Goal: Task Accomplishment & Management: Complete application form

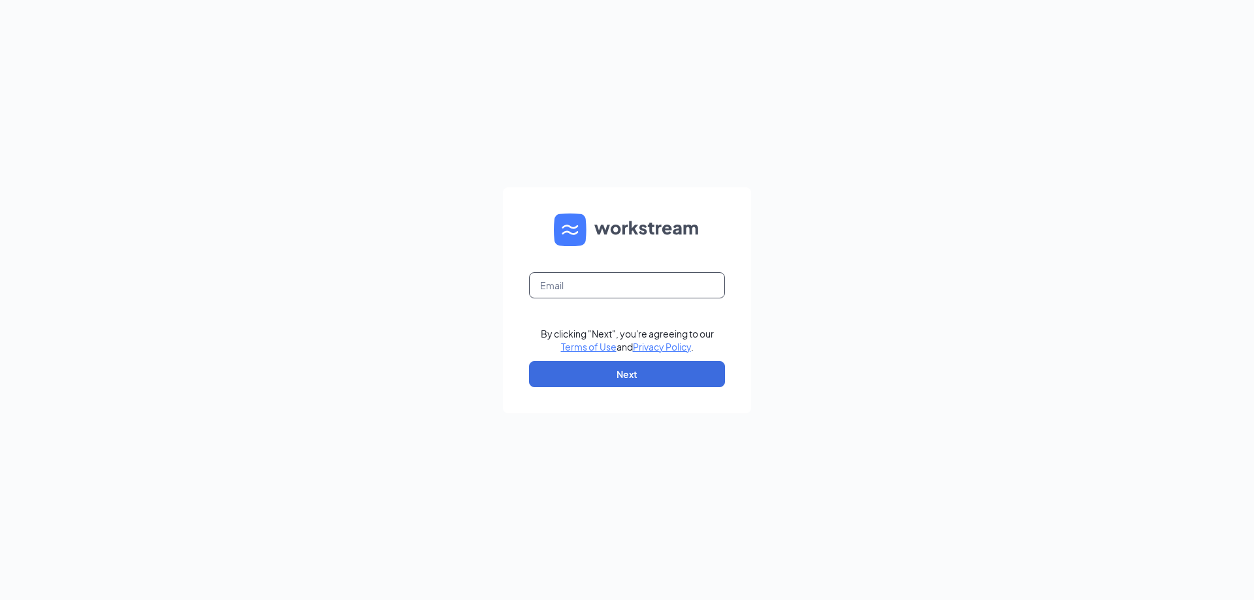
click at [637, 284] on input "text" at bounding box center [627, 285] width 196 height 26
type input "[EMAIL_ADDRESS][DOMAIN_NAME]"
click at [584, 368] on button "Next" at bounding box center [627, 374] width 196 height 26
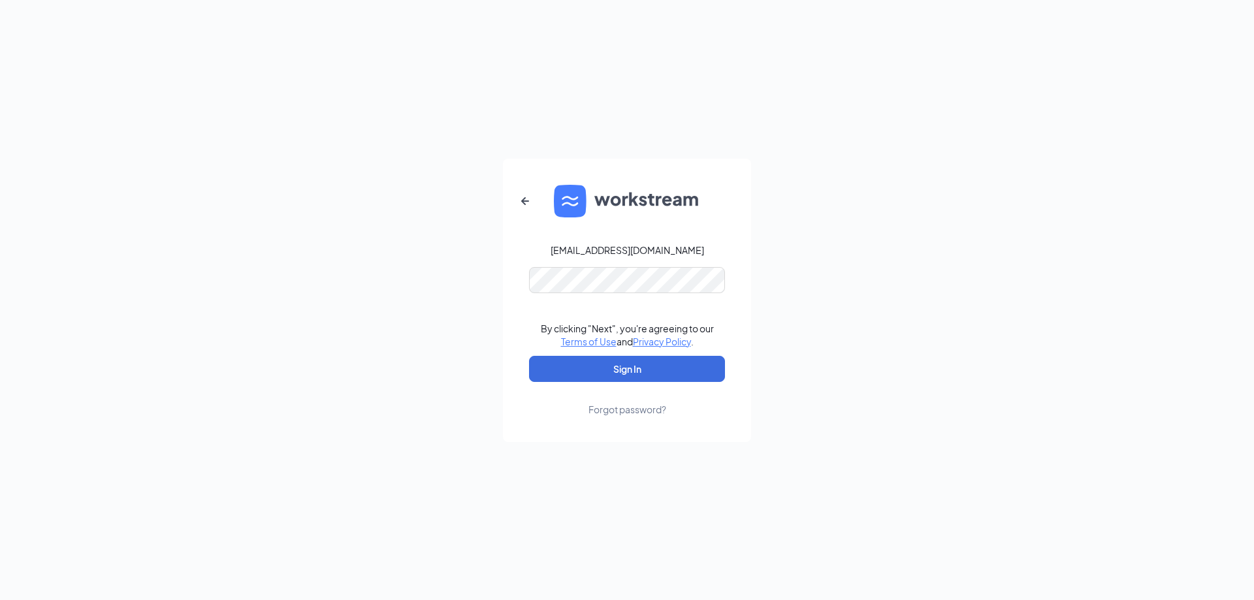
click at [595, 257] on form "Bbarnett@3pointe.com By clicking "Next", you're agreeing to our Terms of Use an…" at bounding box center [627, 301] width 248 height 284
click at [595, 265] on form "Bbarnett@3pointe.com By clicking "Next", you're agreeing to our Terms of Use an…" at bounding box center [627, 301] width 248 height 284
click at [529, 356] on button "Sign In" at bounding box center [627, 369] width 196 height 26
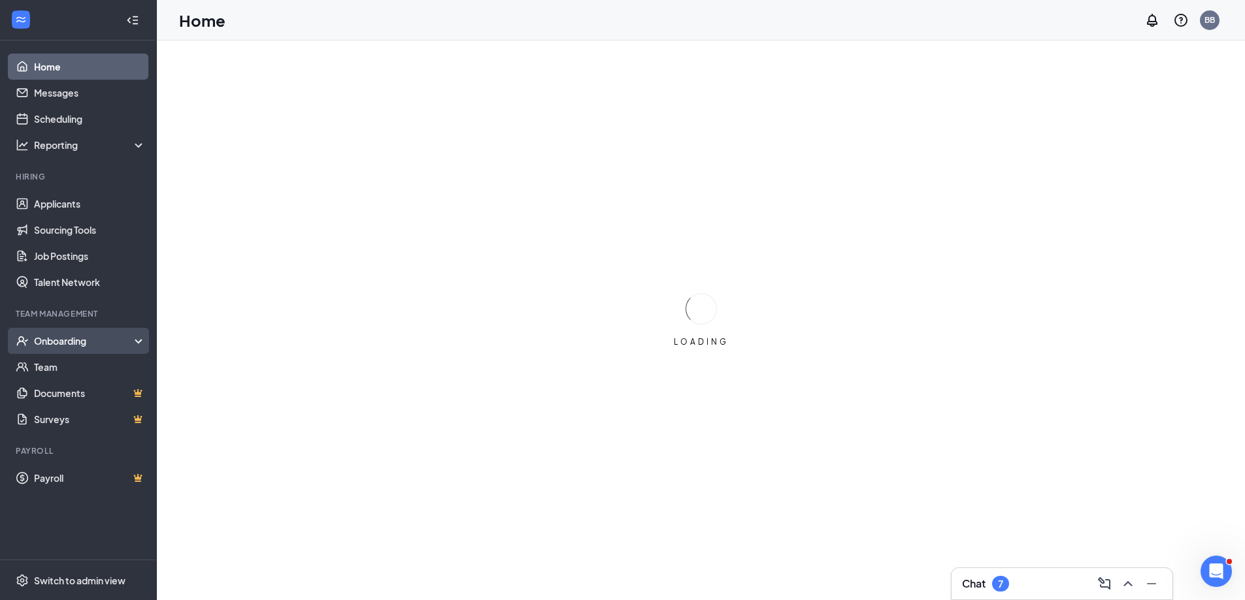
click at [117, 340] on div "Onboarding" at bounding box center [84, 341] width 101 height 13
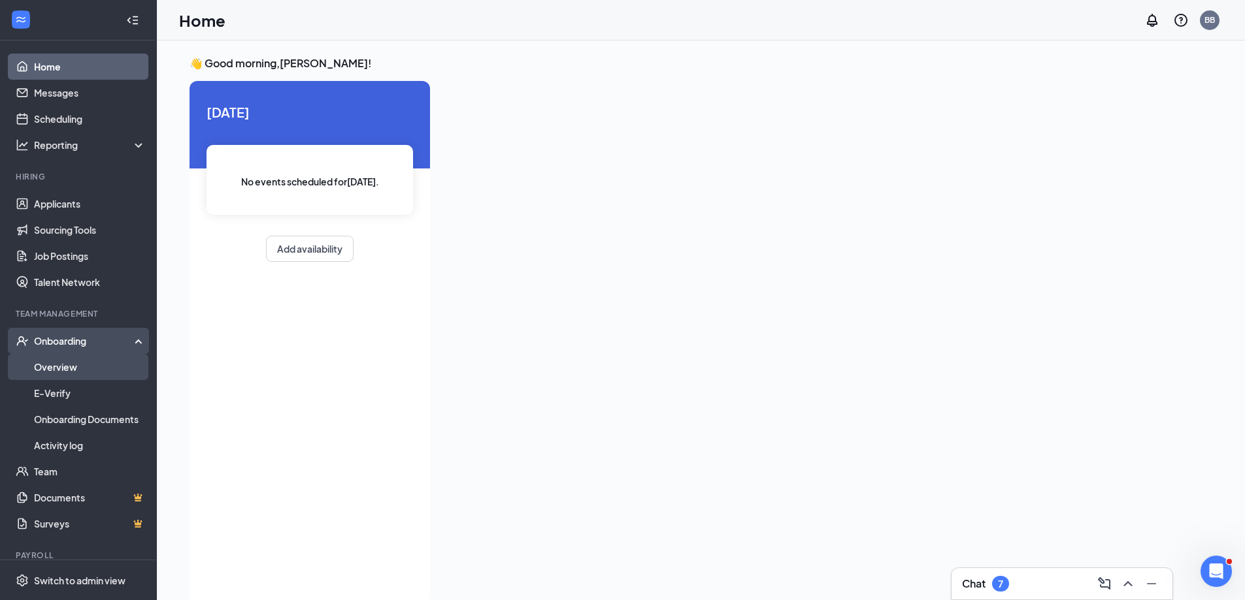
click at [93, 365] on link "Overview" at bounding box center [90, 367] width 112 height 26
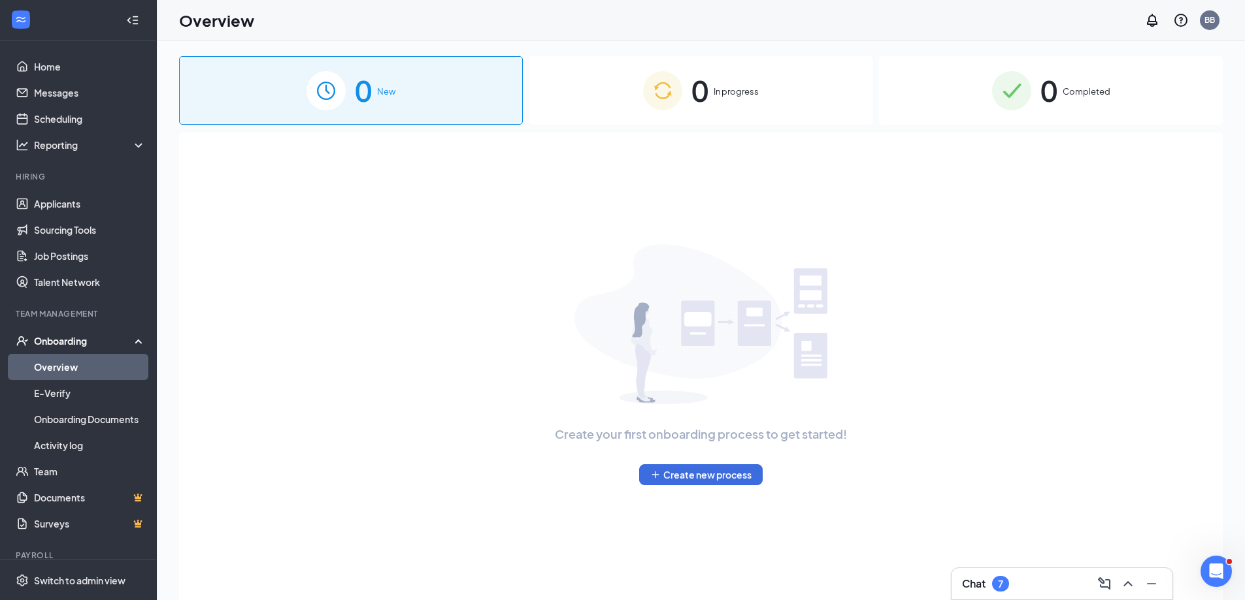
click at [770, 90] on div "0 In progress" at bounding box center [701, 90] width 344 height 69
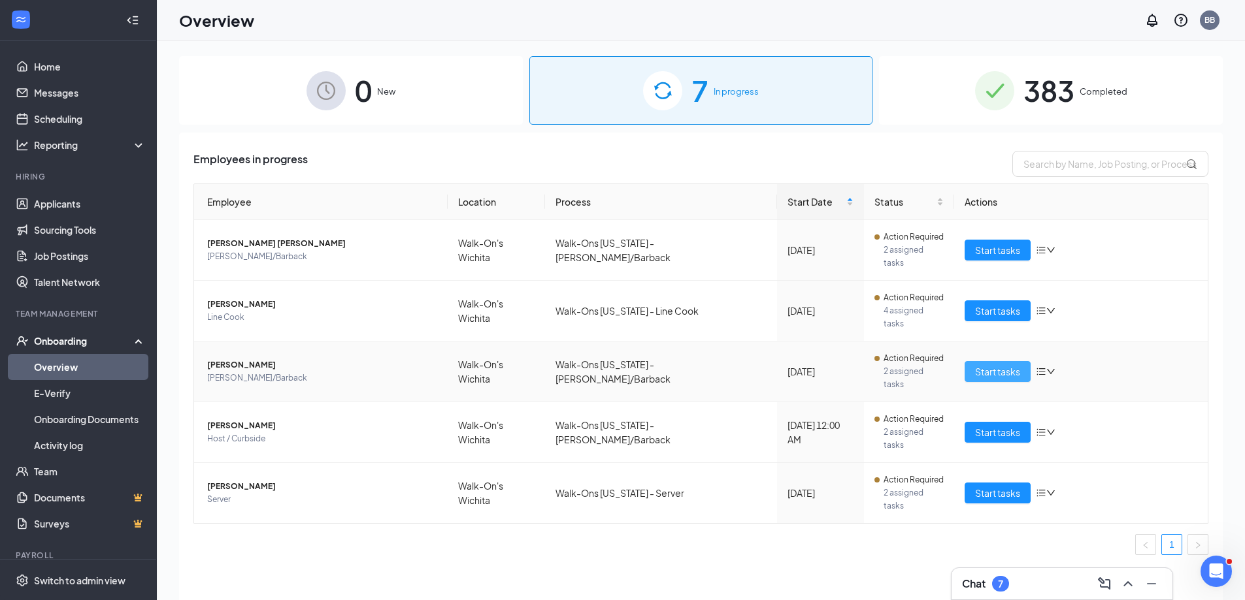
click at [989, 365] on span "Start tasks" at bounding box center [997, 372] width 45 height 14
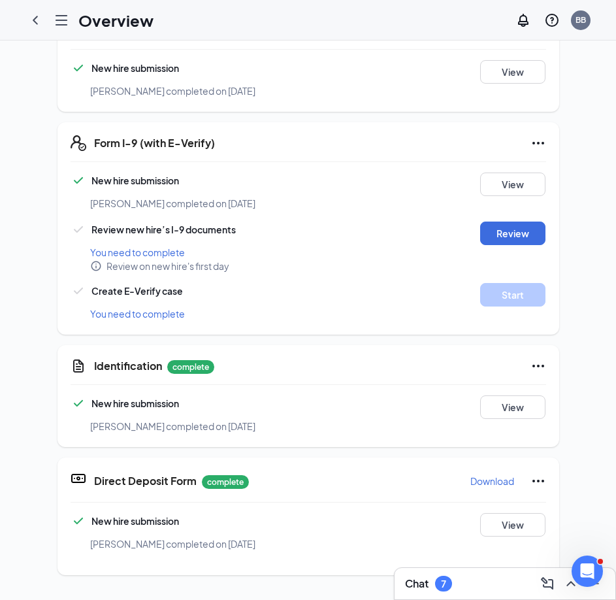
scroll to position [776, 0]
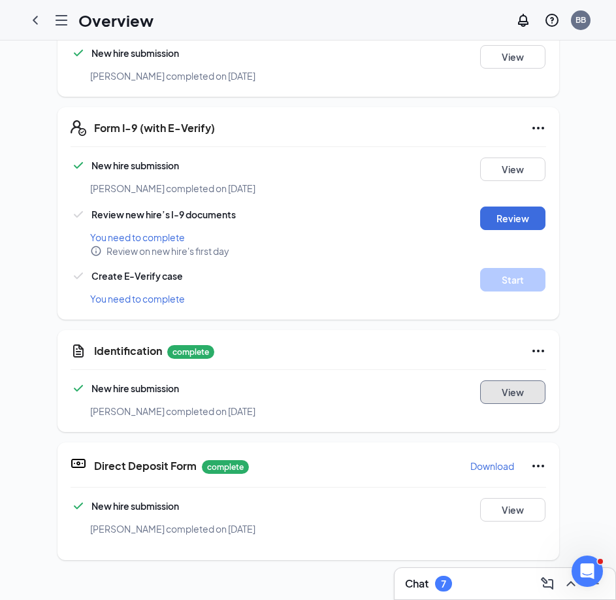
click at [516, 384] on button "View" at bounding box center [512, 392] width 65 height 24
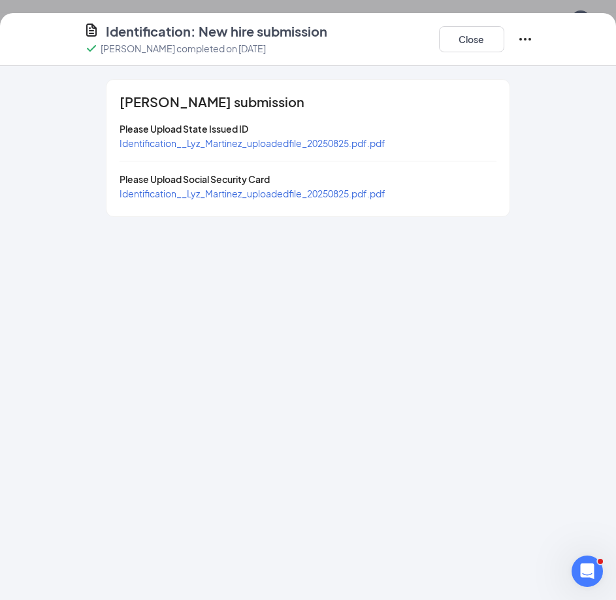
click at [239, 144] on span "Identification__Lyz_Martinez_uploadedfile_20250825.pdf.pdf" at bounding box center [253, 143] width 266 height 12
click at [199, 197] on span "Identification__Lyz_Martinez_uploadedfile_20250825.pdf.pdf" at bounding box center [253, 194] width 266 height 12
click at [451, 29] on button "Close" at bounding box center [471, 39] width 65 height 26
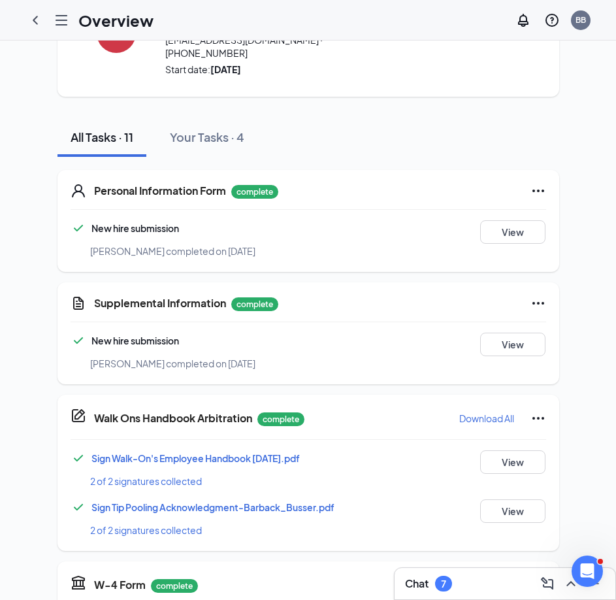
scroll to position [0, 0]
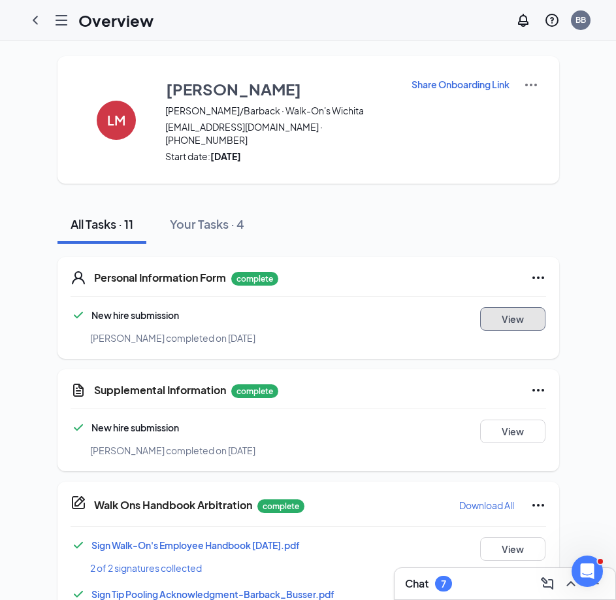
click at [489, 307] on button "View" at bounding box center [512, 319] width 65 height 24
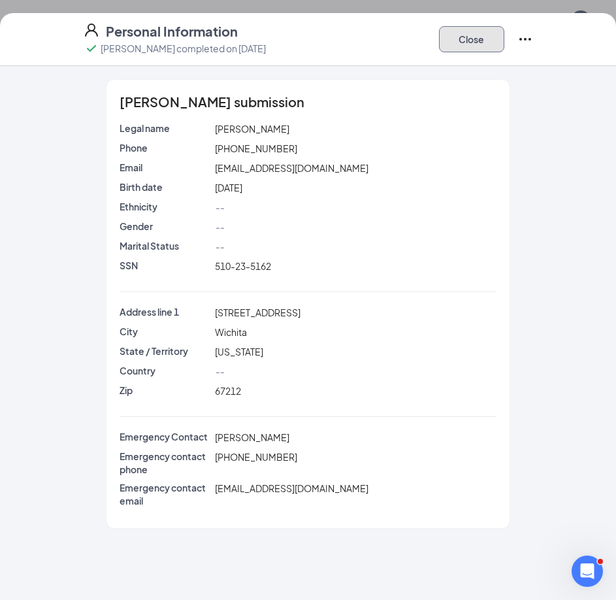
click at [479, 37] on button "Close" at bounding box center [471, 39] width 65 height 26
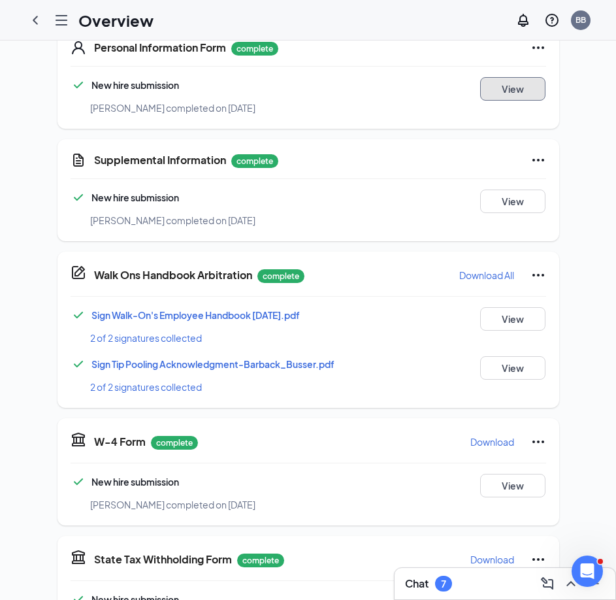
scroll to position [261, 0]
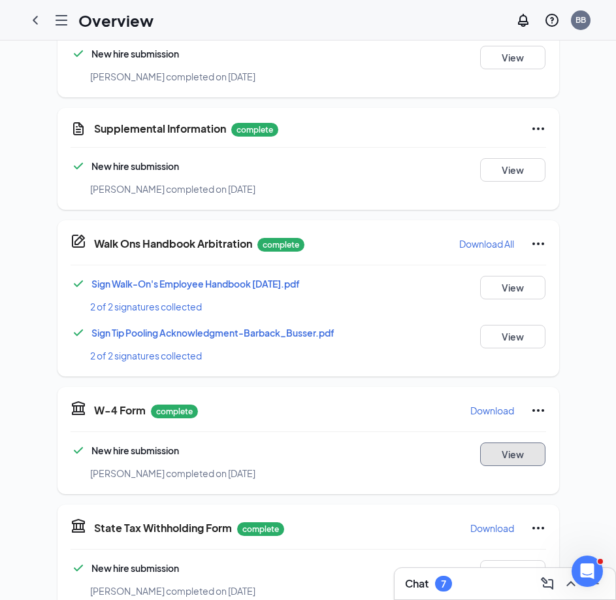
click at [497, 442] on button "View" at bounding box center [512, 454] width 65 height 24
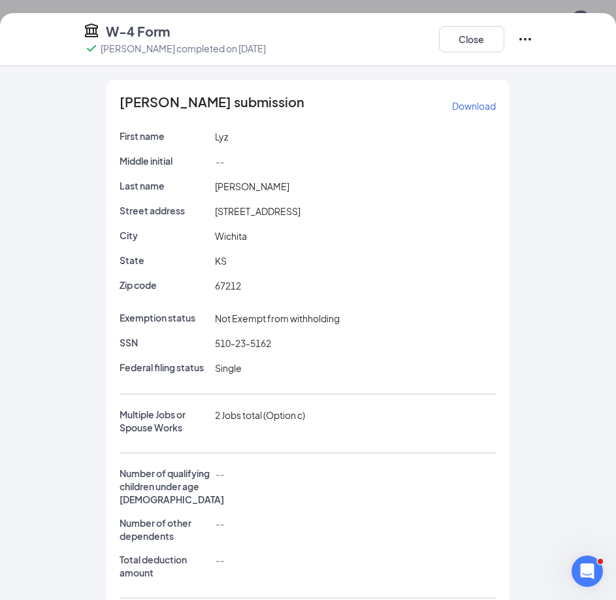
click at [150, 352] on div "SSN 510-23-5162" at bounding box center [308, 346] width 377 height 20
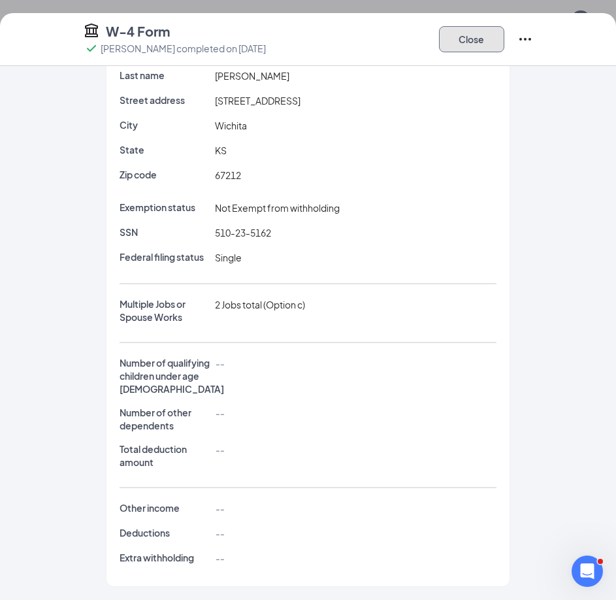
click at [466, 40] on button "Close" at bounding box center [471, 39] width 65 height 26
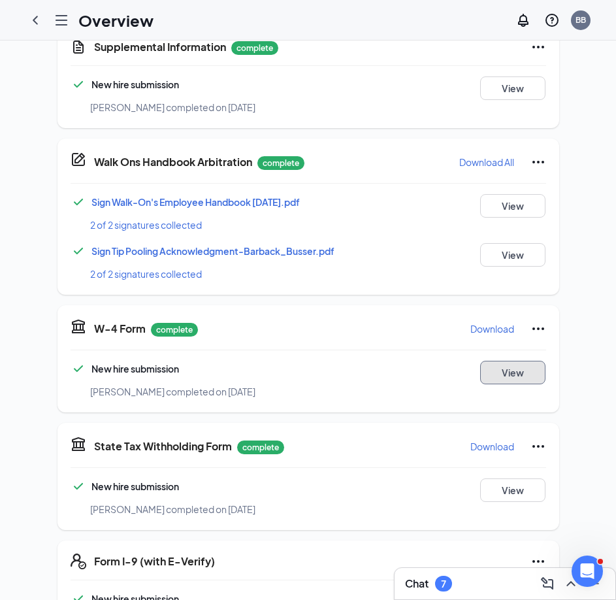
scroll to position [392, 0]
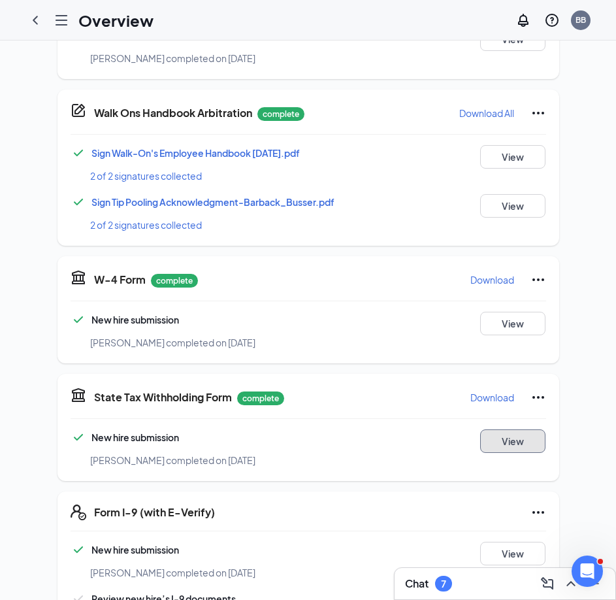
click at [514, 433] on button "View" at bounding box center [512, 441] width 65 height 24
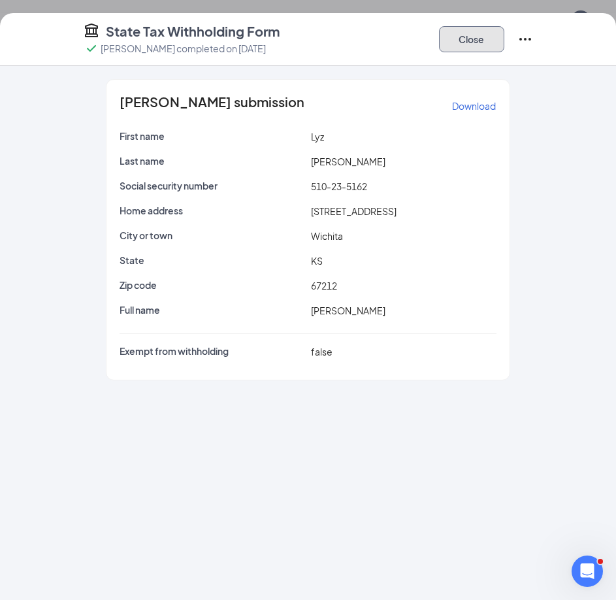
click at [484, 46] on button "Close" at bounding box center [471, 39] width 65 height 26
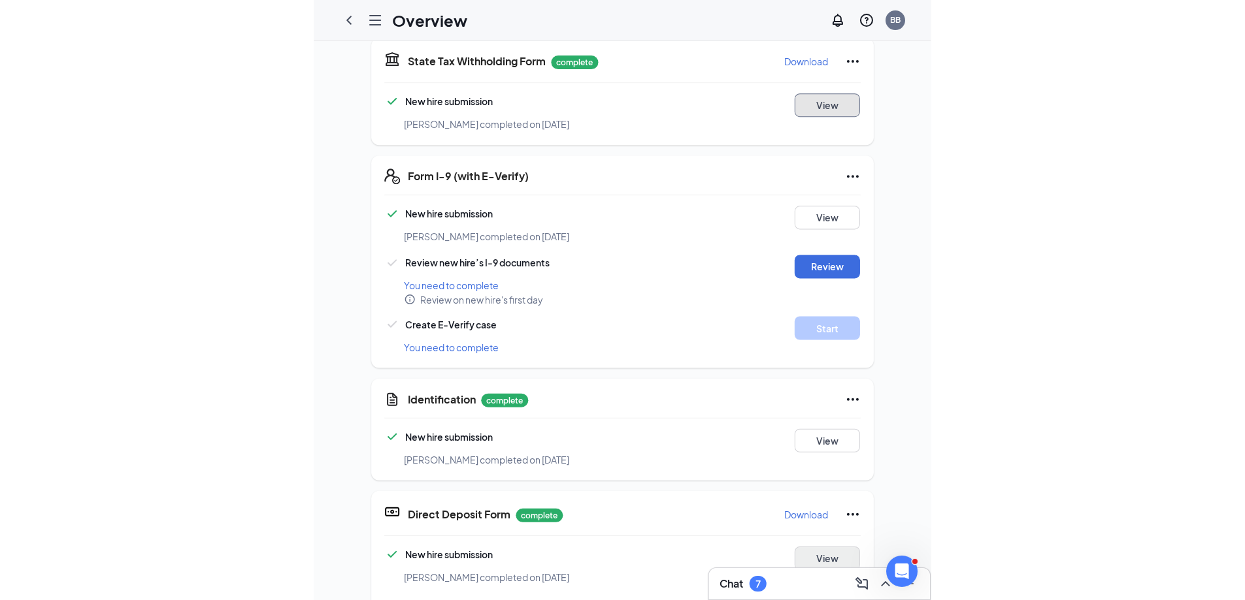
scroll to position [776, 0]
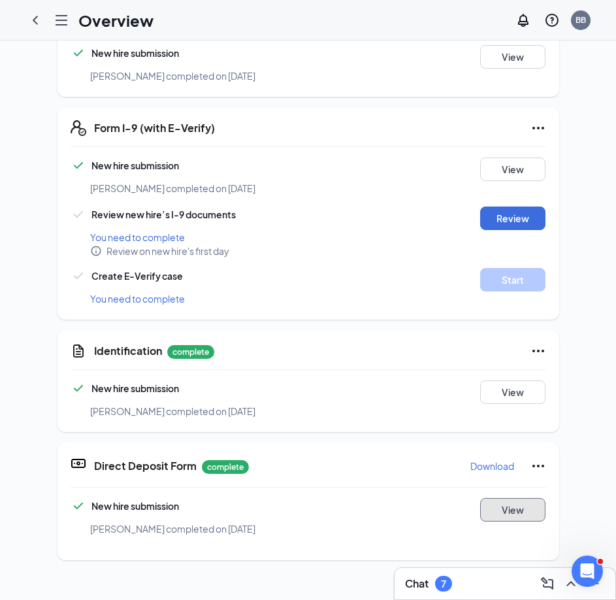
click at [514, 498] on button "View" at bounding box center [512, 510] width 65 height 24
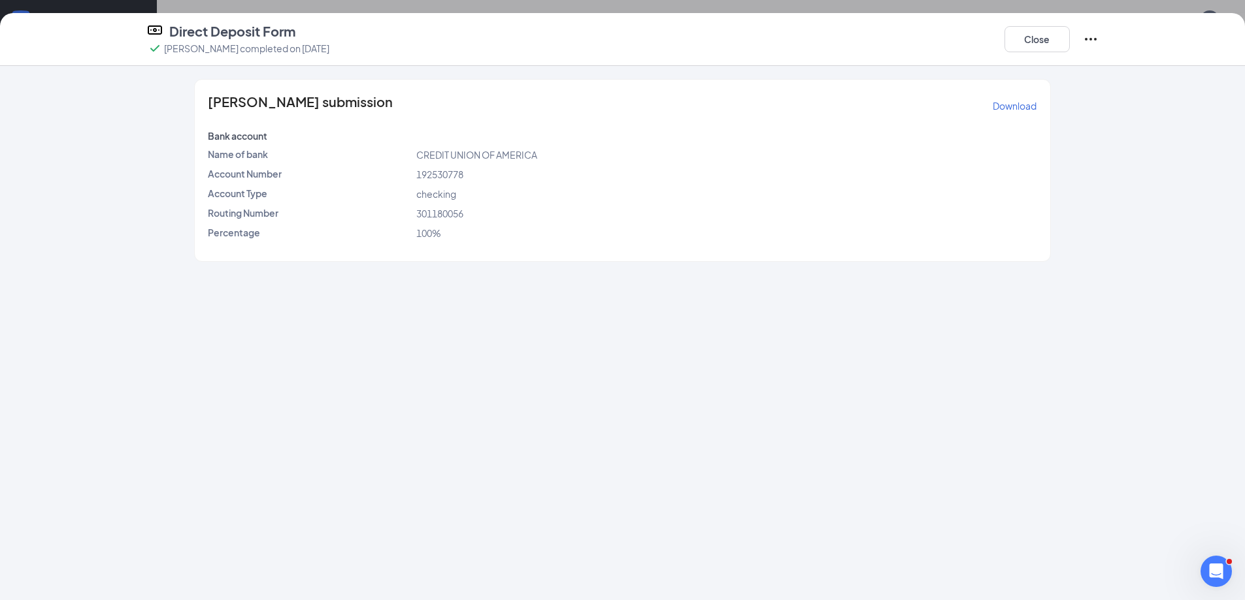
scroll to position [757, 0]
click at [1015, 42] on button "Close" at bounding box center [1036, 39] width 65 height 26
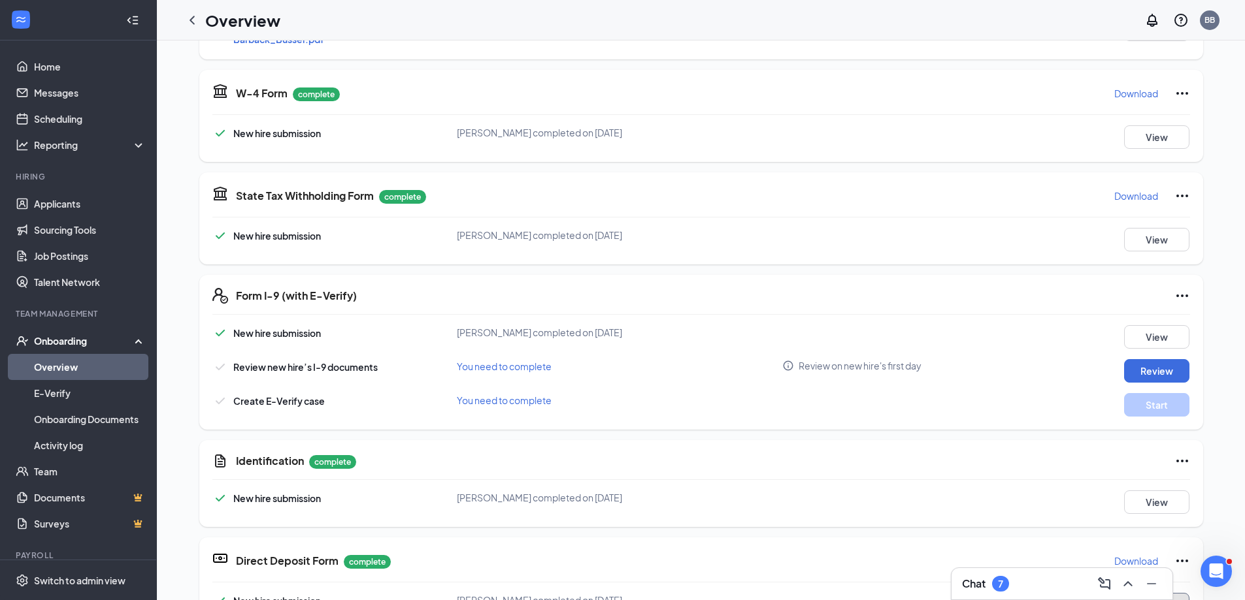
scroll to position [523, 0]
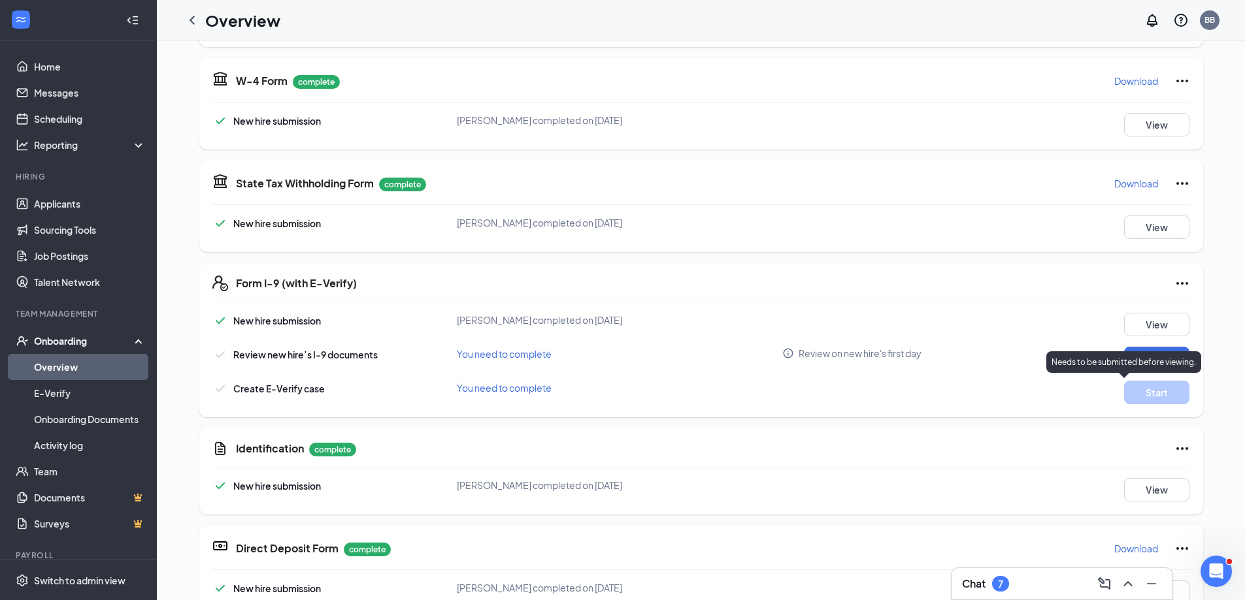
click at [1071, 357] on p "Needs to be submitted before viewing." at bounding box center [1123, 362] width 144 height 11
click at [1143, 357] on button "Review" at bounding box center [1156, 359] width 65 height 24
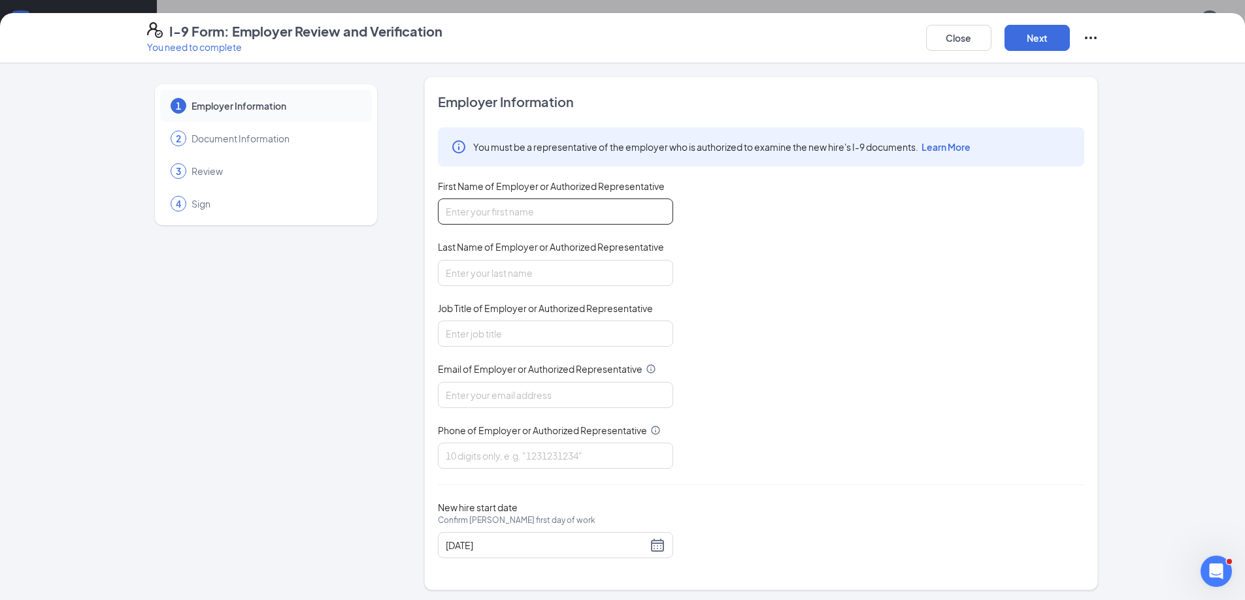
click at [511, 205] on input "First Name of Employer or Authorized Representative" at bounding box center [555, 212] width 235 height 26
type input "[PERSON_NAME]"
type input "FOH Key"
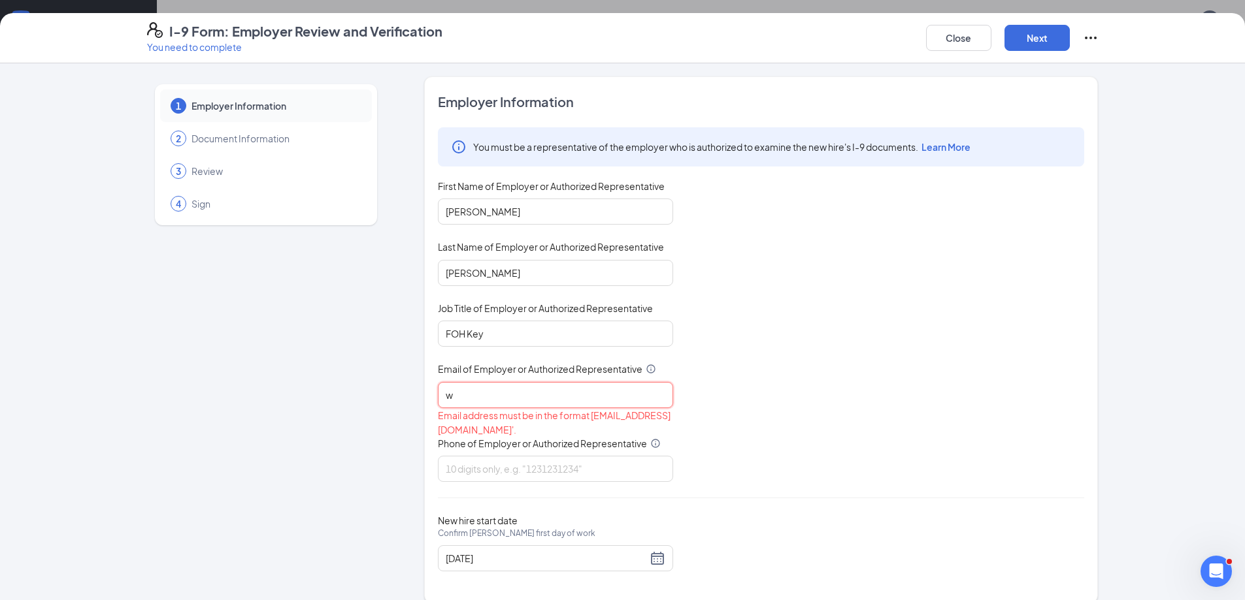
type input "[EMAIL_ADDRESS][DOMAIN_NAME]"
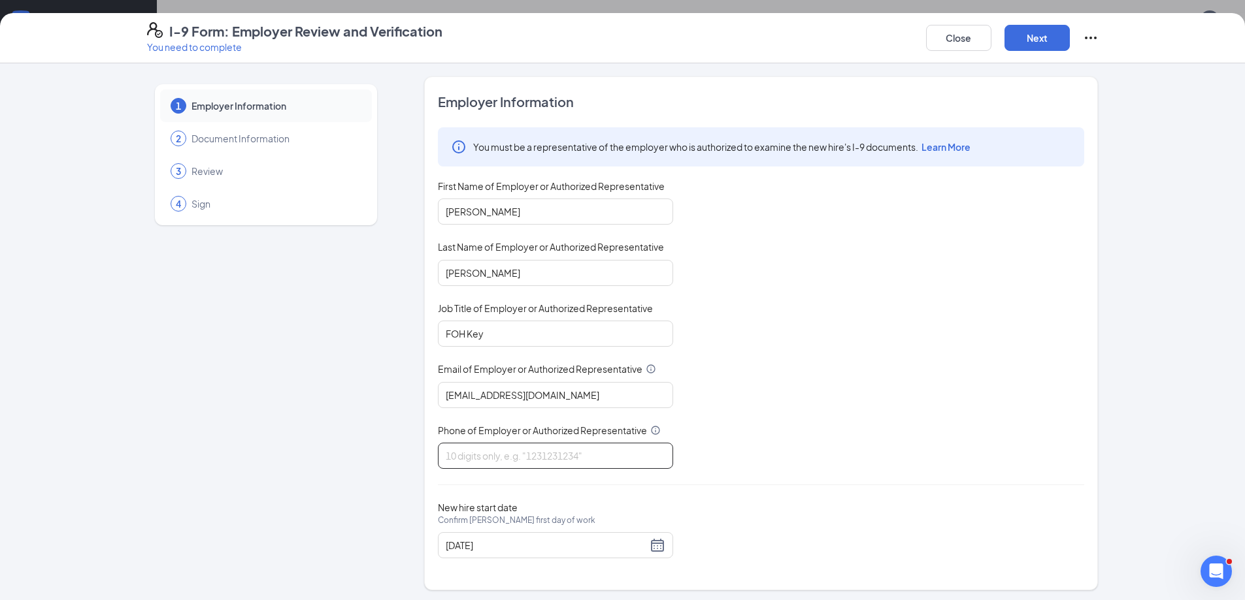
click at [499, 461] on input "Phone of Employer or Authorized Representative" at bounding box center [555, 456] width 235 height 26
type input "3169104200"
click at [380, 451] on div "1 Employer Information 2 Document Information 3 Review 4 Sign Employer Informat…" at bounding box center [622, 333] width 951 height 514
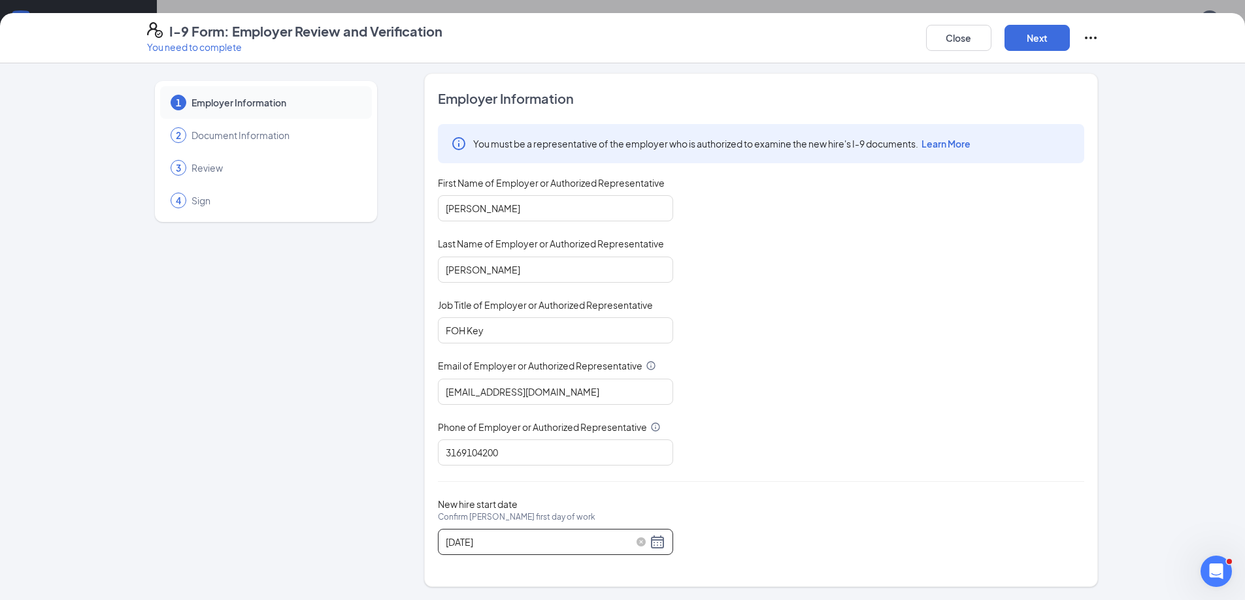
click at [657, 544] on div "[DATE]" at bounding box center [556, 542] width 220 height 16
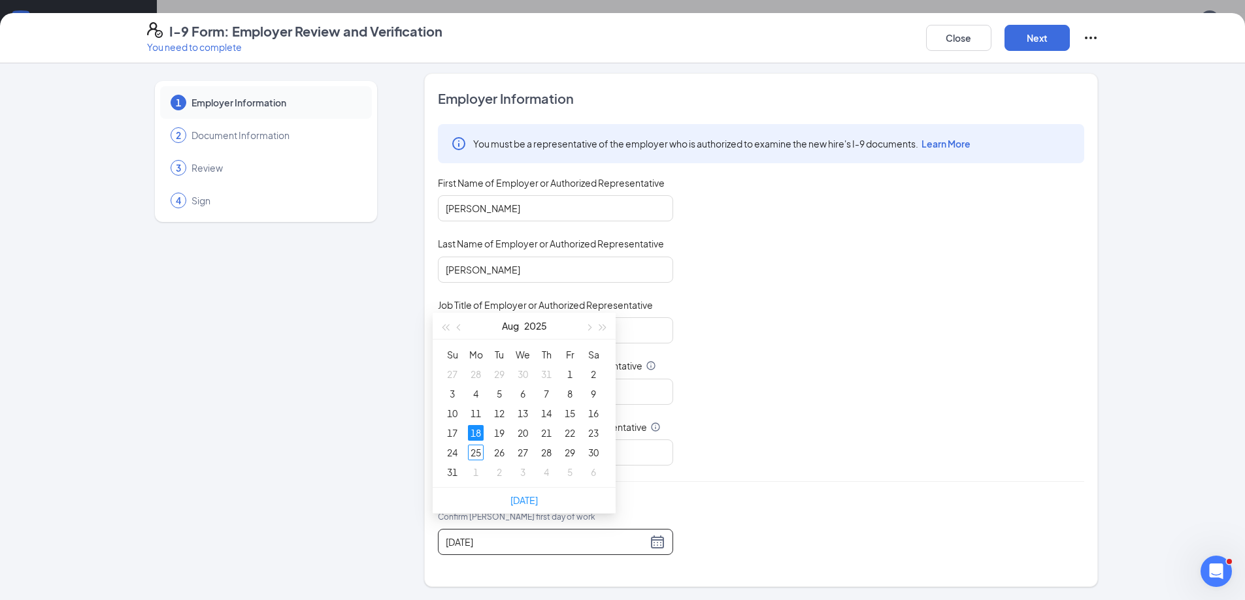
scroll to position [261, 0]
type input "[DATE]"
click at [574, 457] on div "5" at bounding box center [570, 456] width 16 height 16
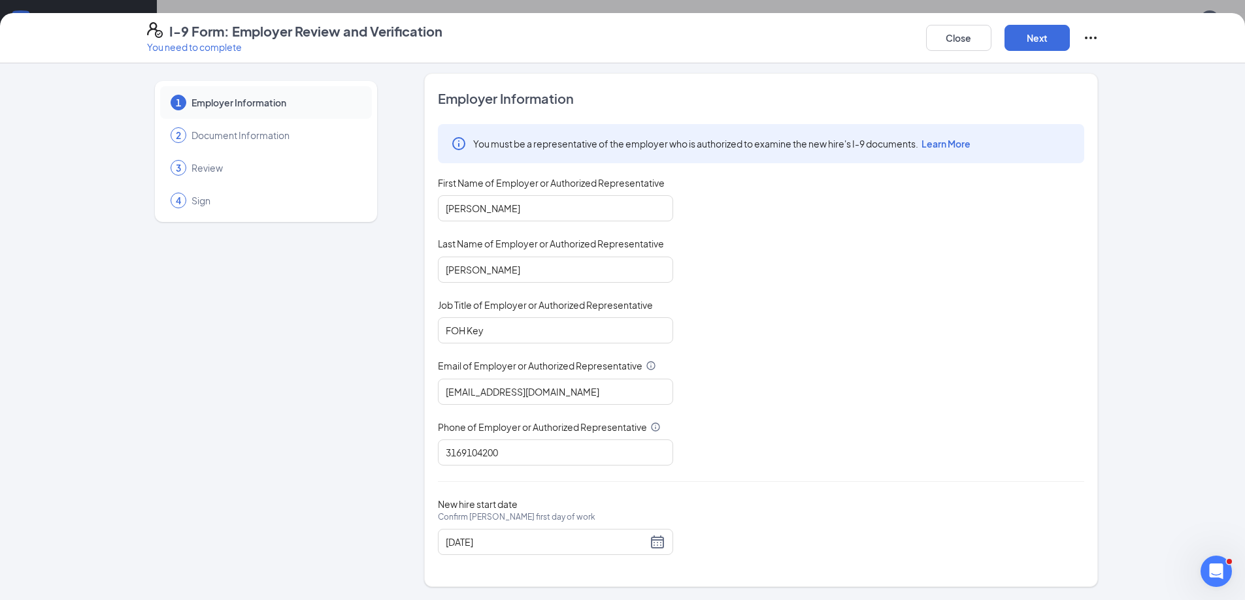
click at [581, 499] on div "New hire start date Confirm [PERSON_NAME] first day of work" at bounding box center [555, 514] width 235 height 31
click at [1022, 31] on button "Next" at bounding box center [1036, 38] width 65 height 26
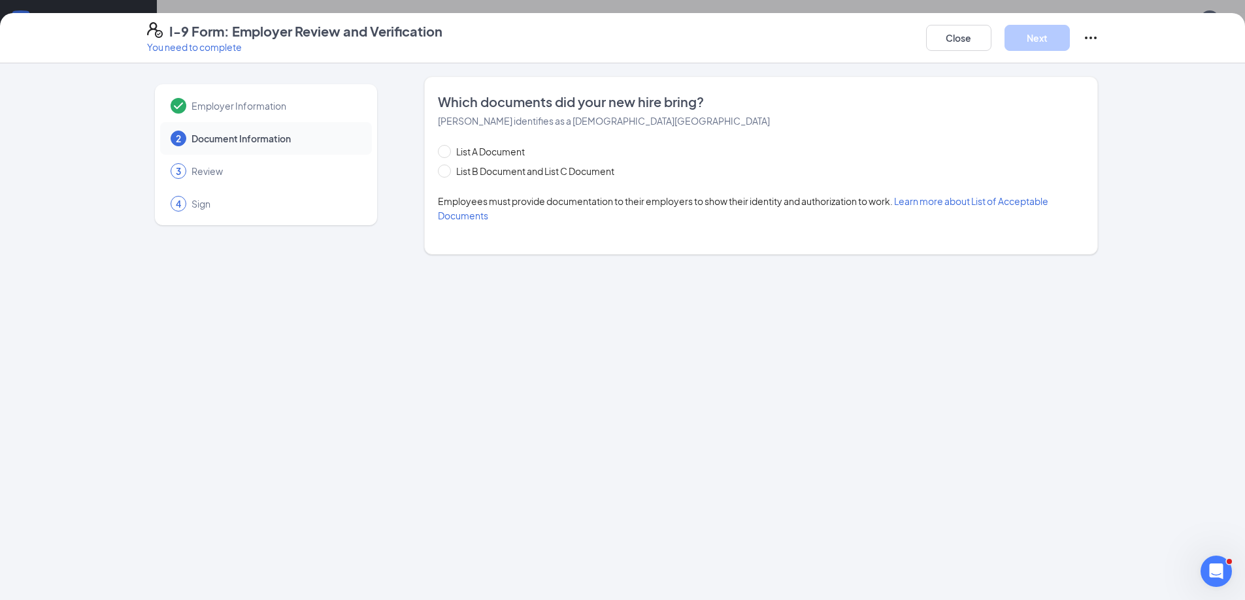
scroll to position [0, 0]
click at [482, 171] on span "List B Document and List C Document" at bounding box center [535, 171] width 169 height 14
click at [447, 171] on input "List B Document and List C Document" at bounding box center [442, 169] width 9 height 9
radio input "true"
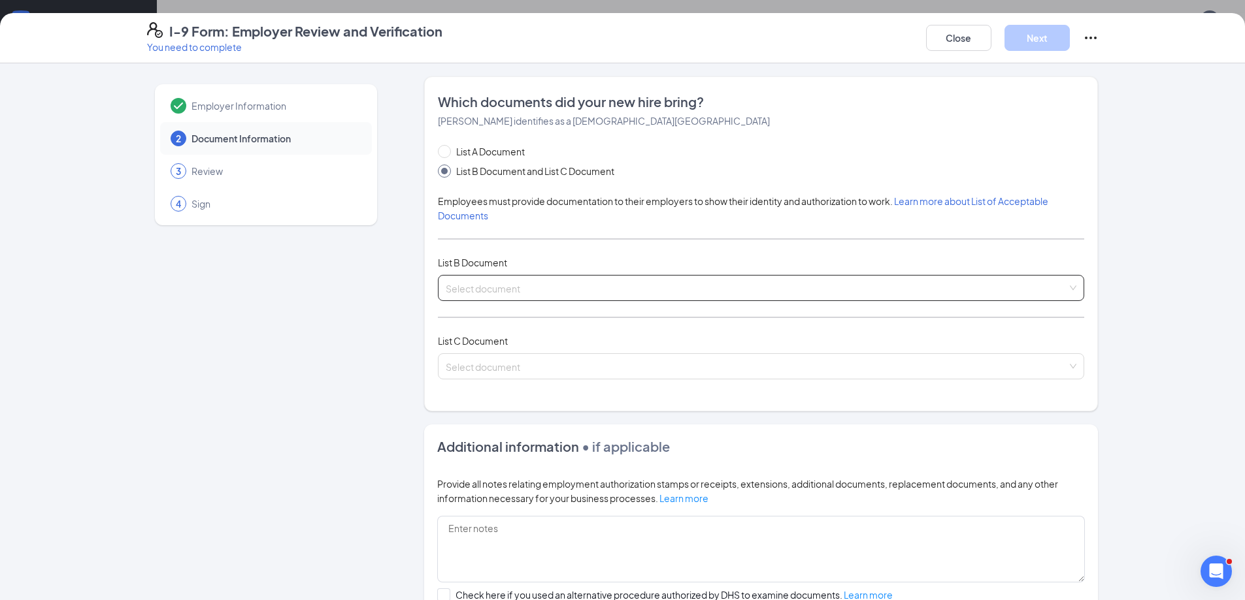
click at [479, 289] on input "search" at bounding box center [756, 286] width 621 height 20
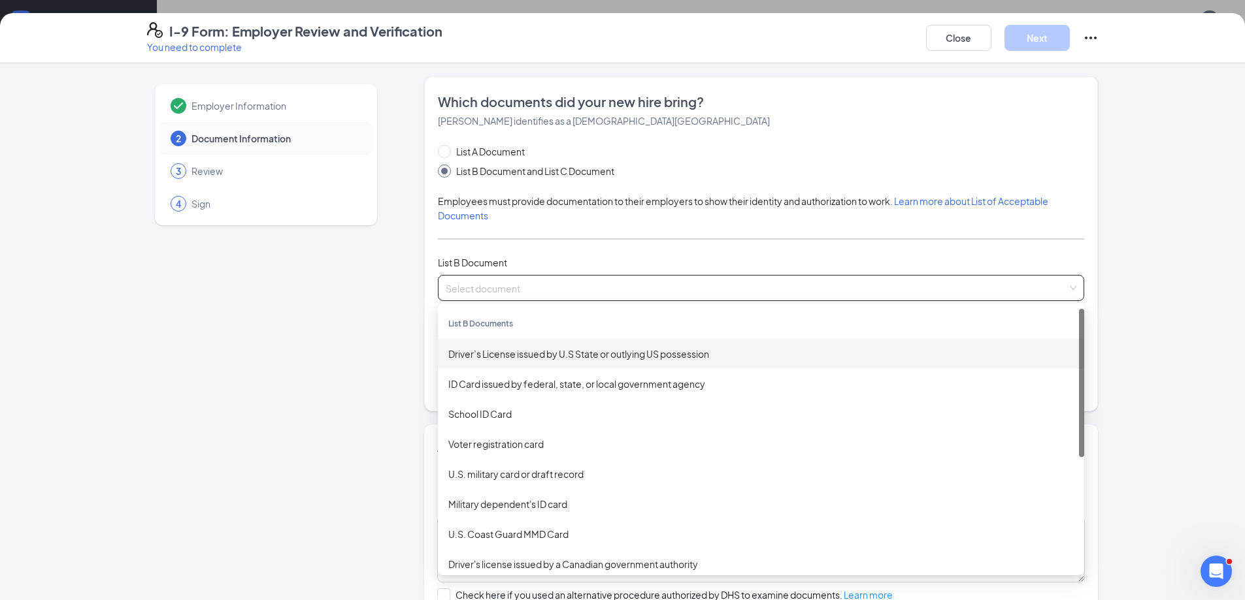
click at [489, 352] on div "Driver’s License issued by U.S State or outlying US possession" at bounding box center [760, 354] width 625 height 14
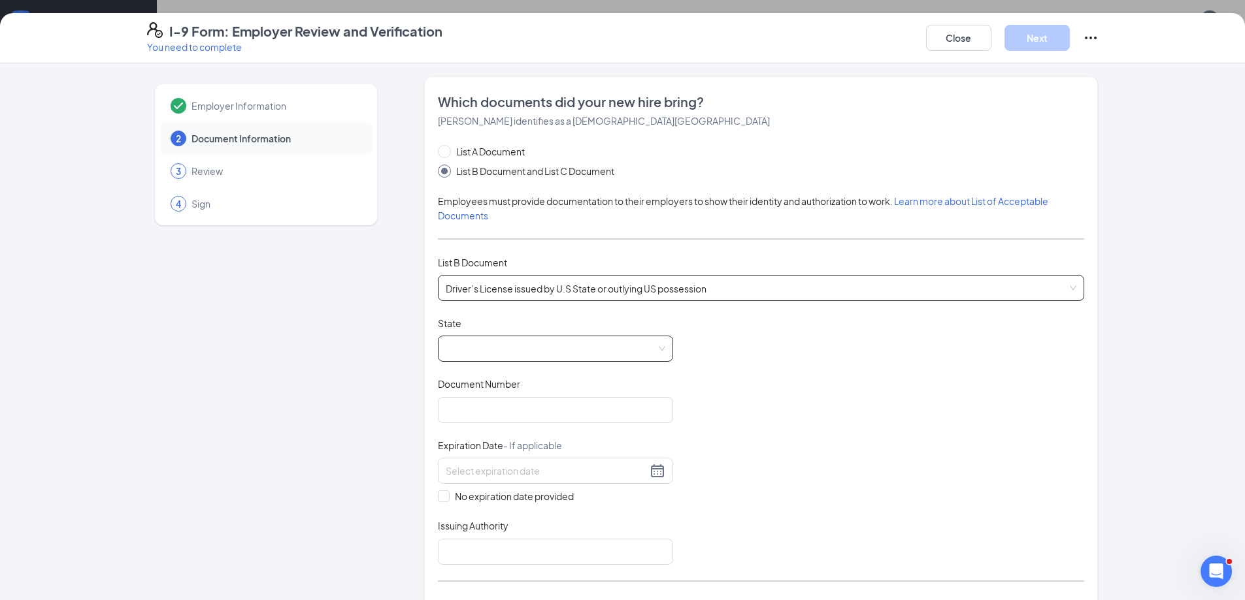
click at [484, 353] on span at bounding box center [556, 348] width 220 height 25
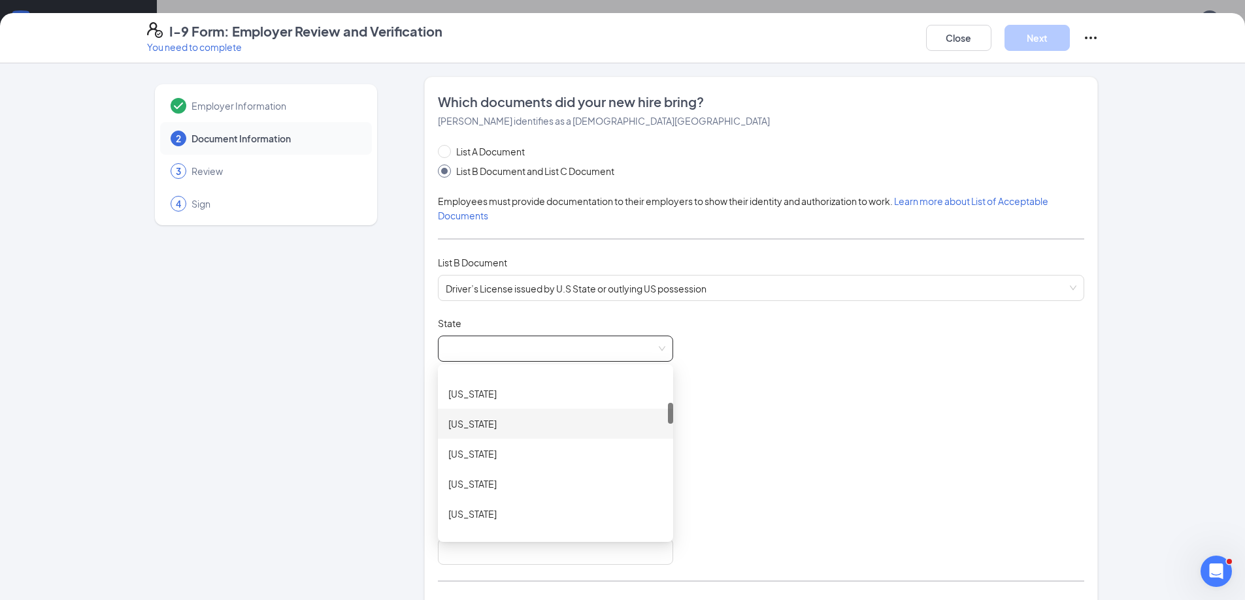
scroll to position [392, 0]
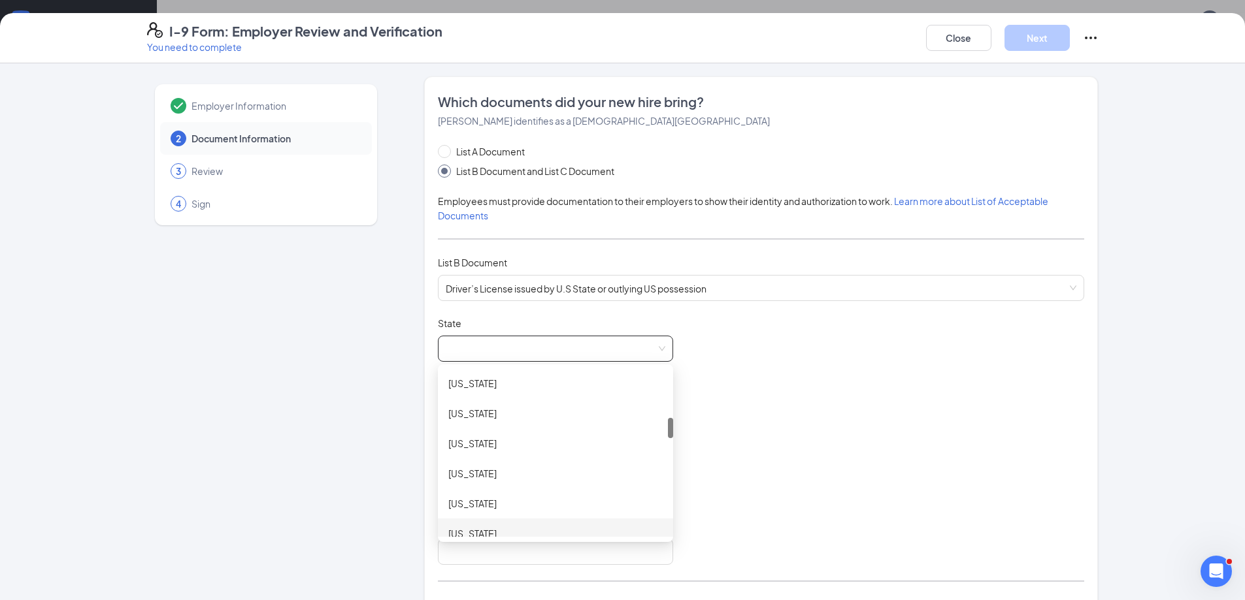
click at [478, 533] on div "[US_STATE]" at bounding box center [555, 534] width 214 height 14
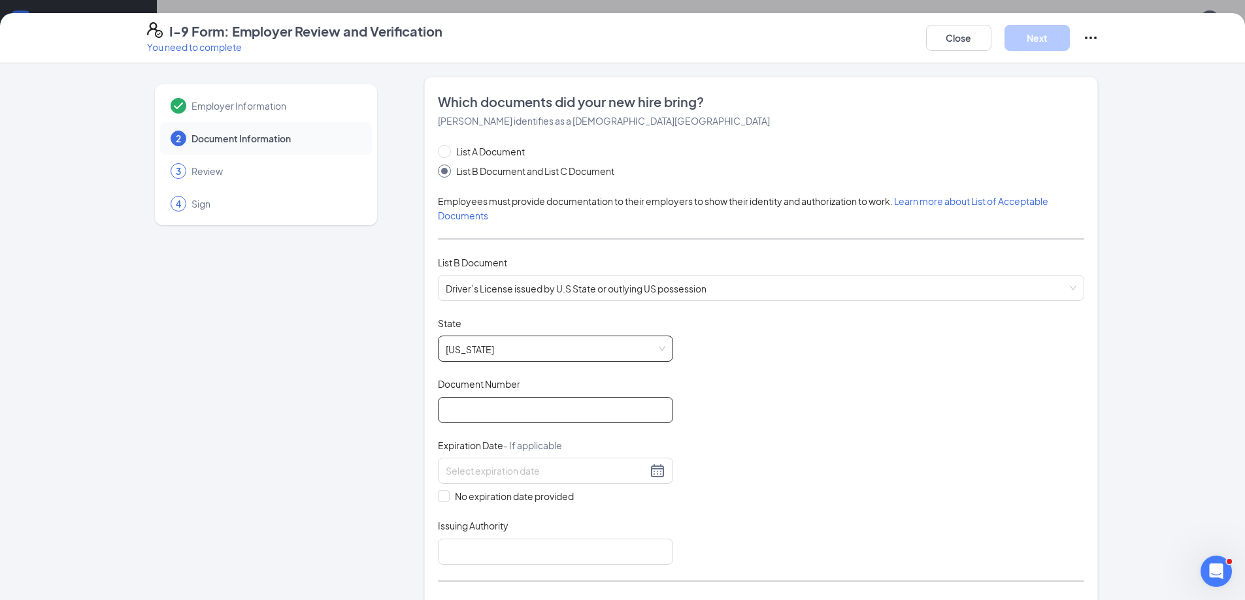
click at [482, 408] on input "Document Number" at bounding box center [555, 410] width 235 height 26
type input "K04039168"
click at [488, 477] on input at bounding box center [546, 471] width 201 height 14
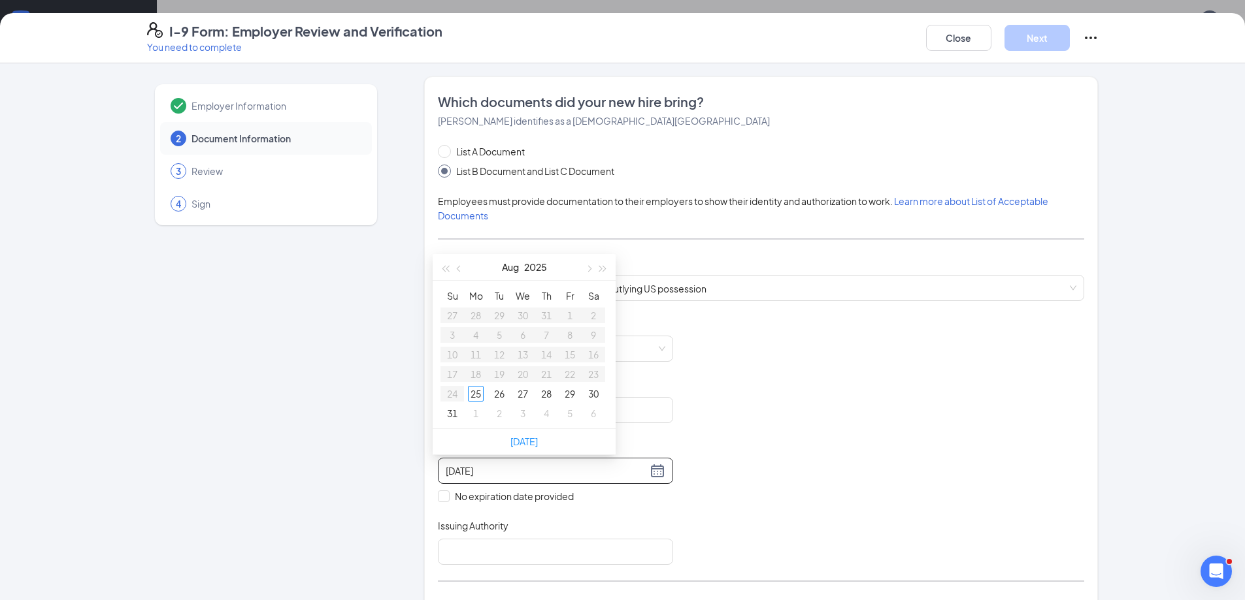
click at [499, 476] on input "[DATE]" at bounding box center [546, 471] width 201 height 14
click at [446, 470] on input "[DATE]" at bounding box center [546, 471] width 201 height 14
click at [596, 357] on div "17" at bounding box center [593, 355] width 16 height 16
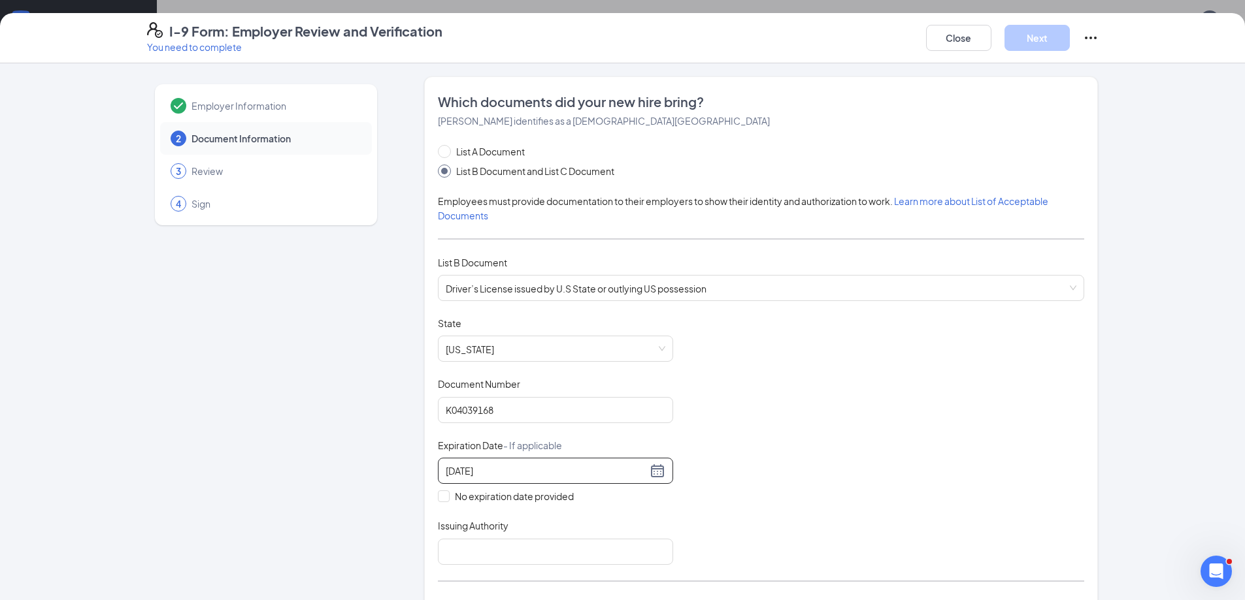
type input "[DATE]"
click at [355, 462] on div "Employer Information 2 Document Information 3 Review 4 Sign" at bounding box center [266, 542] width 238 height 932
click at [431, 553] on div "Which documents did your new hire bring? [PERSON_NAME] identifies as a [DEMOGRA…" at bounding box center [761, 375] width 674 height 599
click at [443, 553] on input "Issuing Authority" at bounding box center [555, 552] width 235 height 26
type input "KS"
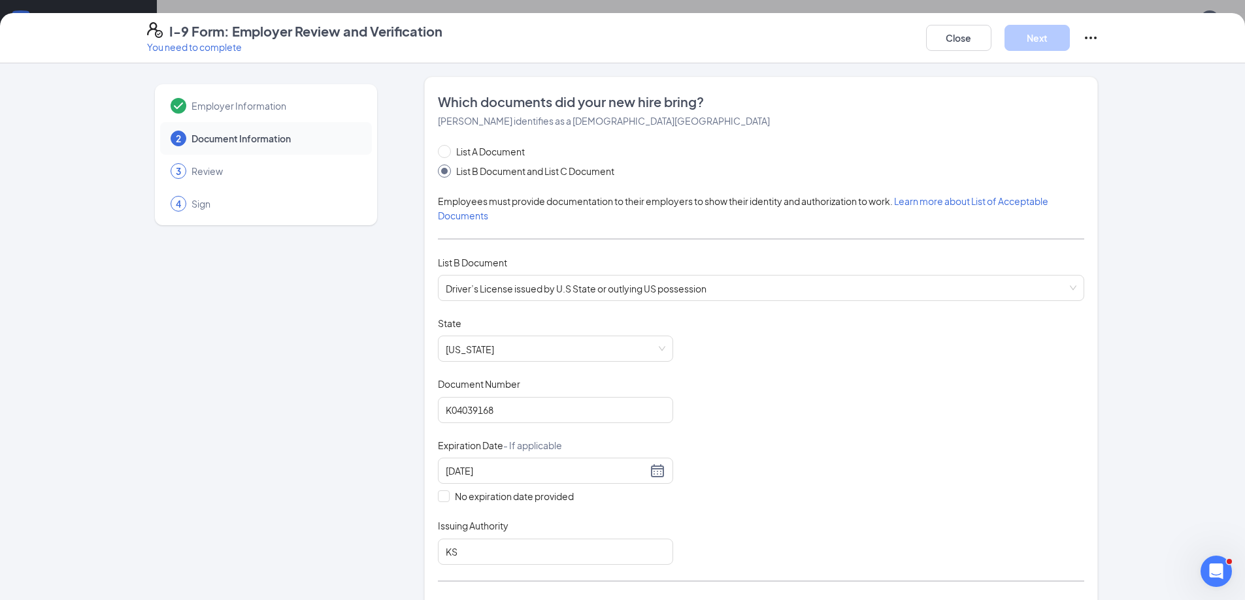
click at [352, 448] on div "Employer Information 2 Document Information 3 Review 4 Sign" at bounding box center [266, 542] width 238 height 932
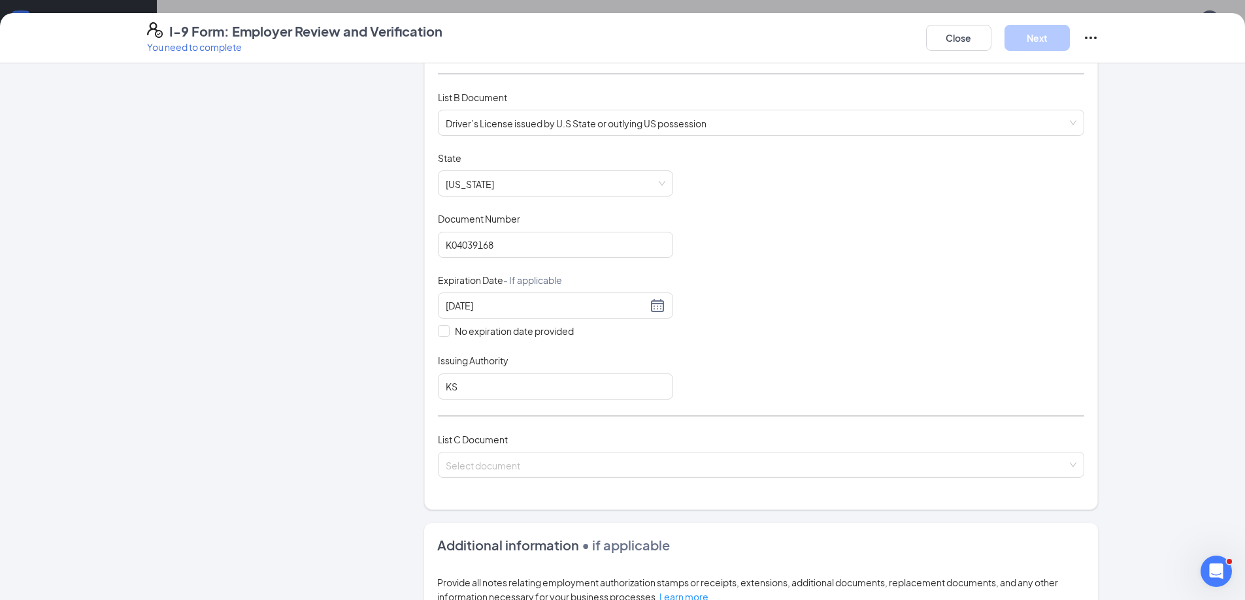
scroll to position [261, 0]
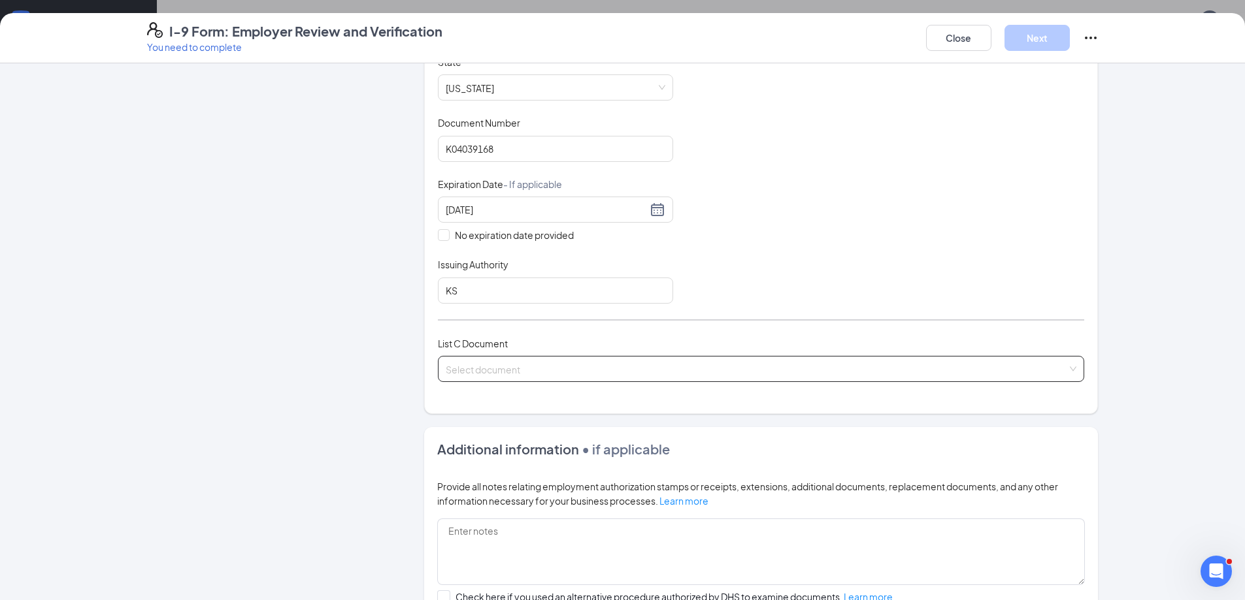
click at [480, 368] on input "search" at bounding box center [756, 367] width 621 height 20
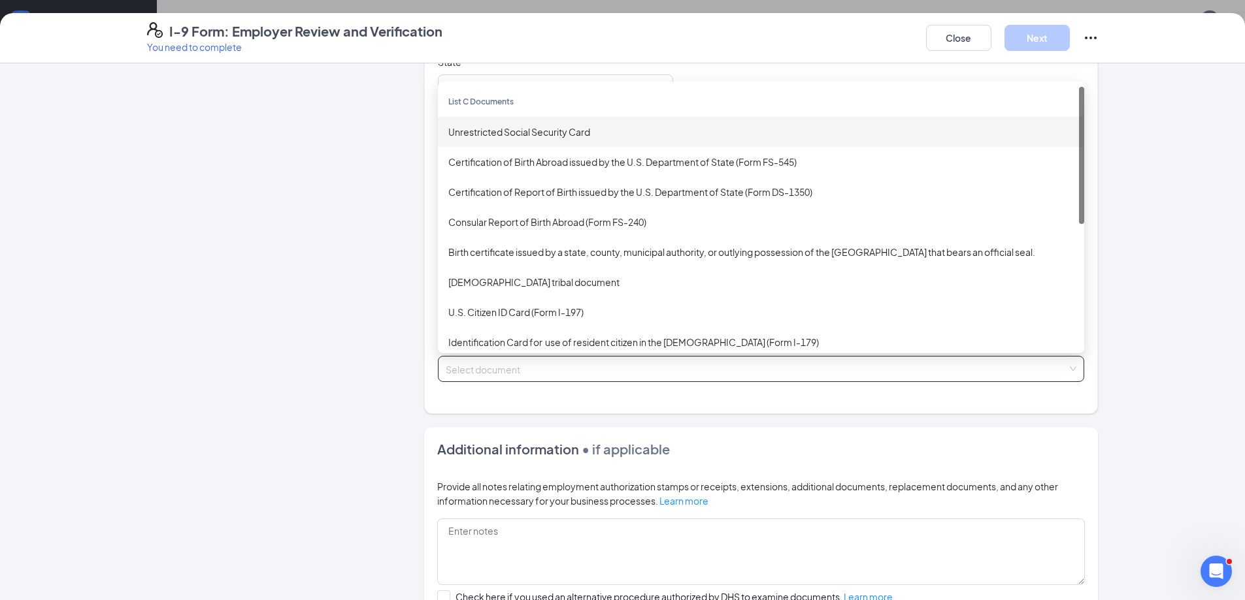
click at [525, 123] on div "Unrestricted Social Security Card" at bounding box center [761, 132] width 646 height 30
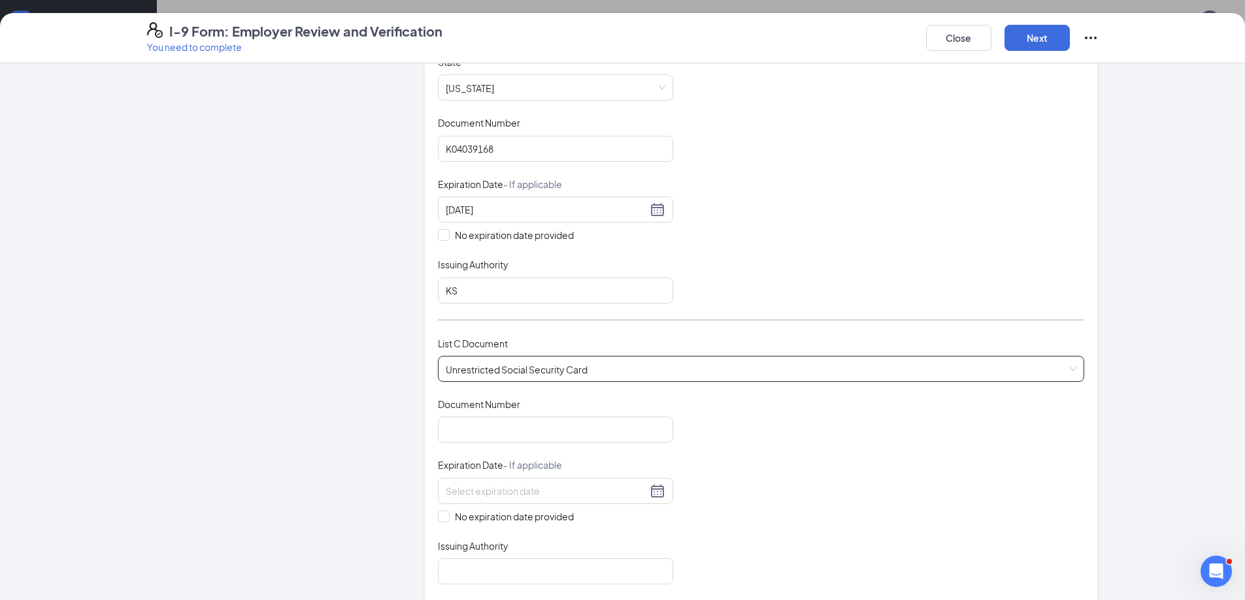
click at [481, 412] on div "Document Number" at bounding box center [555, 407] width 235 height 19
drag, startPoint x: 480, startPoint y: 419, endPoint x: 480, endPoint y: 404, distance: 15.0
click at [480, 419] on input "Document Number" at bounding box center [555, 430] width 235 height 26
type input "510235162"
click at [442, 520] on span at bounding box center [444, 517] width 12 height 12
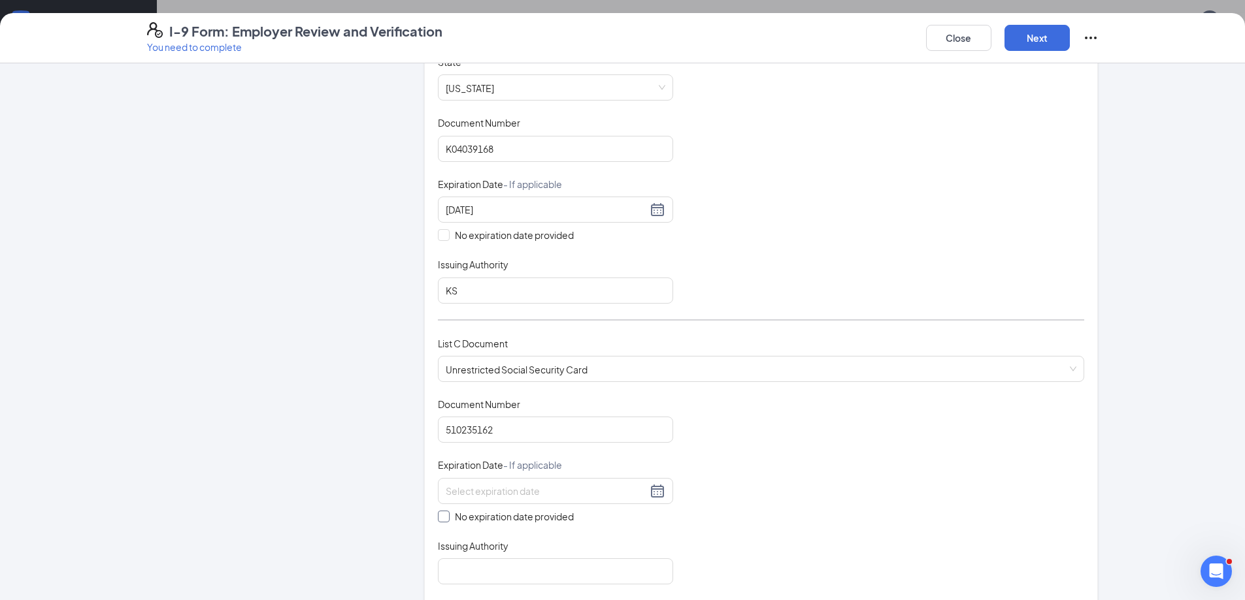
click at [442, 520] on input "No expiration date provided" at bounding box center [442, 515] width 9 height 9
checkbox input "true"
click at [482, 573] on input "Issuing Authority" at bounding box center [555, 574] width 235 height 26
type input "SSA"
click at [351, 486] on div "Employer Information 2 Document Information 3 Review 4 Sign" at bounding box center [266, 383] width 238 height 1137
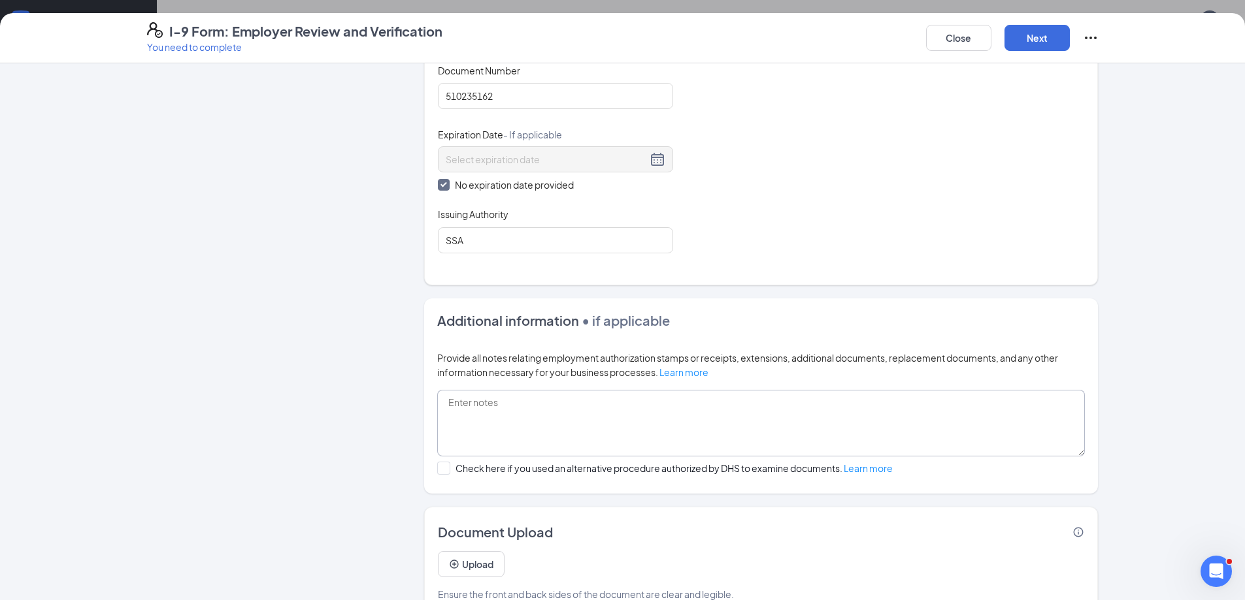
scroll to position [626, 0]
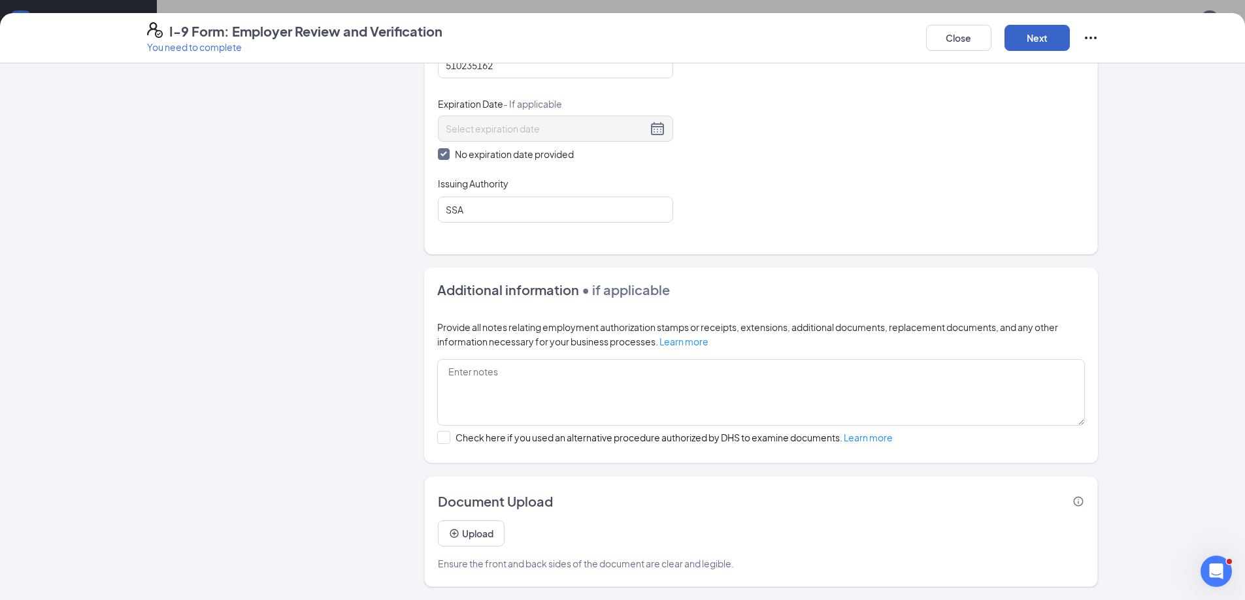
click at [1036, 36] on button "Next" at bounding box center [1036, 38] width 65 height 26
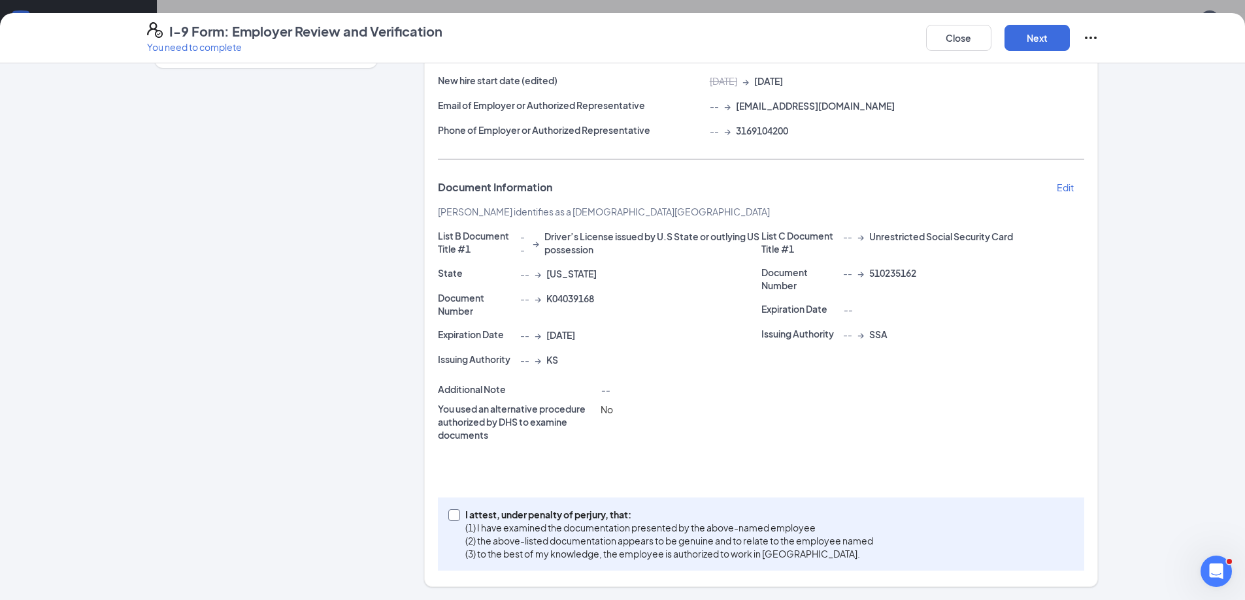
click at [465, 519] on p "I attest, under penalty of perjury, that:" at bounding box center [669, 514] width 408 height 13
click at [457, 519] on input "I attest, under penalty of [PERSON_NAME], that: (1) I have examined the documen…" at bounding box center [452, 514] width 9 height 9
checkbox input "true"
click at [1023, 41] on button "Next" at bounding box center [1036, 38] width 65 height 26
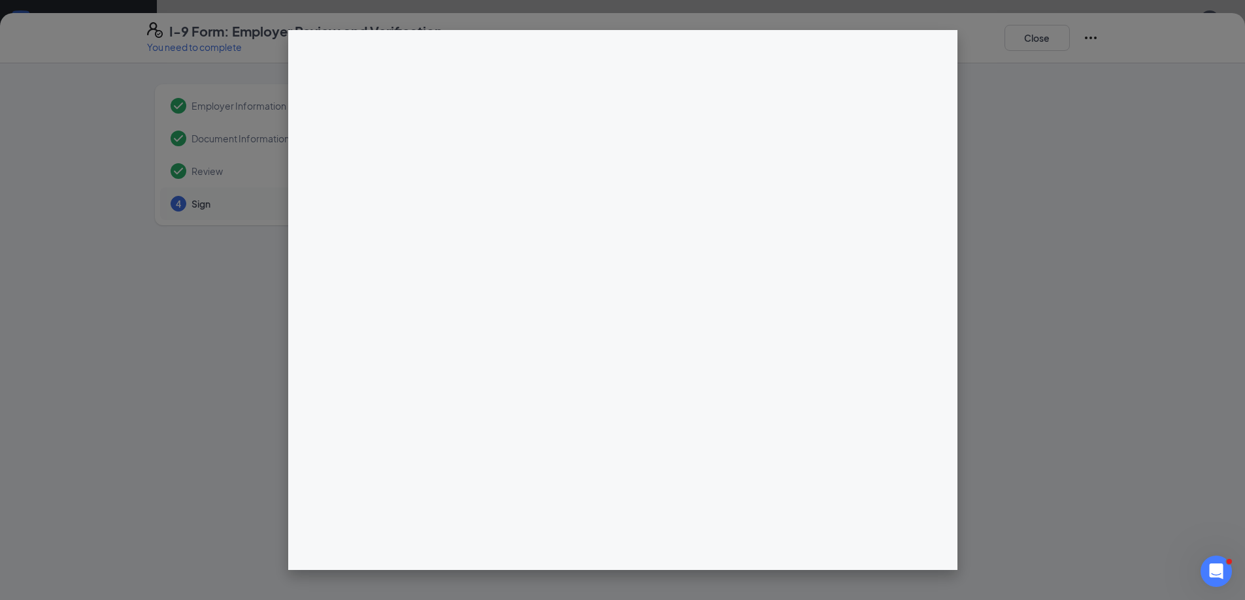
drag, startPoint x: 554, startPoint y: 159, endPoint x: 121, endPoint y: 332, distance: 466.5
click at [121, 332] on div at bounding box center [622, 300] width 1245 height 600
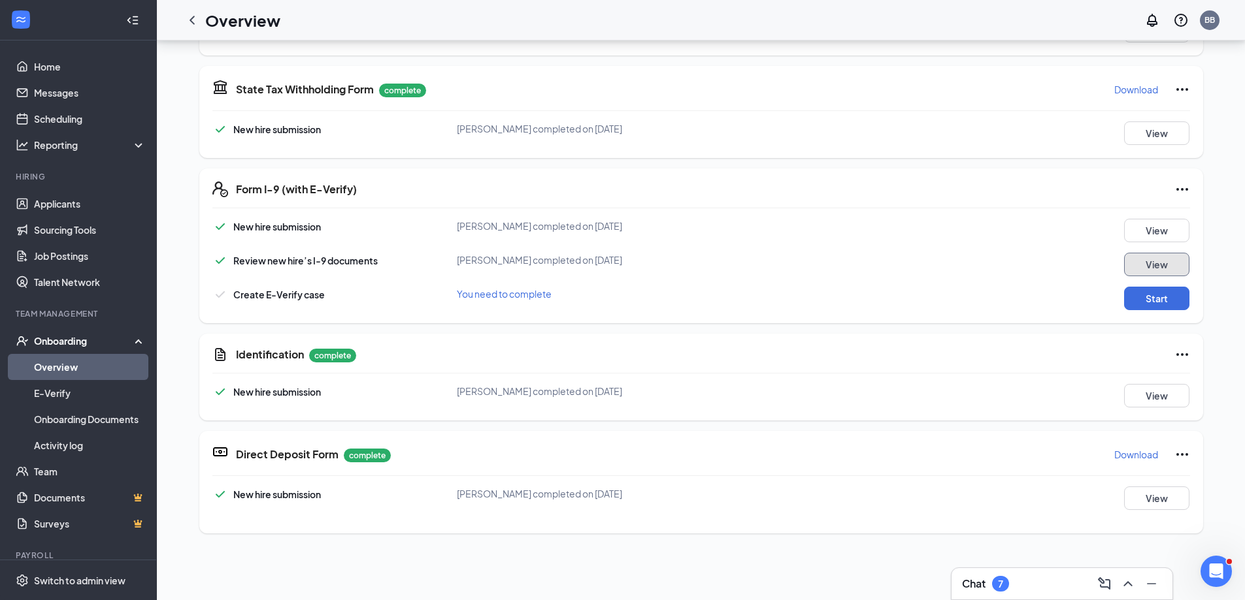
scroll to position [515, 0]
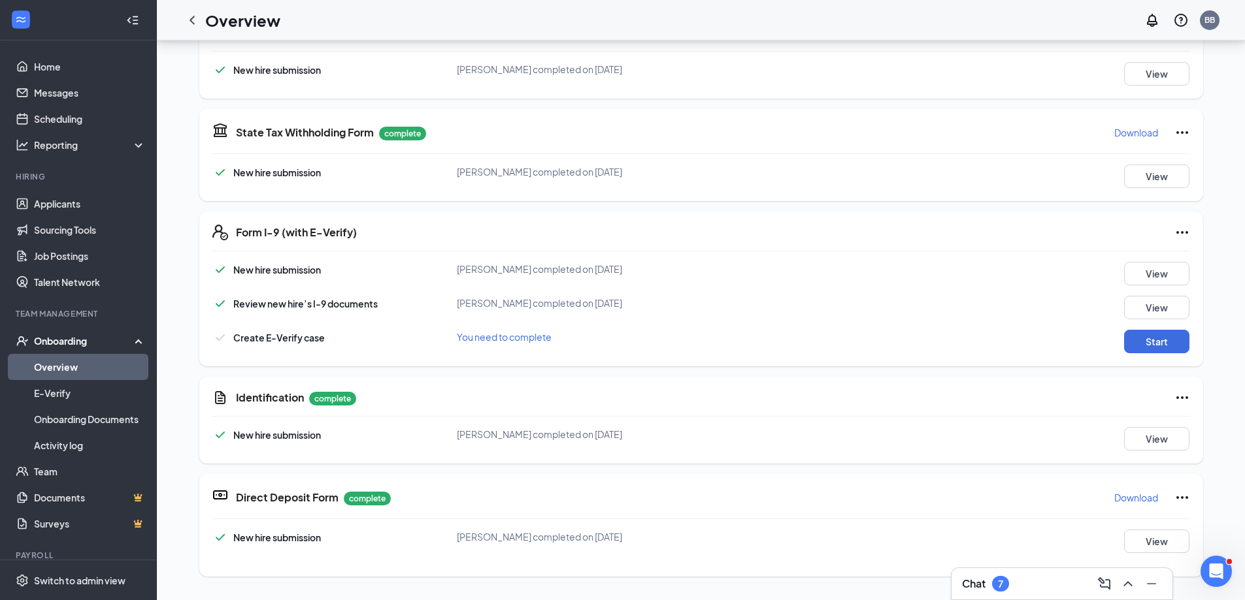
click at [1185, 344] on div "Form I-9 (with E-Verify) New hire submission [PERSON_NAME] completed on [DATE] …" at bounding box center [701, 289] width 1004 height 155
click at [1156, 338] on button "Start" at bounding box center [1156, 342] width 65 height 24
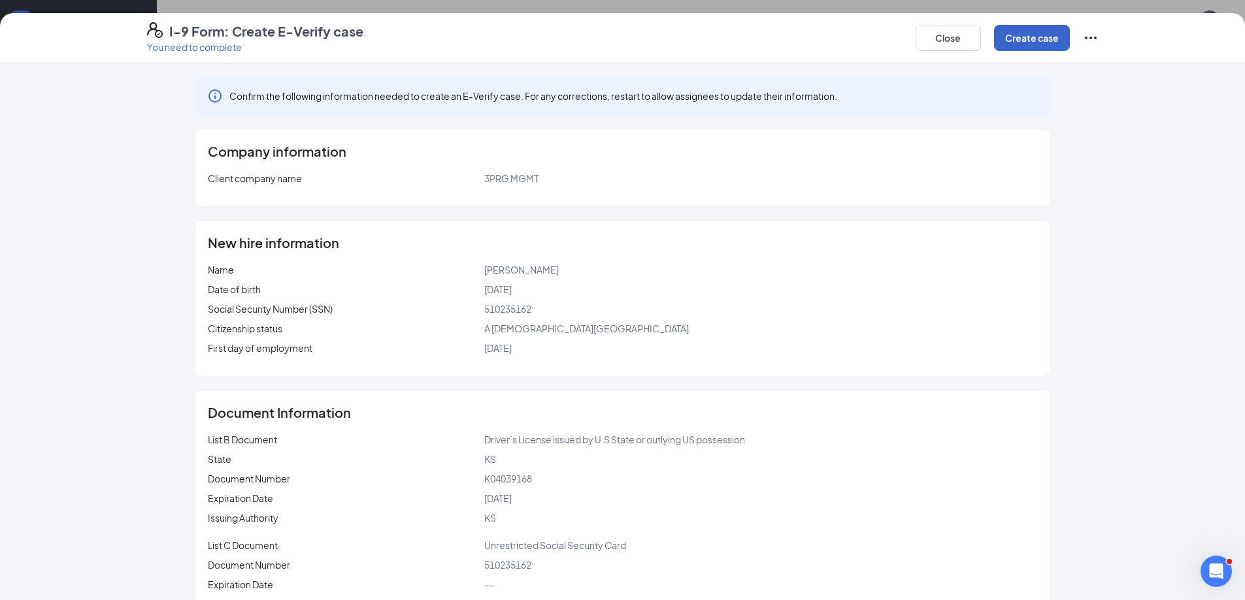
click at [1034, 39] on button "Create case" at bounding box center [1032, 38] width 76 height 26
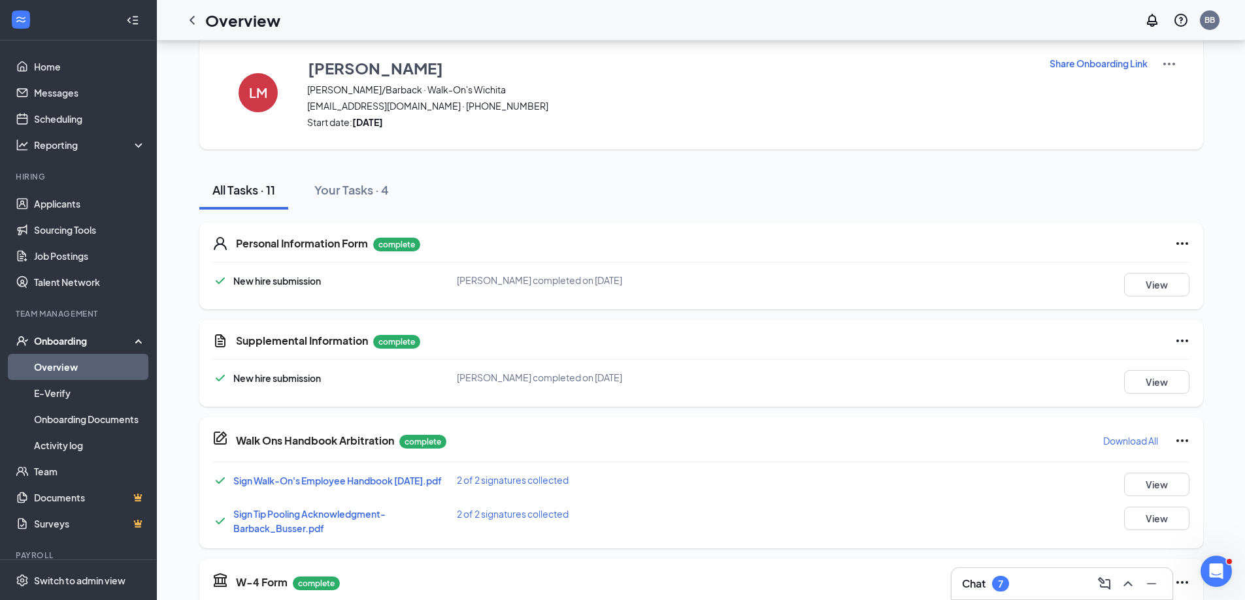
scroll to position [0, 0]
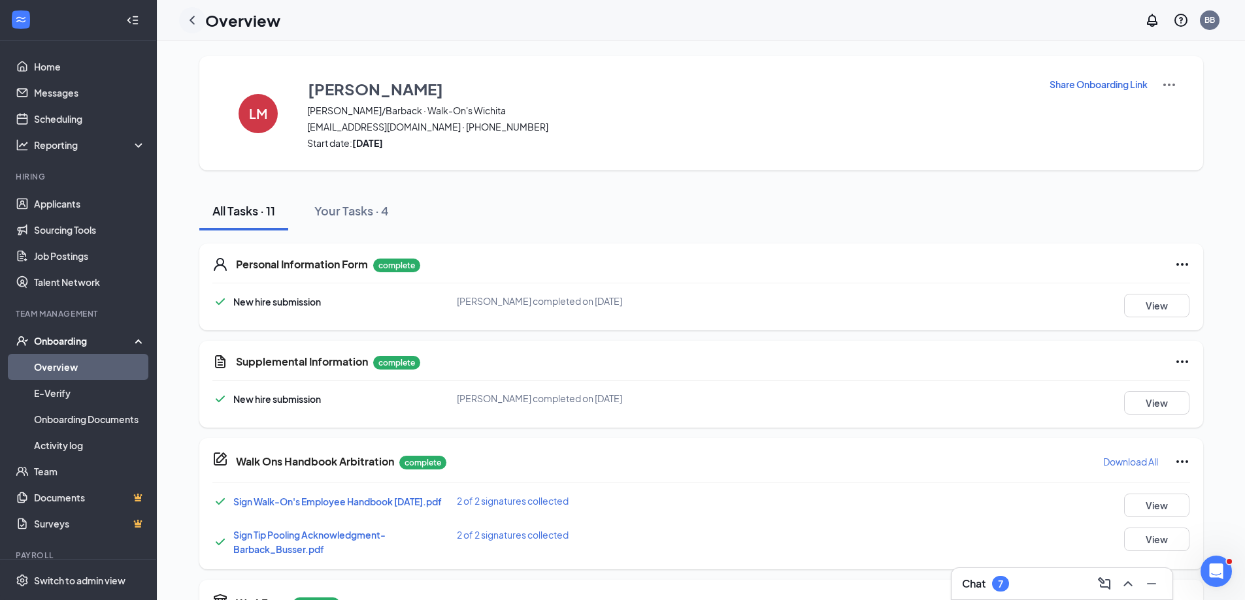
click at [193, 21] on icon "ChevronLeft" at bounding box center [192, 20] width 16 height 16
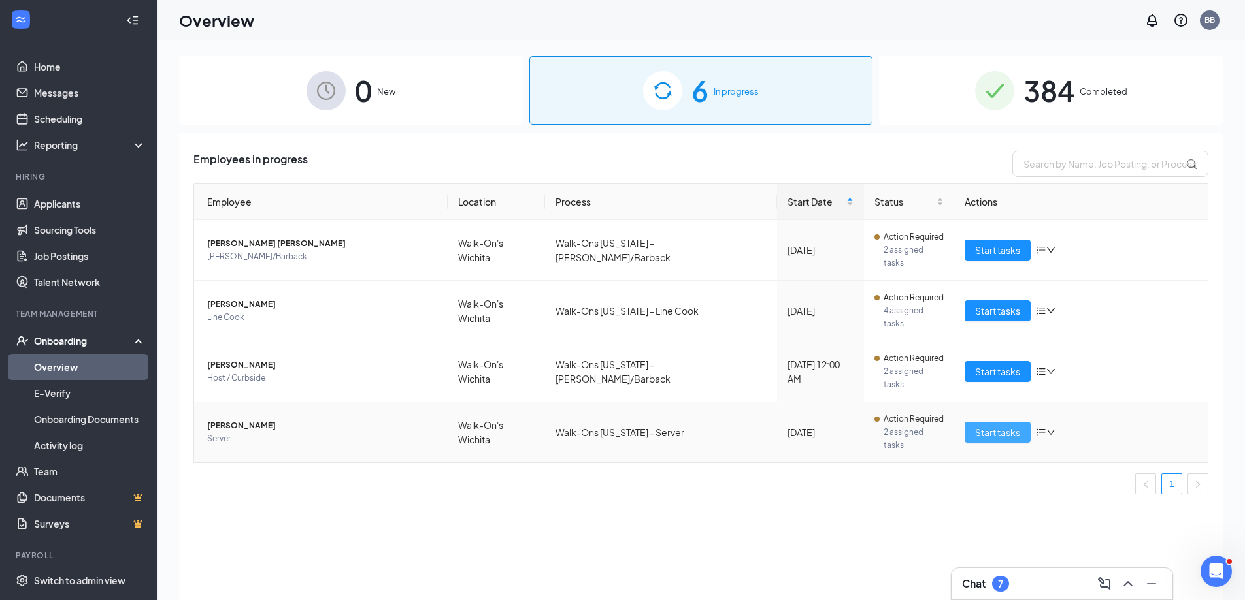
click at [1006, 425] on span "Start tasks" at bounding box center [997, 432] width 45 height 14
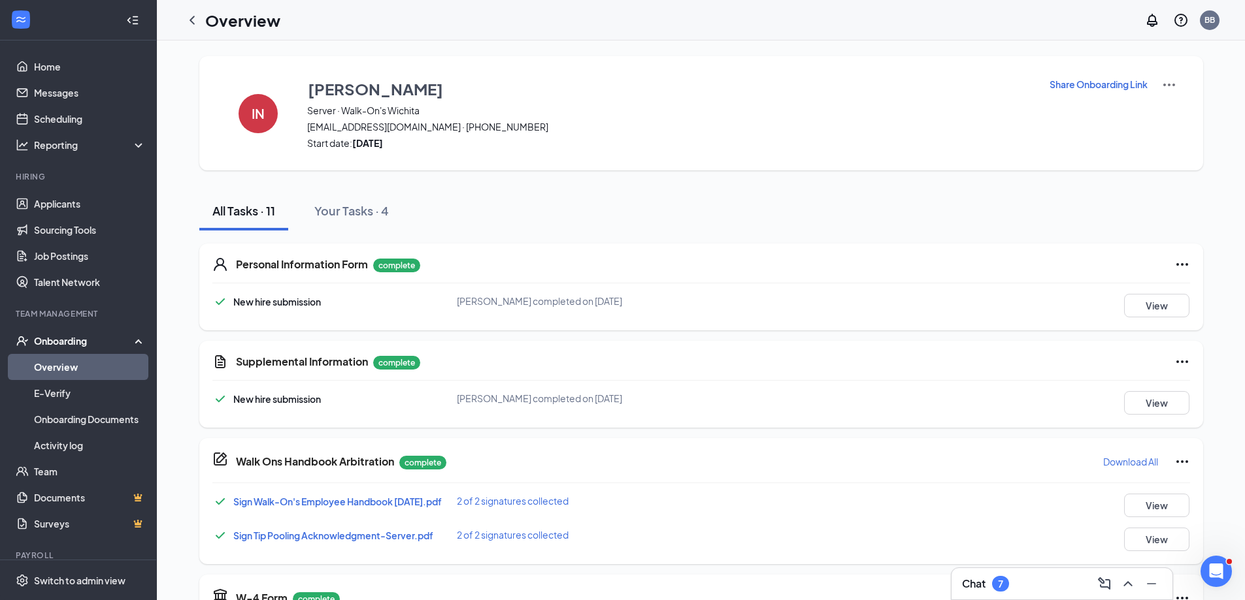
click at [634, 201] on div "All Tasks · 11 Your Tasks · 4" at bounding box center [701, 210] width 1004 height 39
click at [1151, 301] on button "View" at bounding box center [1156, 306] width 65 height 24
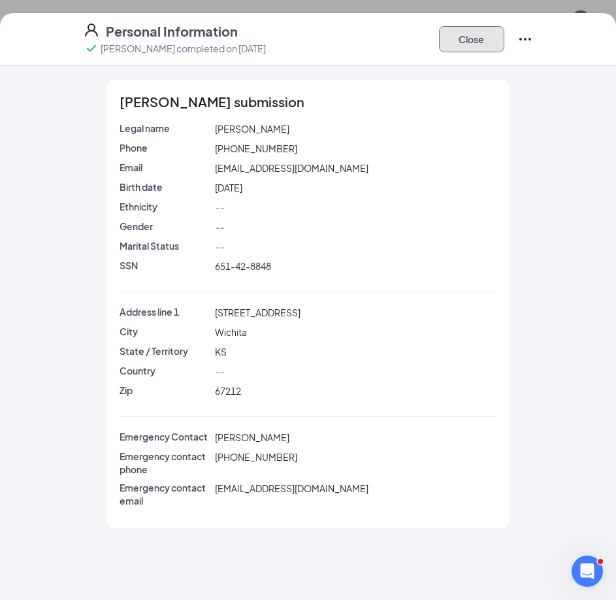
click at [480, 41] on button "Close" at bounding box center [471, 39] width 65 height 26
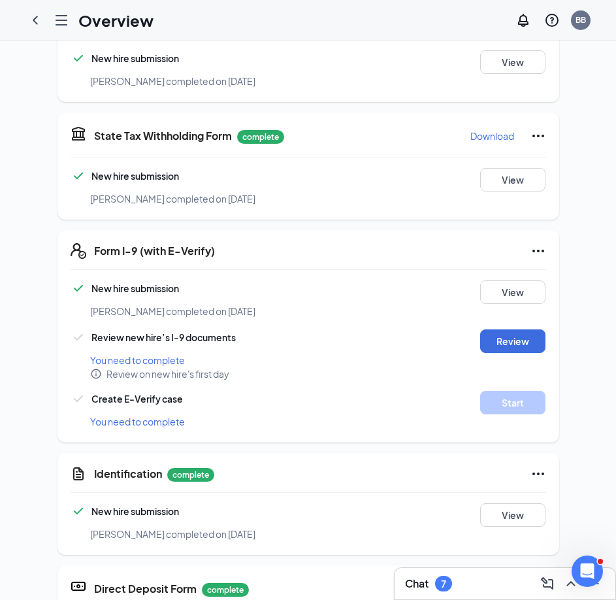
scroll to position [776, 0]
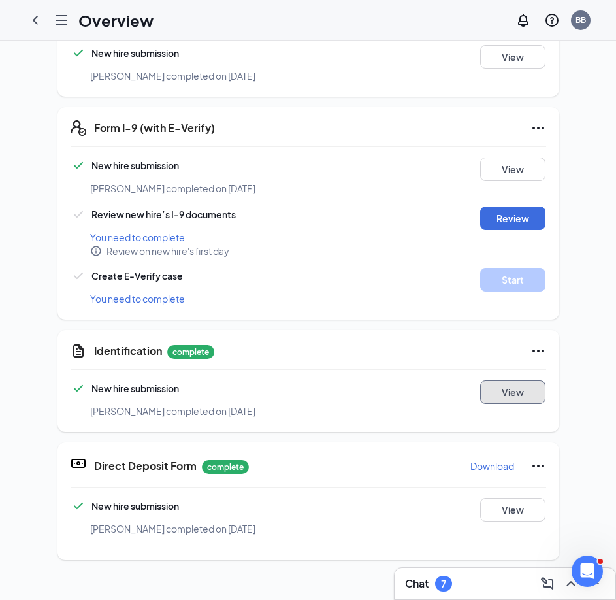
click at [521, 384] on button "View" at bounding box center [512, 392] width 65 height 24
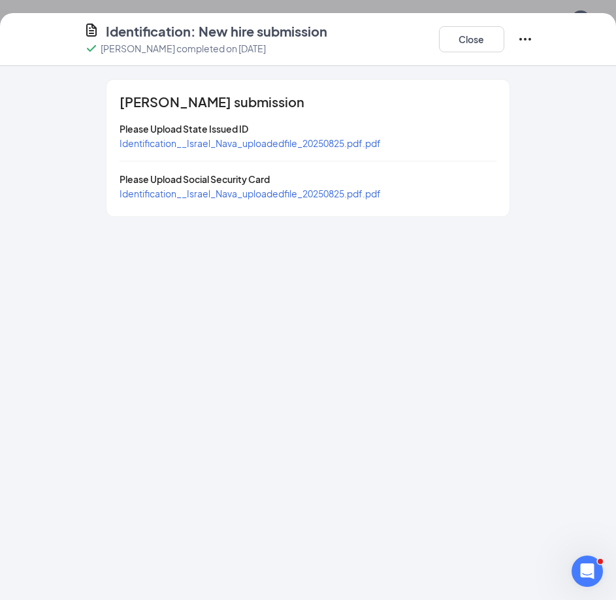
click at [272, 141] on span "Identification__Israel_Nava_uploadedfile_20250825.pdf.pdf" at bounding box center [250, 143] width 261 height 12
click at [263, 188] on span "Identification__Israel_Nava_uploadedfile_20250825.pdf.pdf" at bounding box center [250, 194] width 261 height 12
click at [467, 39] on button "Close" at bounding box center [471, 39] width 65 height 26
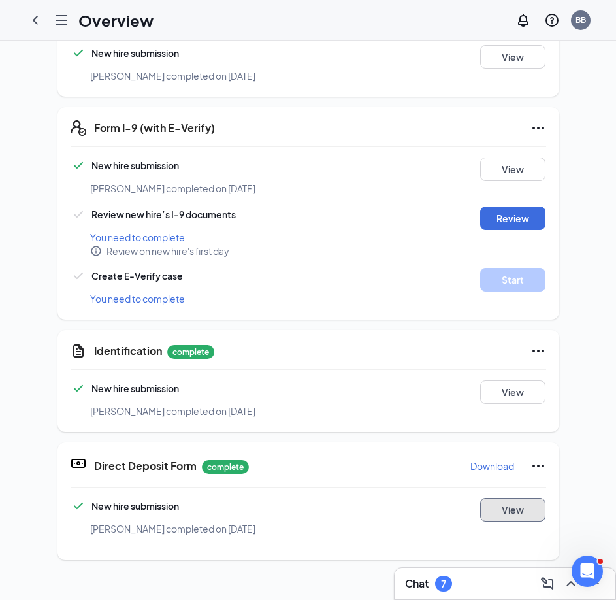
click at [491, 498] on button "View" at bounding box center [512, 510] width 65 height 24
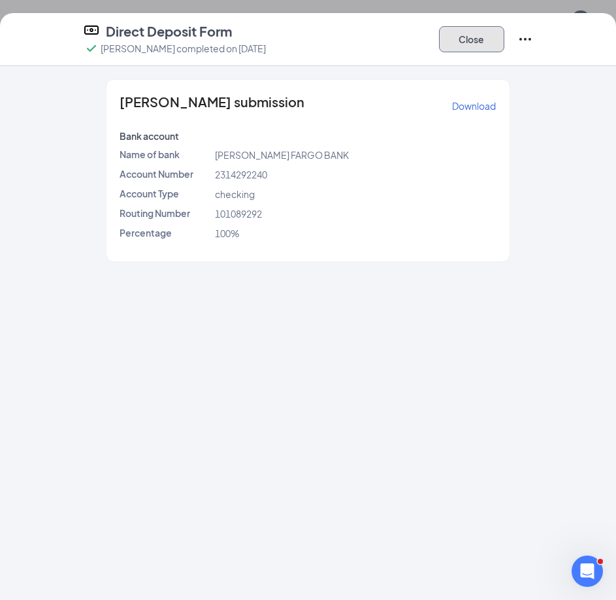
click at [468, 35] on button "Close" at bounding box center [471, 39] width 65 height 26
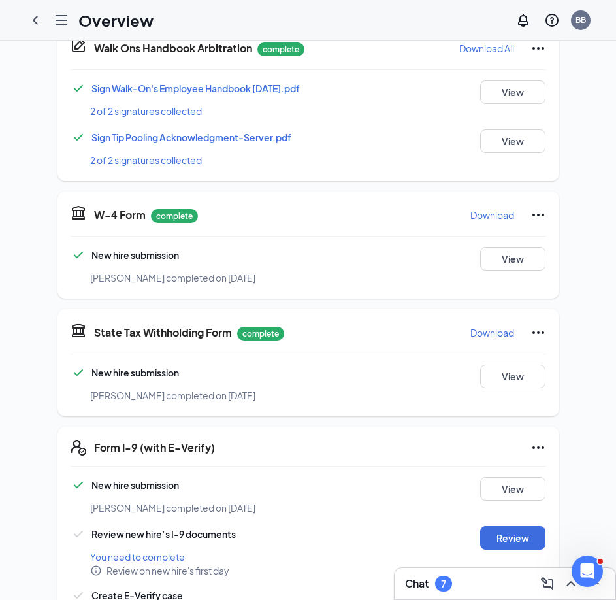
scroll to position [384, 0]
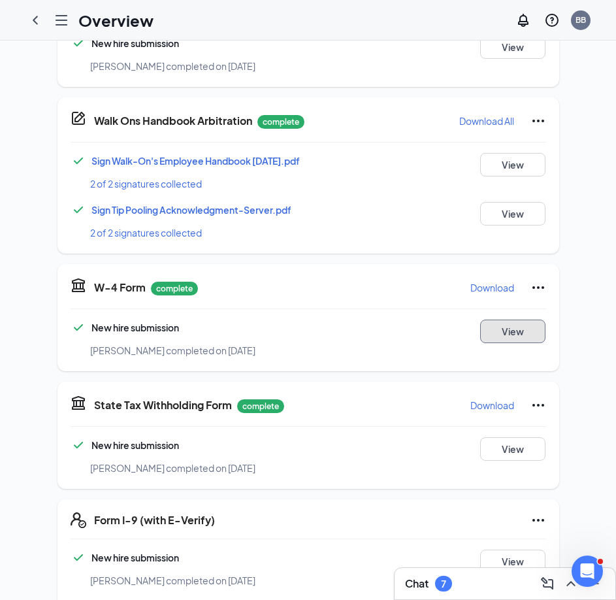
click at [524, 323] on button "View" at bounding box center [512, 331] width 65 height 24
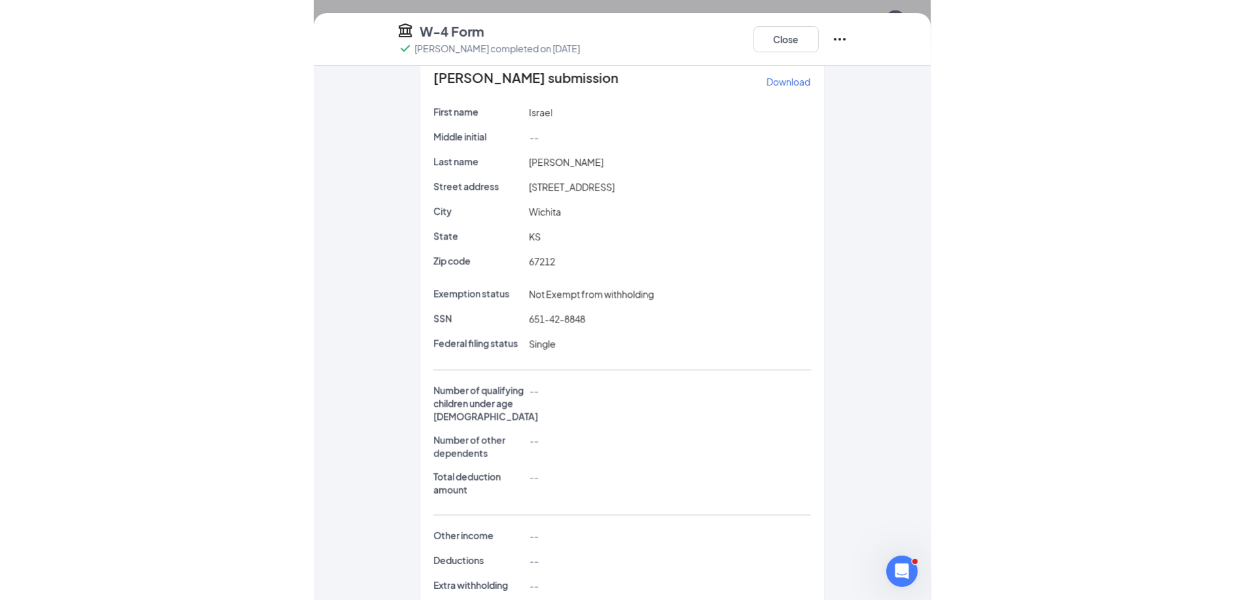
scroll to position [0, 0]
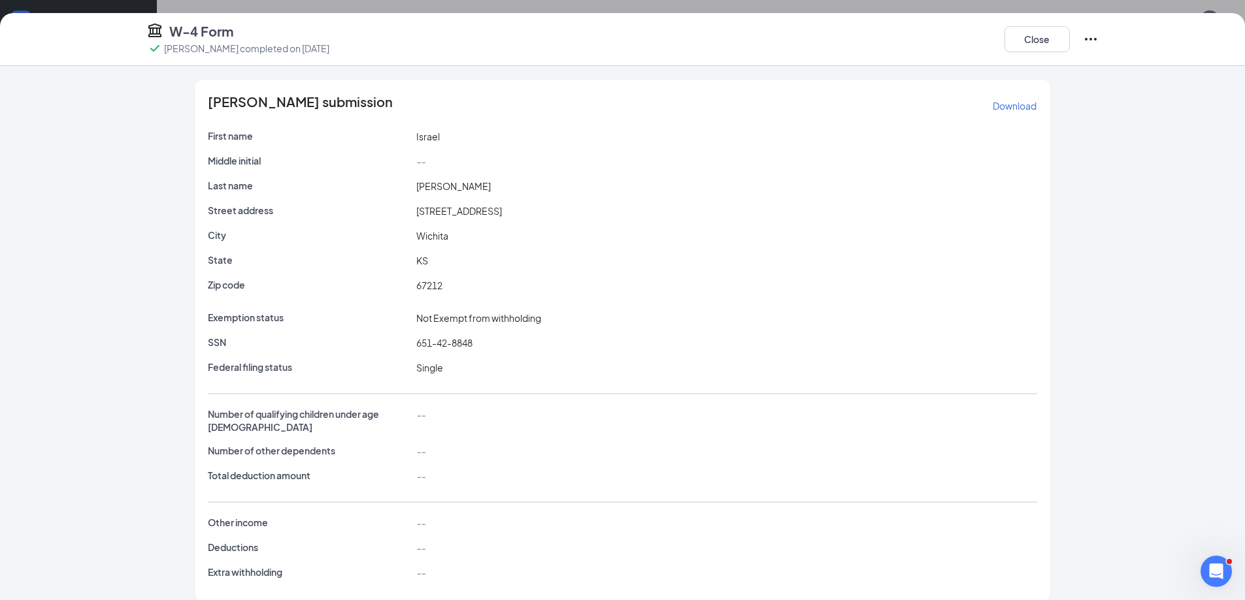
drag, startPoint x: 410, startPoint y: 210, endPoint x: 517, endPoint y: 212, distance: 107.2
click at [517, 212] on div "[STREET_ADDRESS]" at bounding box center [726, 211] width 625 height 14
copy span "[STREET_ADDRESS]"
click at [1028, 38] on button "Close" at bounding box center [1036, 39] width 65 height 26
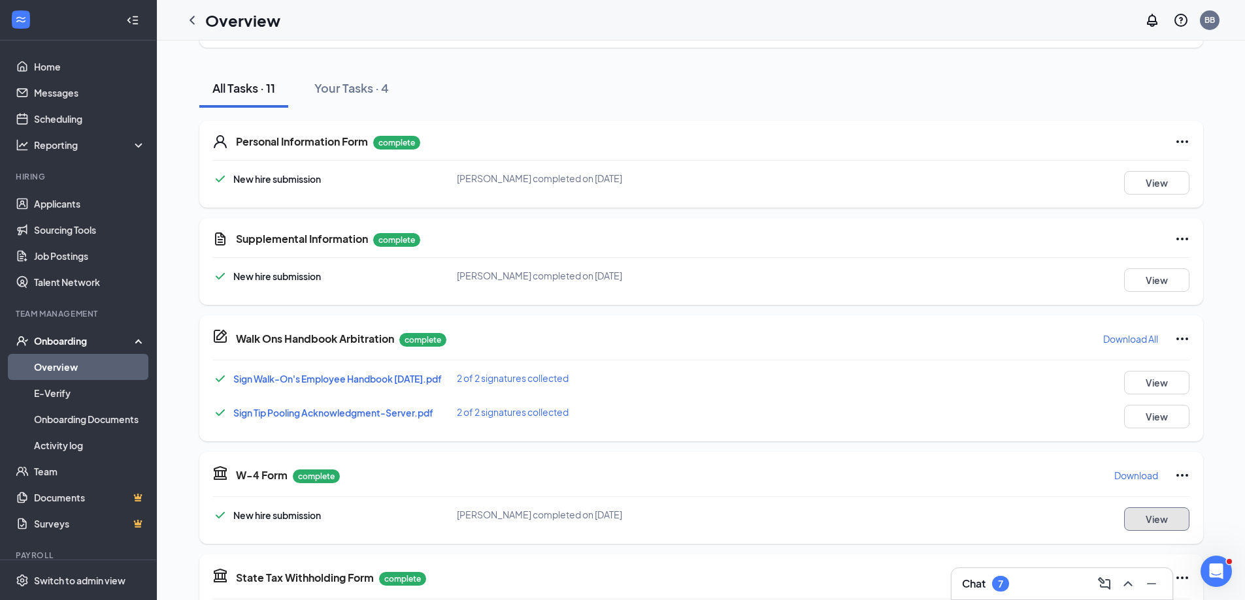
scroll to position [384, 0]
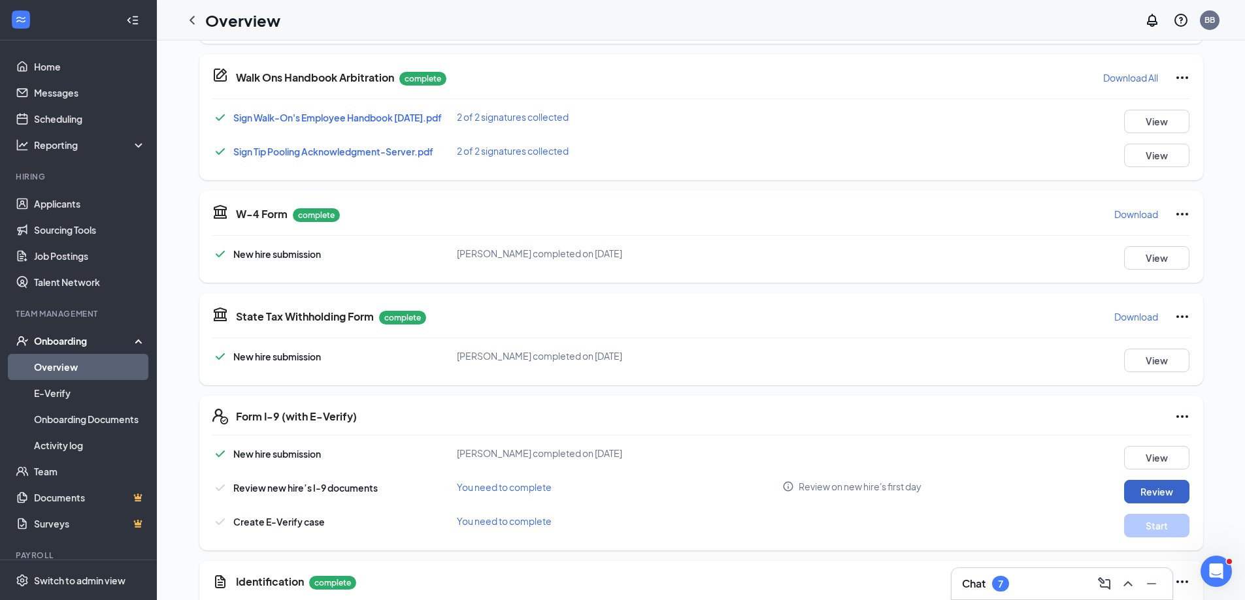
click at [1156, 500] on button "Review" at bounding box center [1156, 492] width 65 height 24
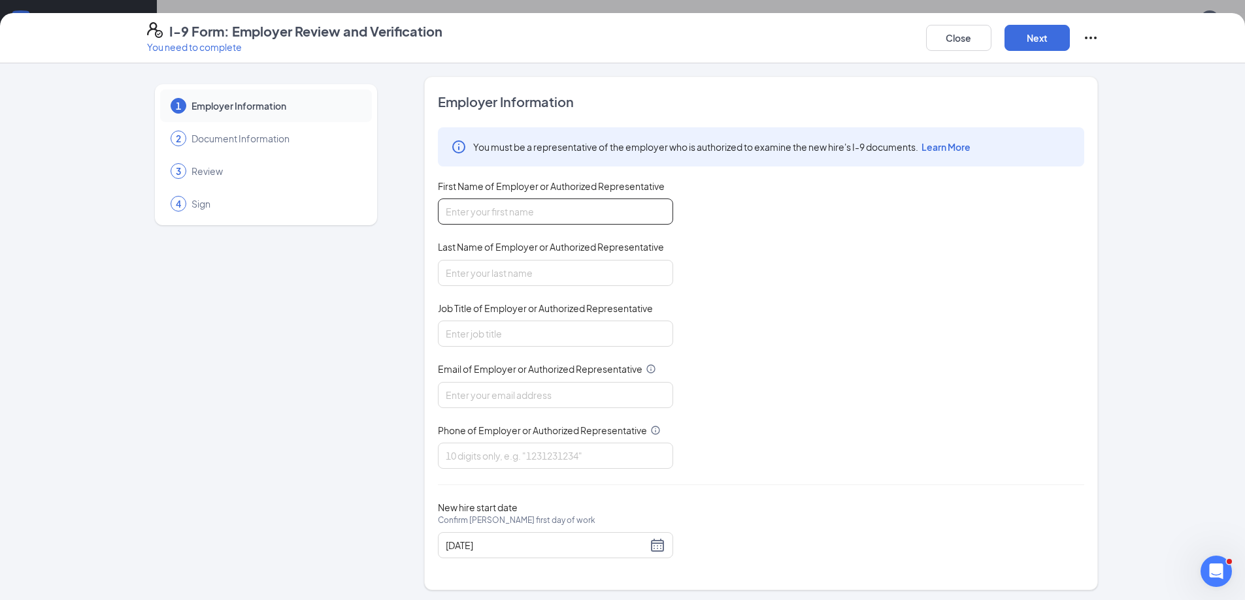
click at [470, 210] on input "First Name of Employer or Authorized Representative" at bounding box center [555, 212] width 235 height 26
type input "[PERSON_NAME]"
type input "f"
type input "FOH Key"
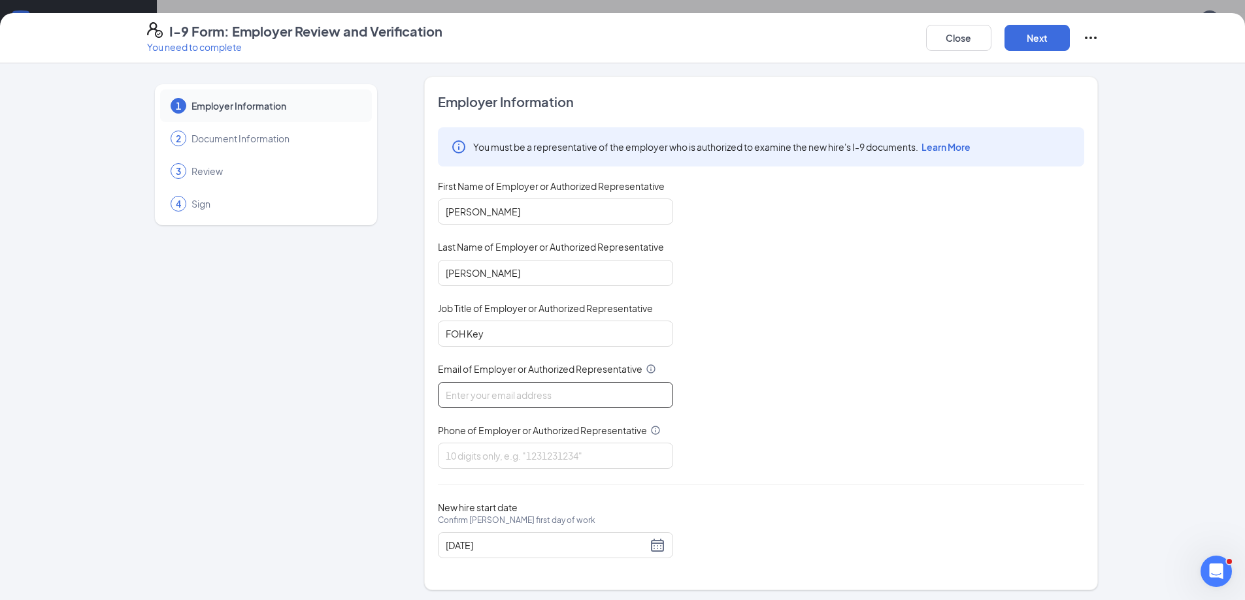
click at [498, 391] on input "Email of Employer or Authorized Representative" at bounding box center [555, 395] width 235 height 26
type input "[EMAIL_ADDRESS][DOMAIN_NAME]"
click at [518, 460] on input "Phone of Employer or Authorized Representative" at bounding box center [555, 456] width 235 height 26
type input "3169104200"
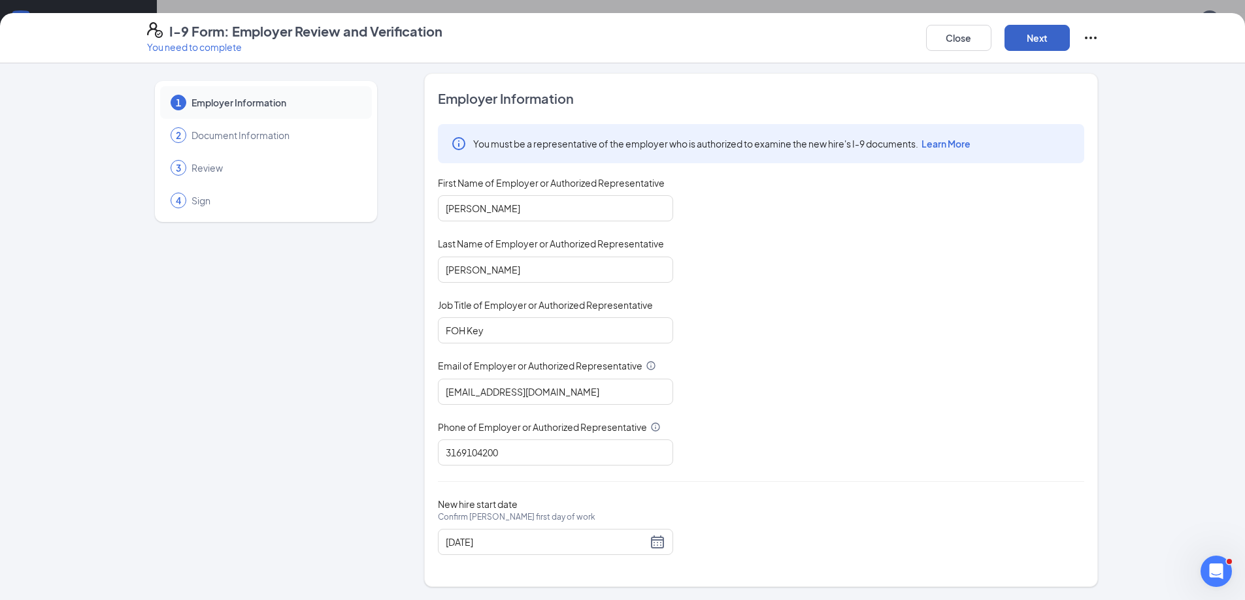
click at [1041, 41] on button "Next" at bounding box center [1036, 38] width 65 height 26
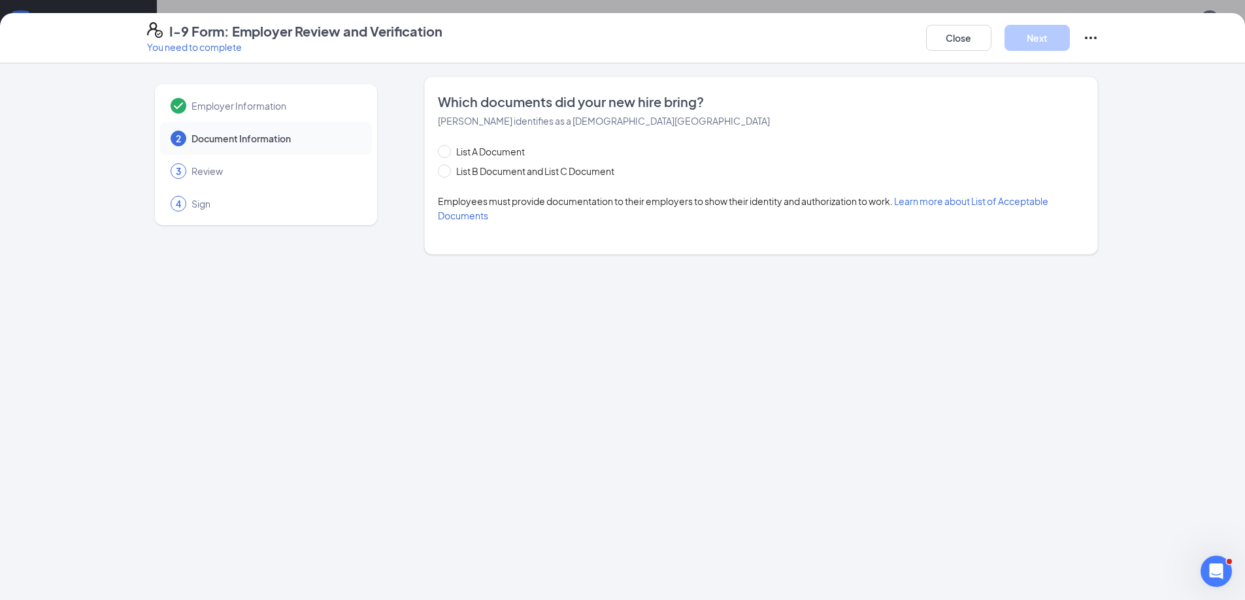
scroll to position [0, 0]
click at [519, 170] on span "List B Document and List C Document" at bounding box center [535, 171] width 169 height 14
click at [447, 170] on input "List B Document and List C Document" at bounding box center [442, 169] width 9 height 9
radio input "true"
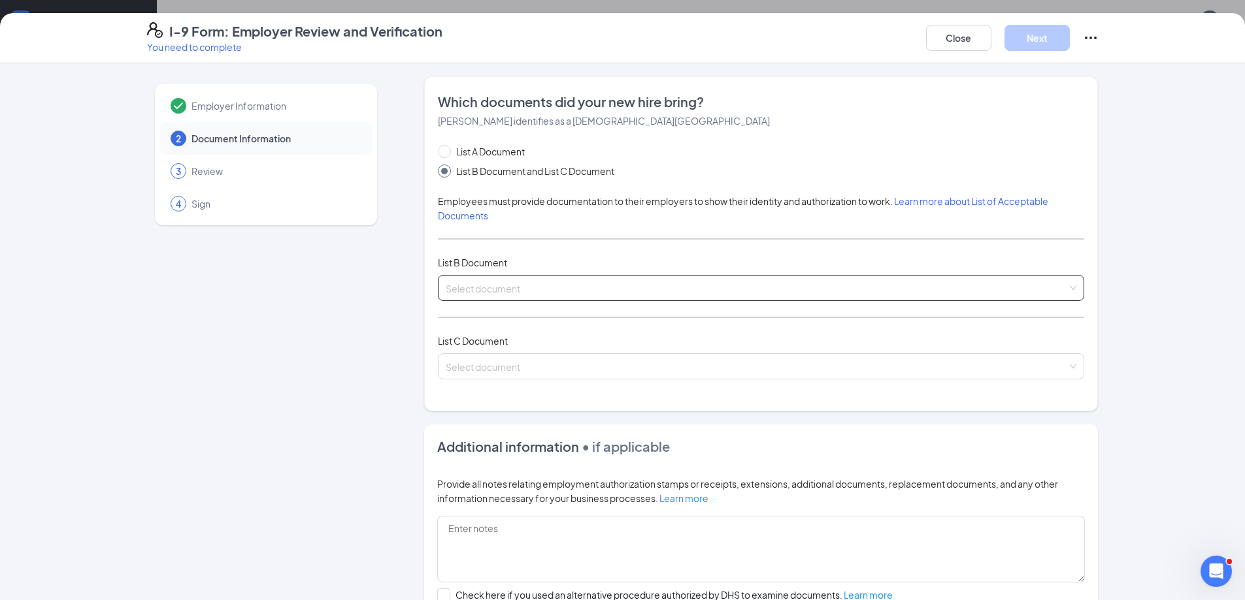
click at [500, 280] on input "search" at bounding box center [756, 286] width 621 height 20
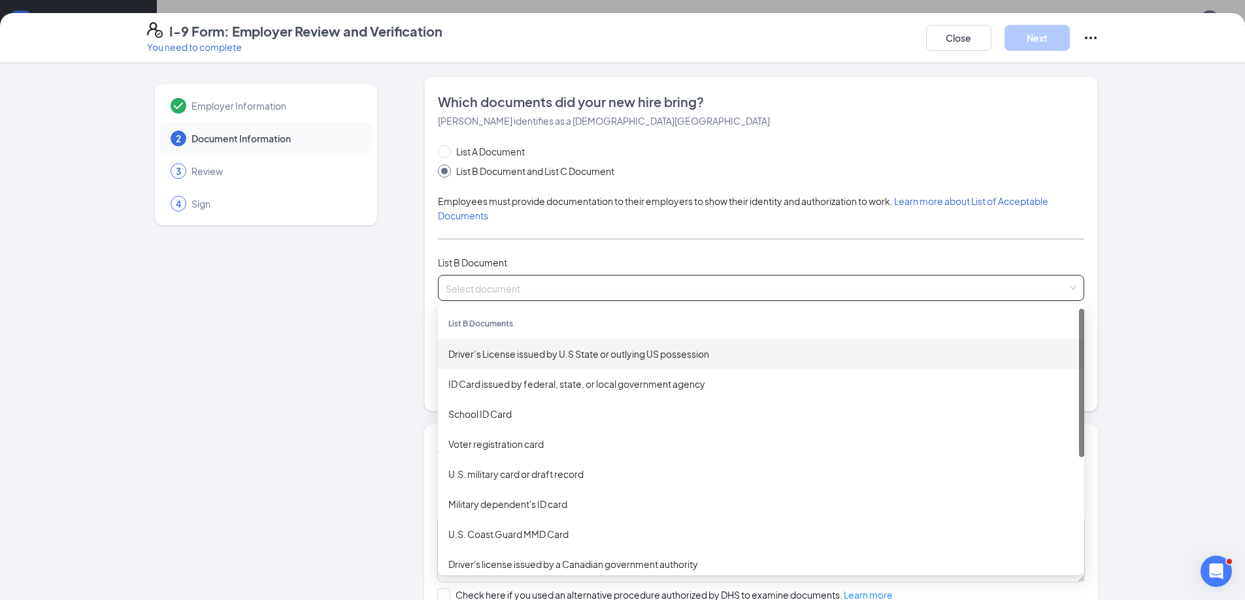
click at [504, 355] on div "Driver’s License issued by U.S State or outlying US possession" at bounding box center [760, 354] width 625 height 14
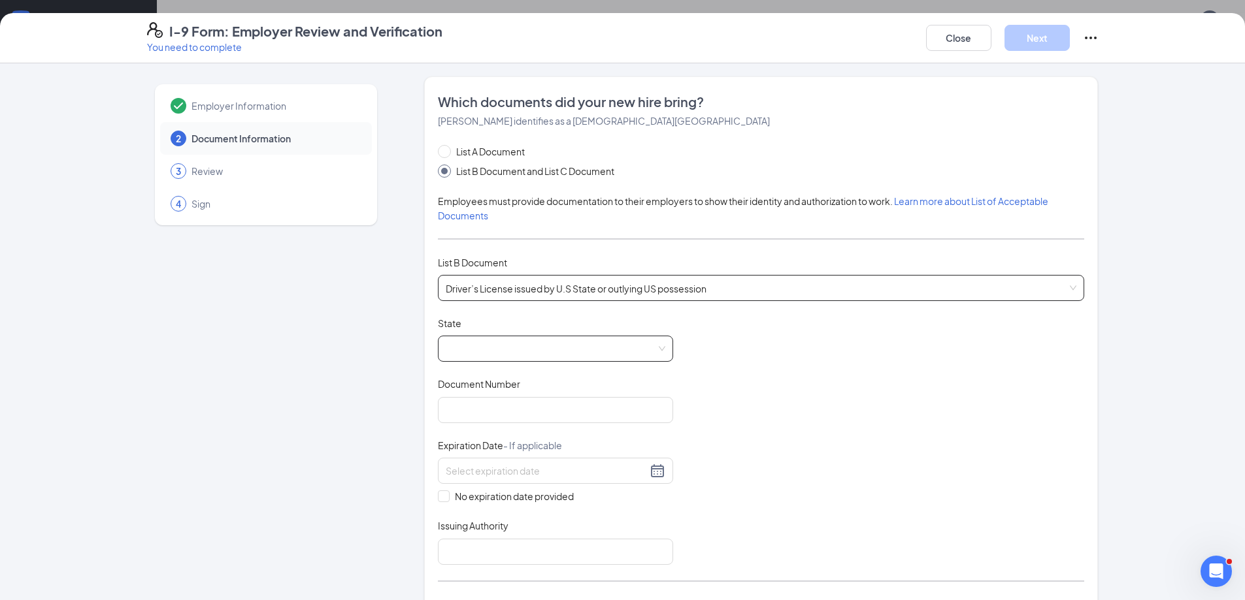
click at [499, 350] on span at bounding box center [556, 348] width 220 height 25
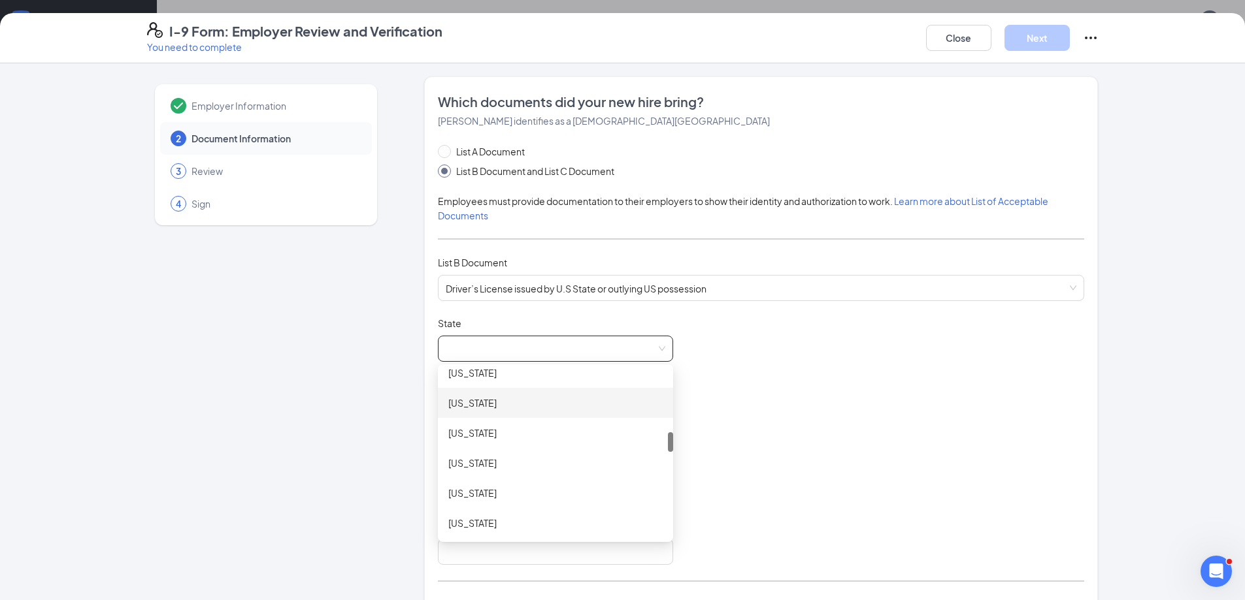
click at [493, 411] on div "[US_STATE]" at bounding box center [555, 403] width 235 height 30
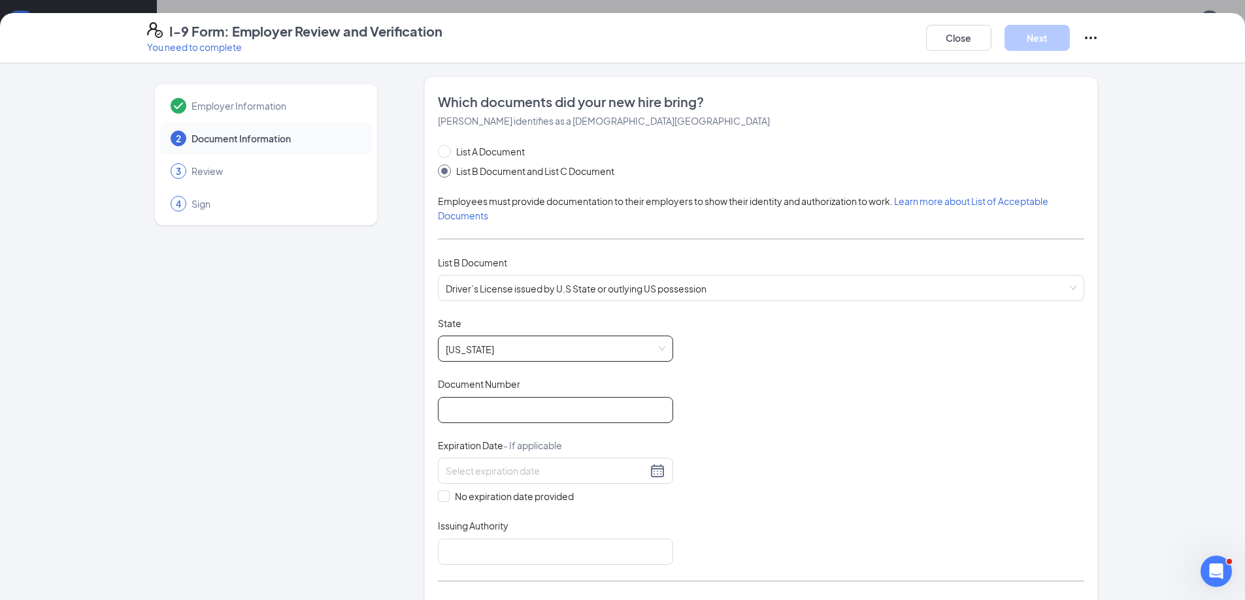
click at [491, 401] on input "Document Number" at bounding box center [555, 410] width 235 height 26
type input "K04346774"
click at [477, 476] on input at bounding box center [546, 471] width 201 height 14
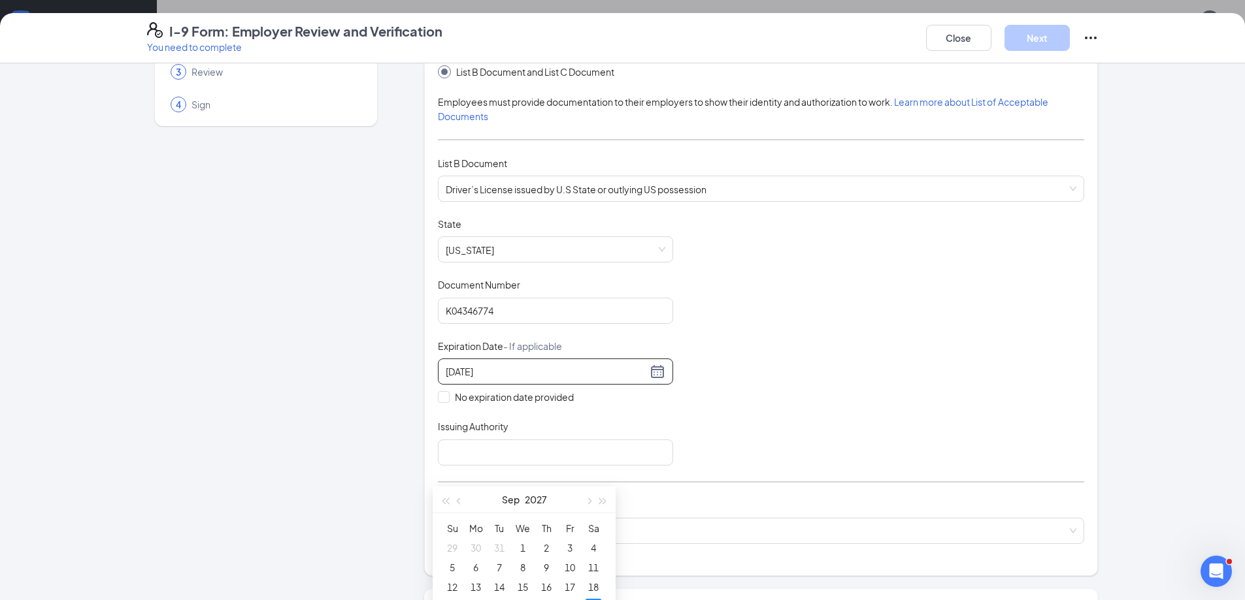
scroll to position [131, 0]
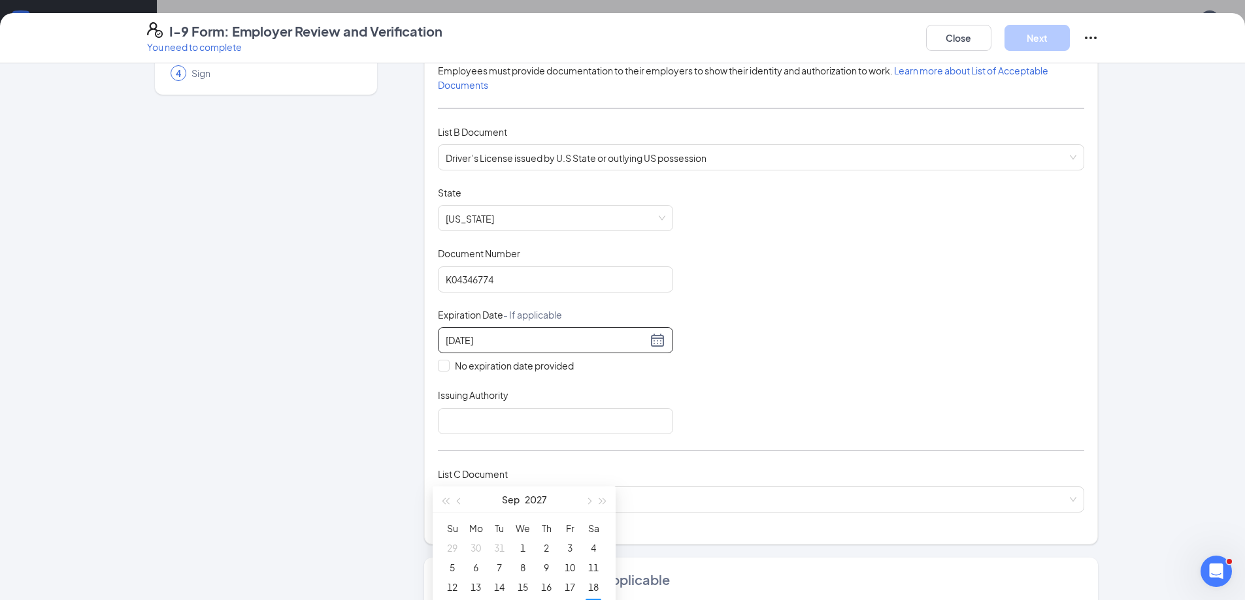
click at [520, 499] on div "[DATE]" at bounding box center [524, 500] width 114 height 26
drag, startPoint x: 483, startPoint y: 501, endPoint x: 491, endPoint y: 445, distance: 56.8
click at [491, 444] on body "Home Messages Scheduling Reporting Hiring Applicants Sourcing Tools Job Posting…" at bounding box center [622, 300] width 1245 height 600
click at [592, 598] on td "25" at bounding box center [593, 607] width 24 height 20
type input "[DATE]"
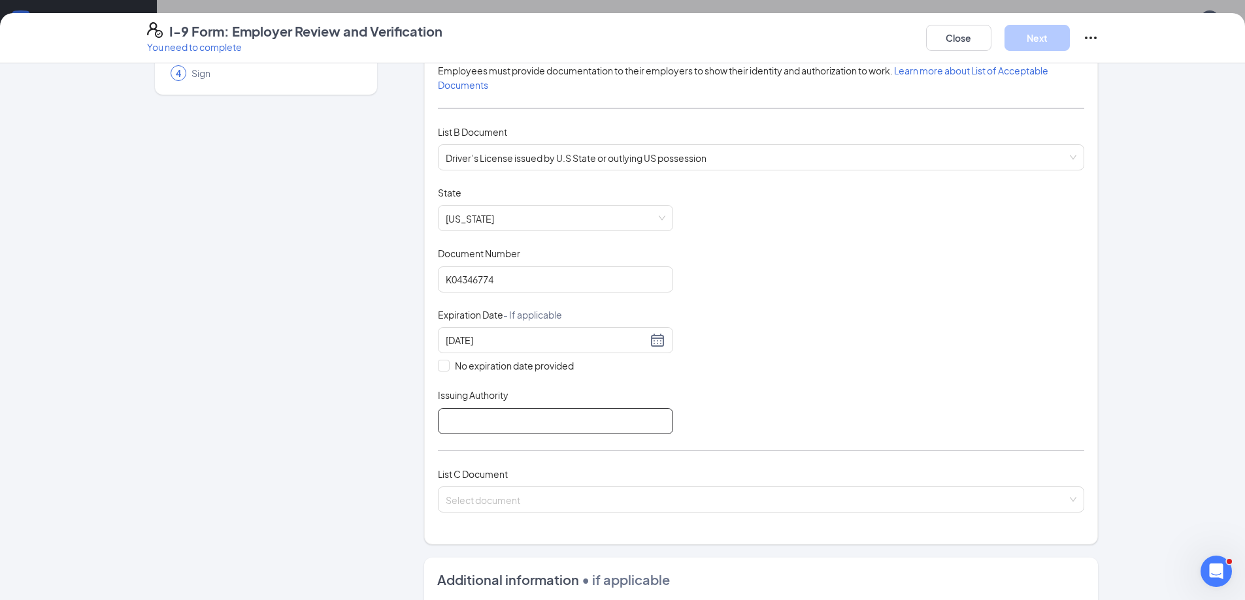
click at [527, 427] on input "Issuing Authority" at bounding box center [555, 421] width 235 height 26
type input "KS"
click at [517, 500] on input "search" at bounding box center [756, 497] width 621 height 20
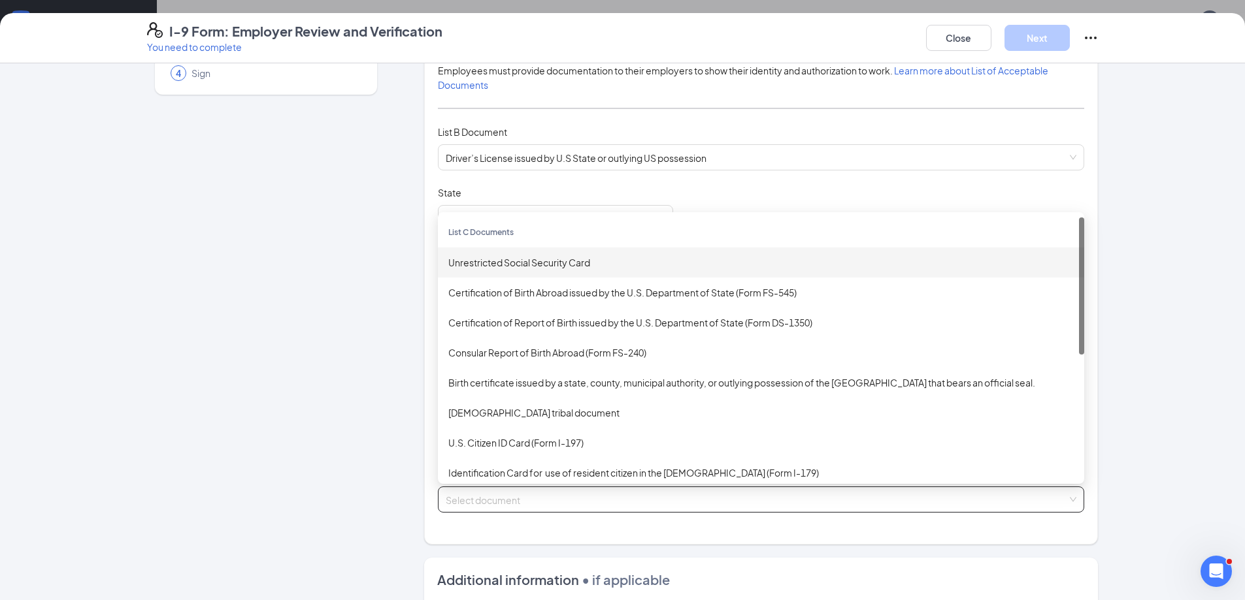
click at [553, 261] on div "Unrestricted Social Security Card" at bounding box center [760, 262] width 625 height 14
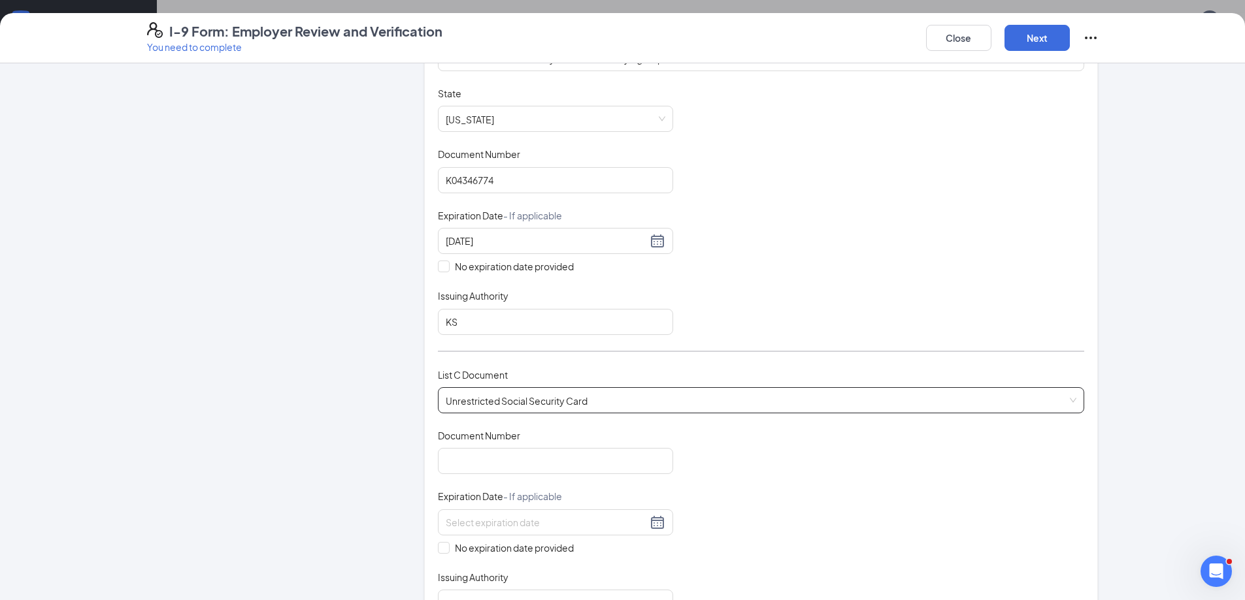
scroll to position [261, 0]
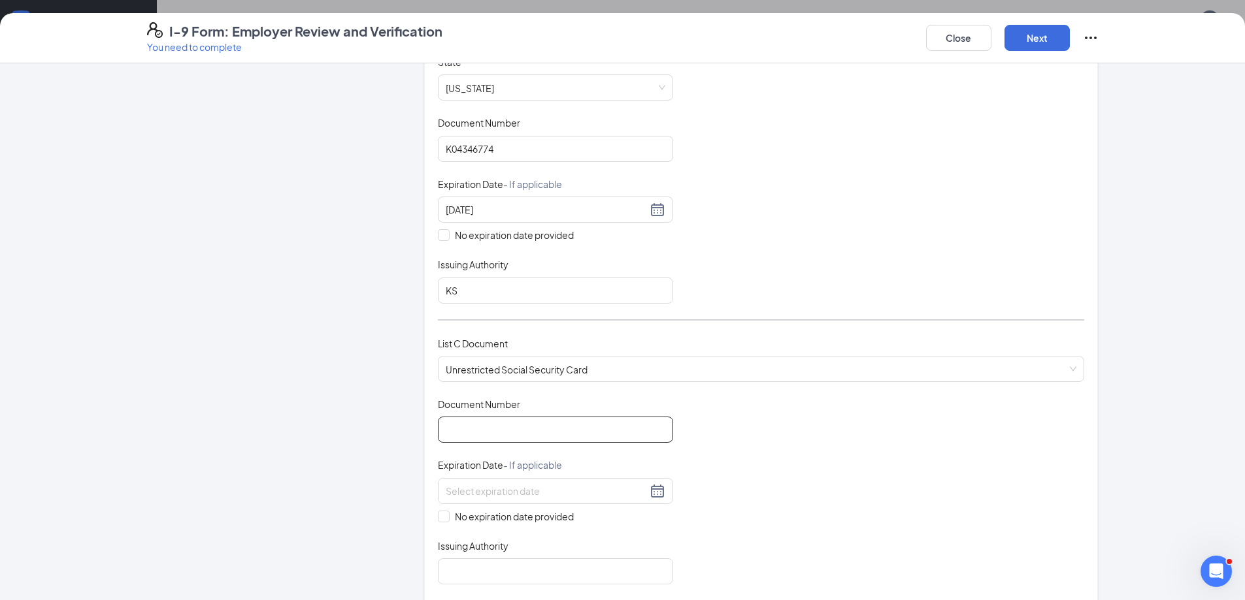
click at [451, 417] on input "Document Number" at bounding box center [555, 430] width 235 height 26
type input "651428848"
click at [440, 516] on input "No expiration date provided" at bounding box center [442, 515] width 9 height 9
checkbox input "true"
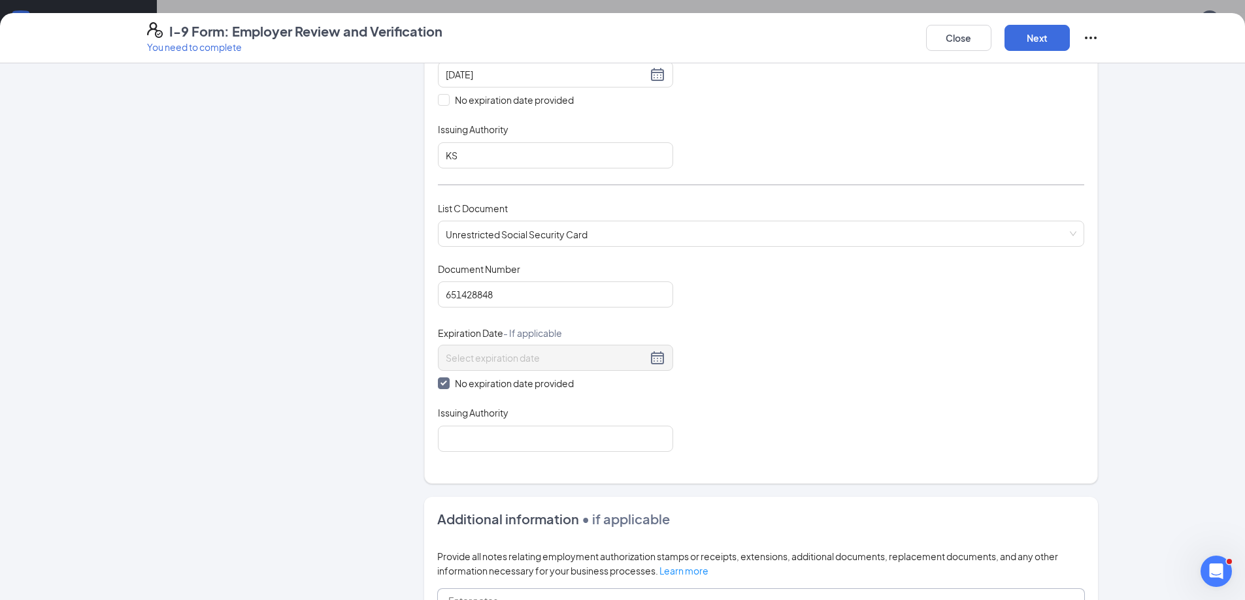
scroll to position [523, 0]
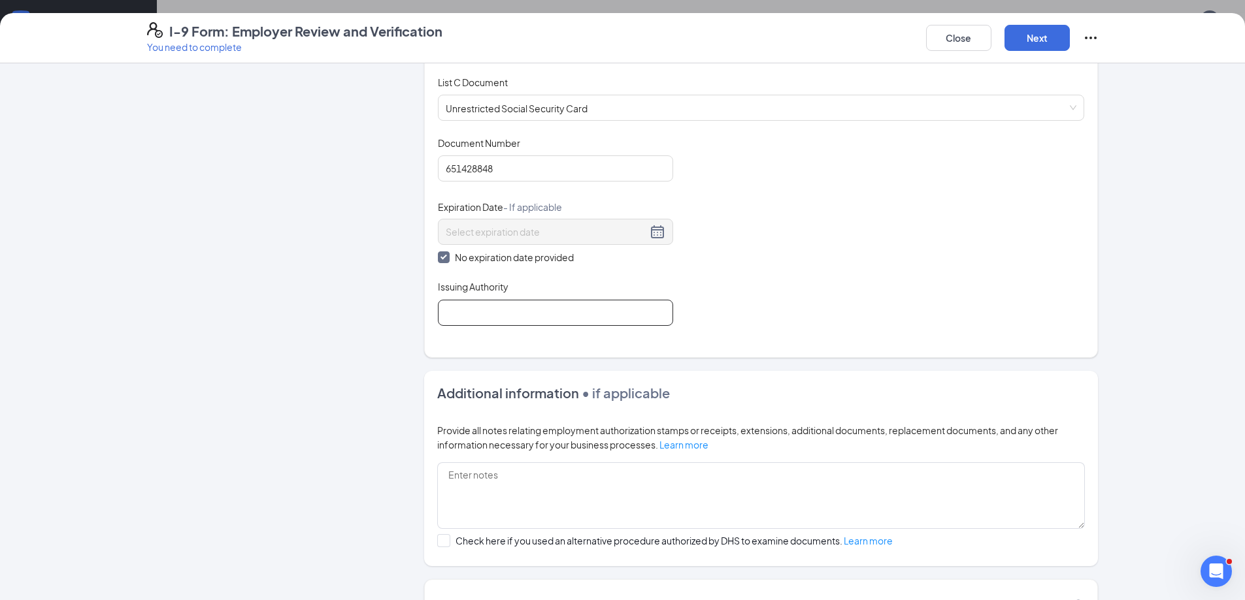
click at [503, 318] on input "Issuing Authority" at bounding box center [555, 313] width 235 height 26
type input "SSA"
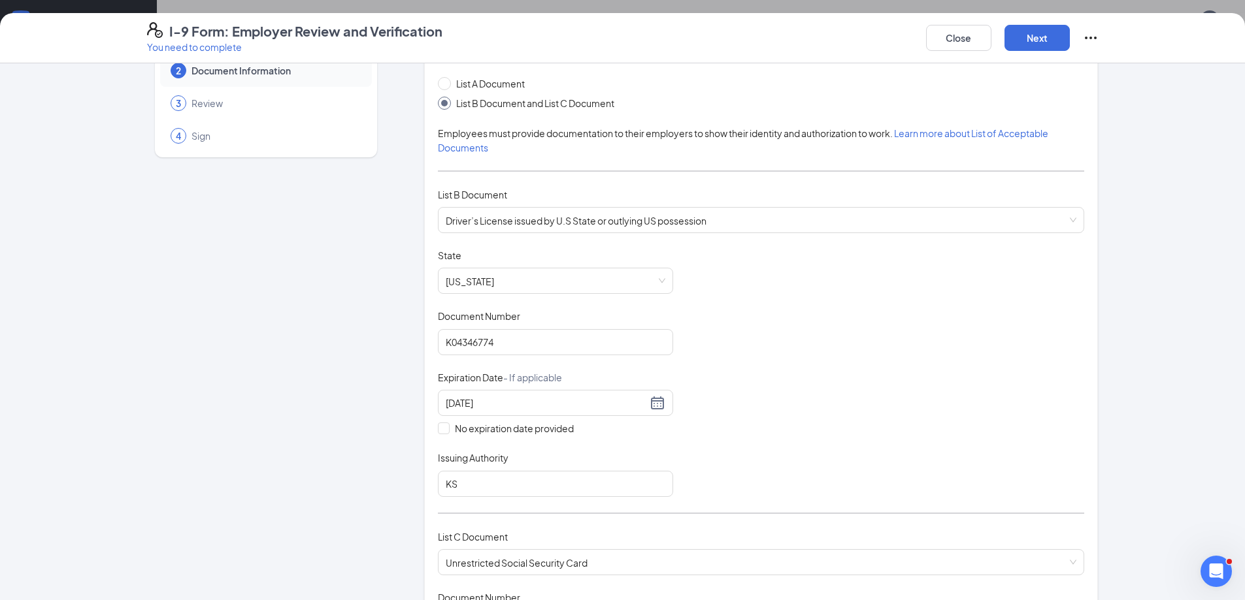
scroll to position [0, 0]
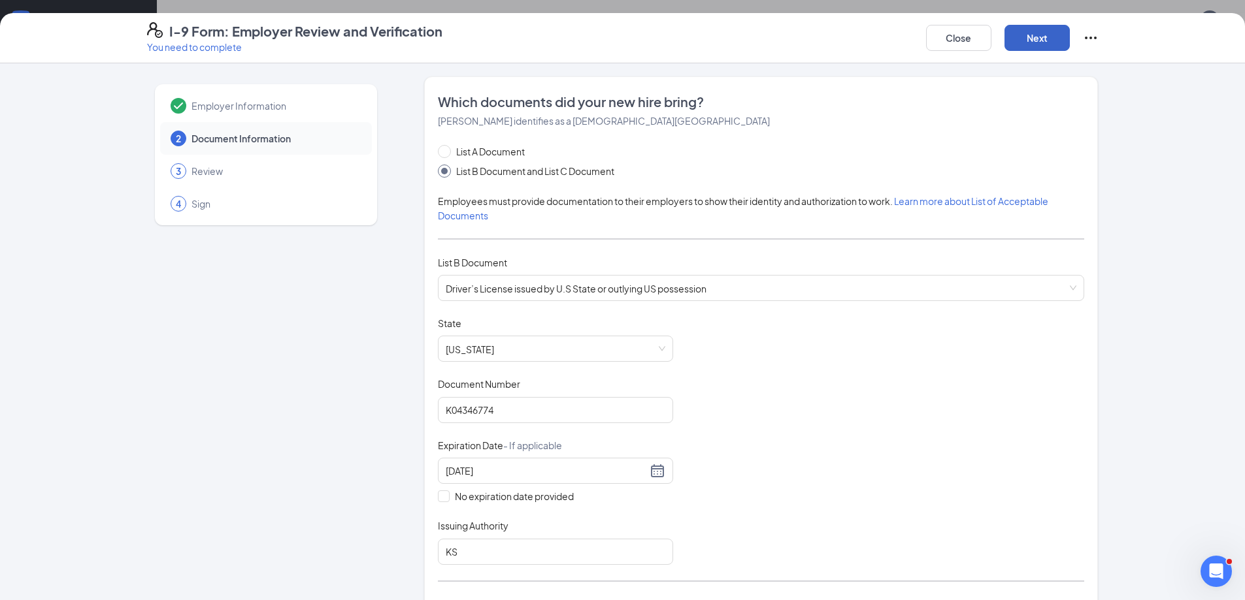
click at [1049, 41] on button "Next" at bounding box center [1036, 38] width 65 height 26
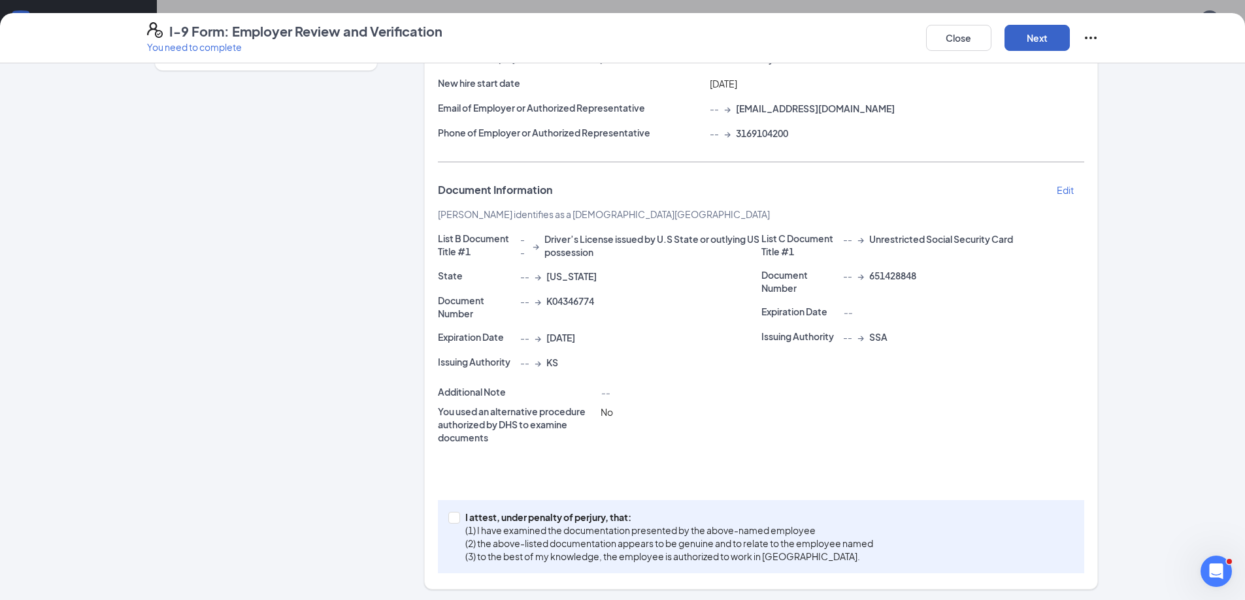
scroll to position [157, 0]
click at [545, 519] on p "I attest, under penalty of perjury, that:" at bounding box center [669, 514] width 408 height 13
click at [457, 519] on input "I attest, under penalty of [PERSON_NAME], that: (1) I have examined the documen…" at bounding box center [452, 514] width 9 height 9
checkbox input "true"
click at [1023, 42] on button "Next" at bounding box center [1036, 38] width 65 height 26
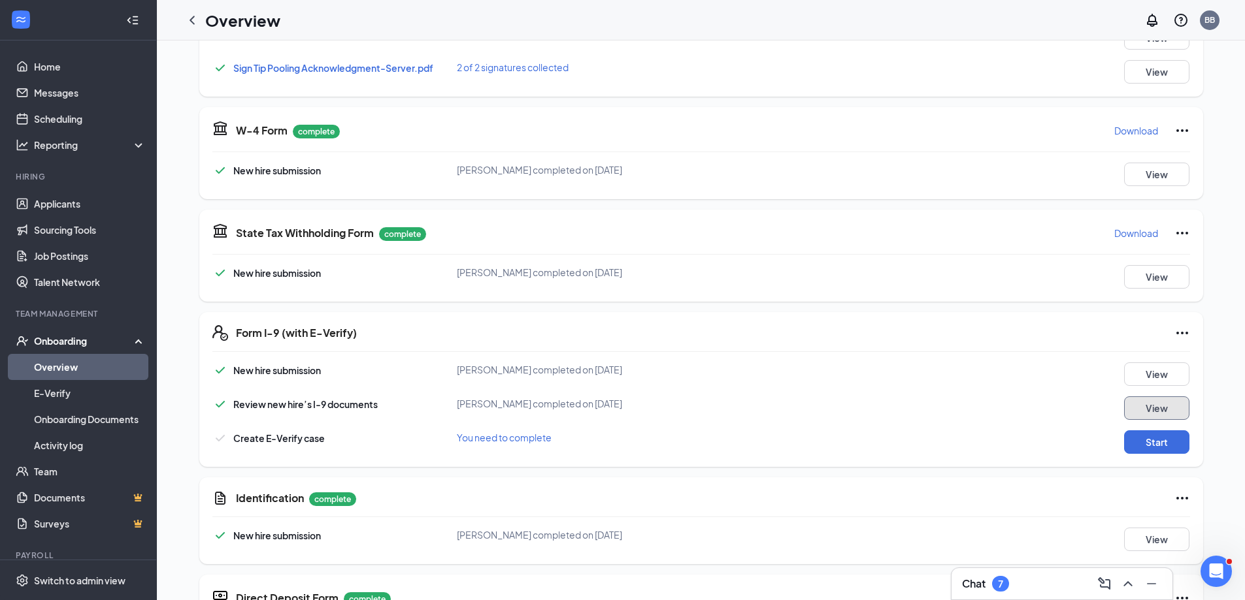
scroll to position [515, 0]
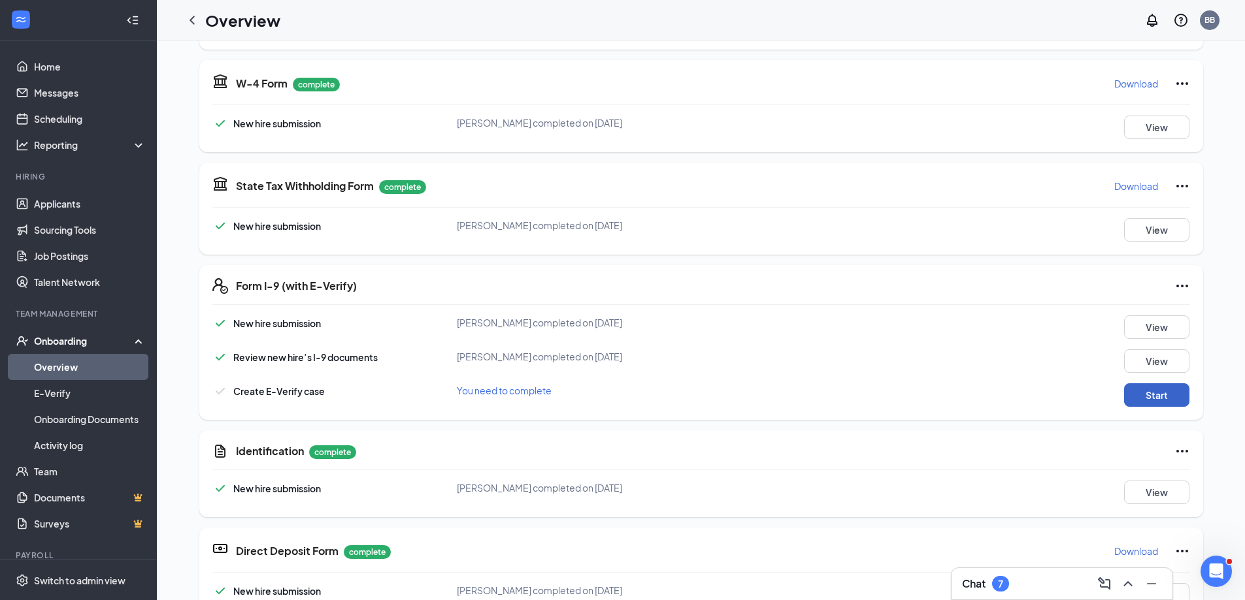
click at [1141, 391] on button "Start" at bounding box center [1156, 396] width 65 height 24
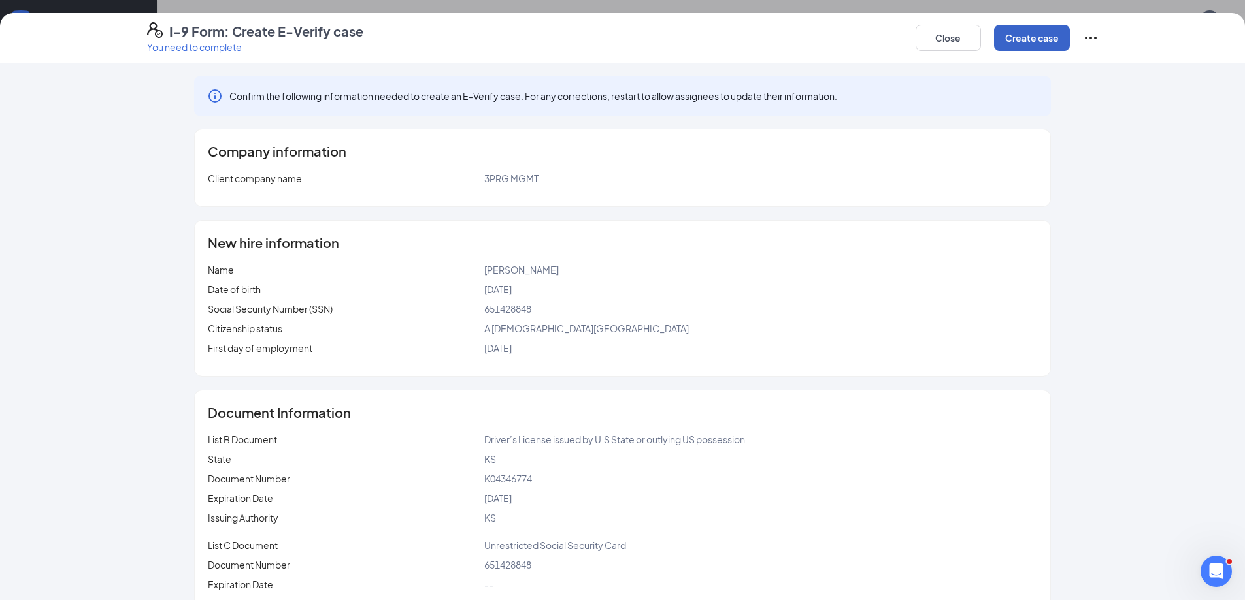
click at [1010, 39] on button "Create case" at bounding box center [1032, 38] width 76 height 26
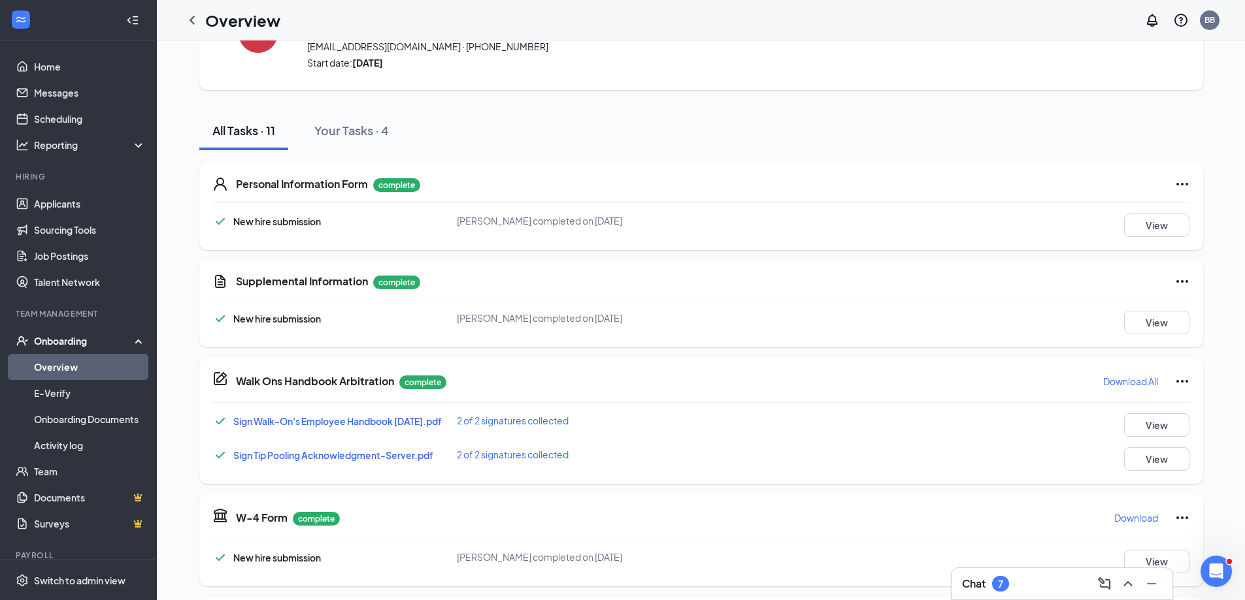
scroll to position [0, 0]
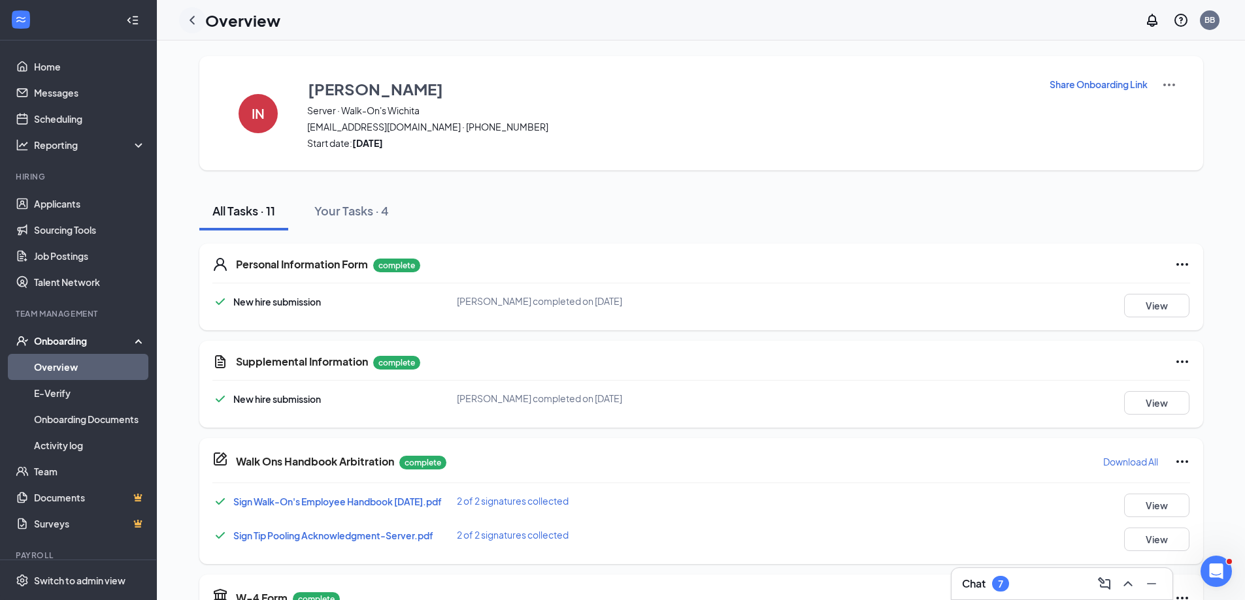
click at [188, 22] on icon "ChevronLeft" at bounding box center [192, 20] width 16 height 16
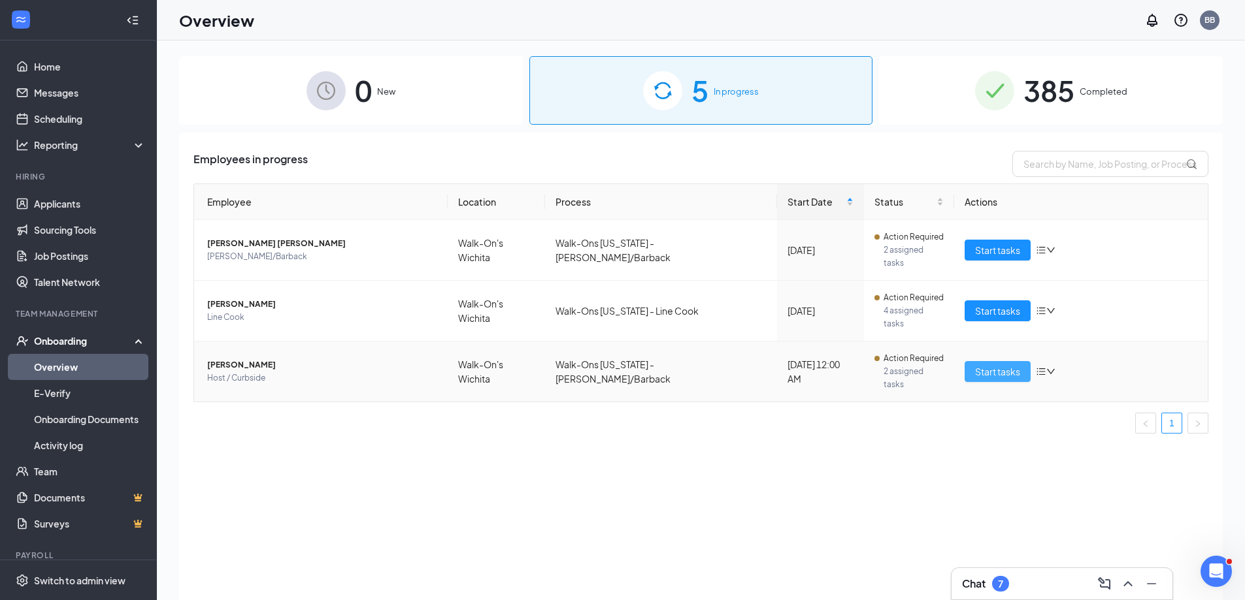
click at [1016, 365] on span "Start tasks" at bounding box center [997, 372] width 45 height 14
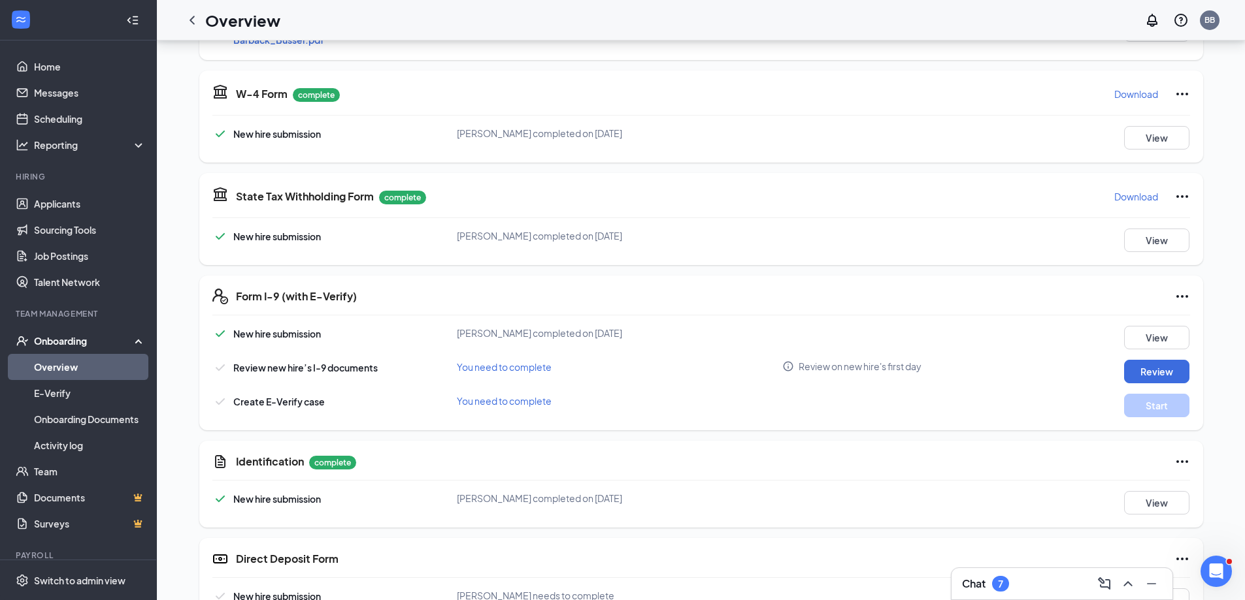
scroll to position [550, 0]
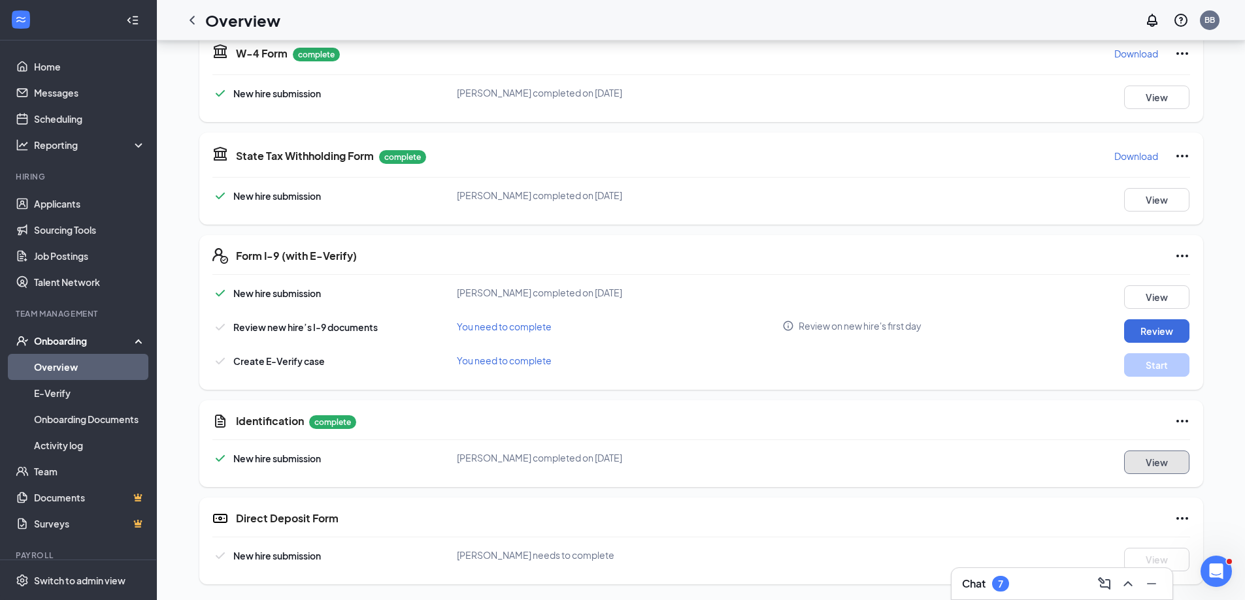
click at [1171, 473] on button "View" at bounding box center [1156, 463] width 65 height 24
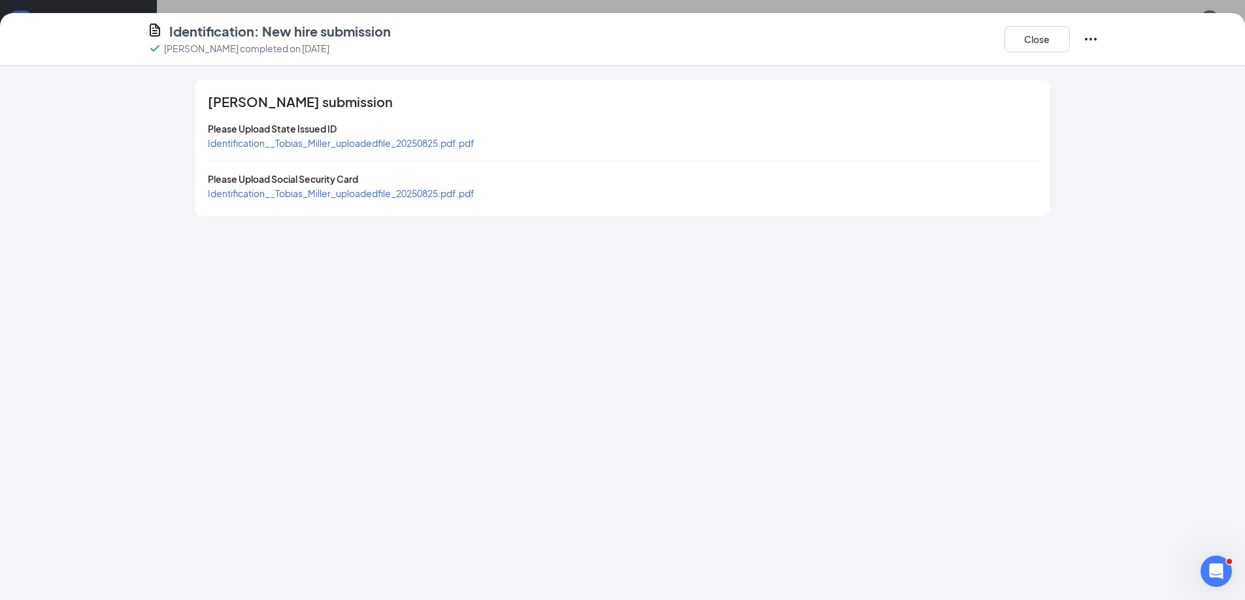
click at [310, 141] on span "Identification__Tobias_Miller_uploadedfile_20250825.pdf.pdf" at bounding box center [341, 143] width 267 height 12
click at [352, 195] on span "Identification__Tobias_Miller_uploadedfile_20250825.pdf.pdf" at bounding box center [341, 194] width 267 height 12
click at [1045, 39] on button "Close" at bounding box center [1036, 39] width 65 height 26
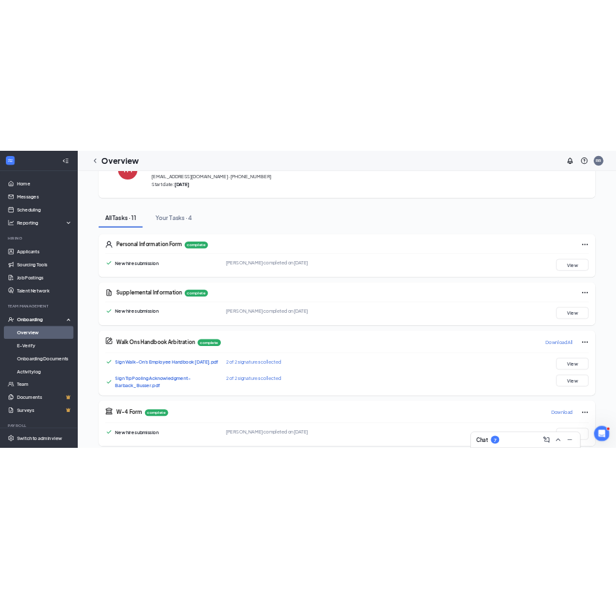
scroll to position [27, 0]
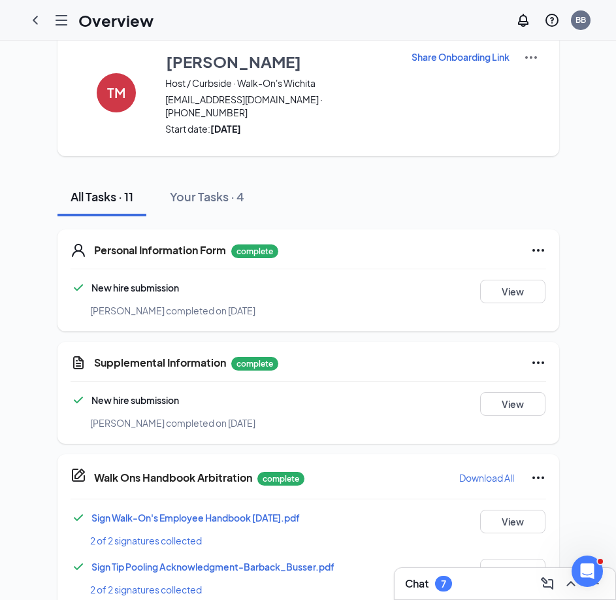
click at [547, 275] on div "Personal Information Form complete New hire submission [PERSON_NAME] completed …" at bounding box center [308, 280] width 502 height 102
click at [515, 280] on button "View" at bounding box center [512, 292] width 65 height 24
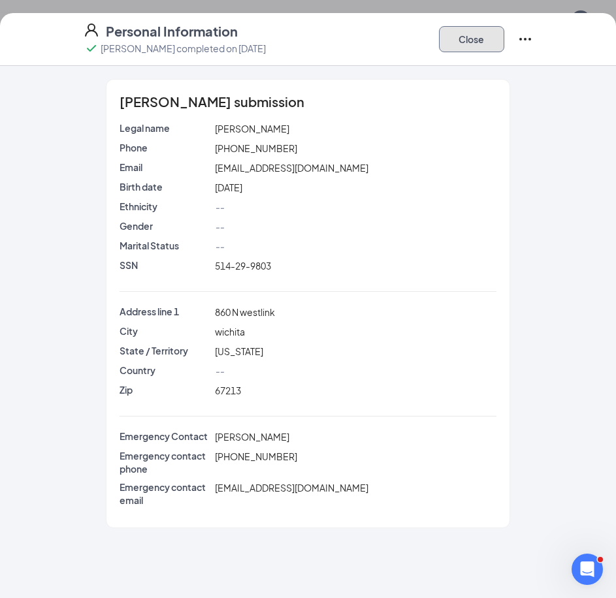
click at [483, 36] on button "Close" at bounding box center [471, 39] width 65 height 26
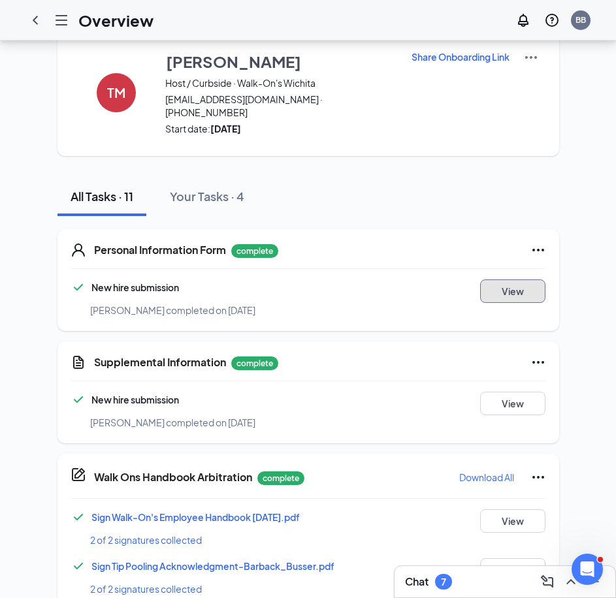
scroll to position [289, 0]
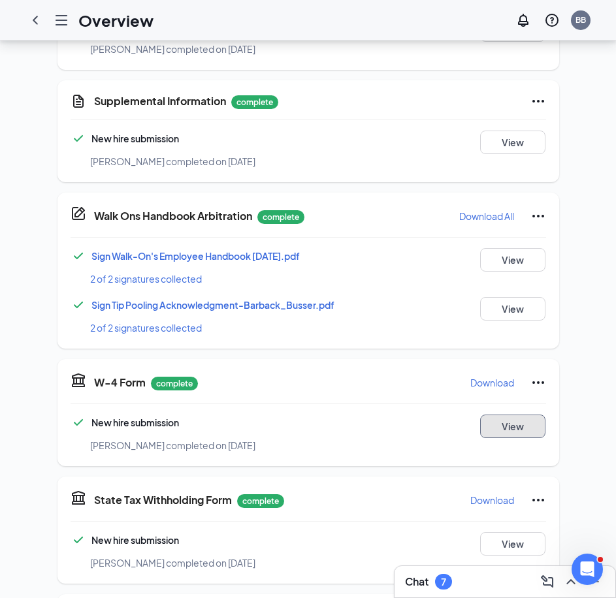
click at [491, 415] on button "View" at bounding box center [512, 427] width 65 height 24
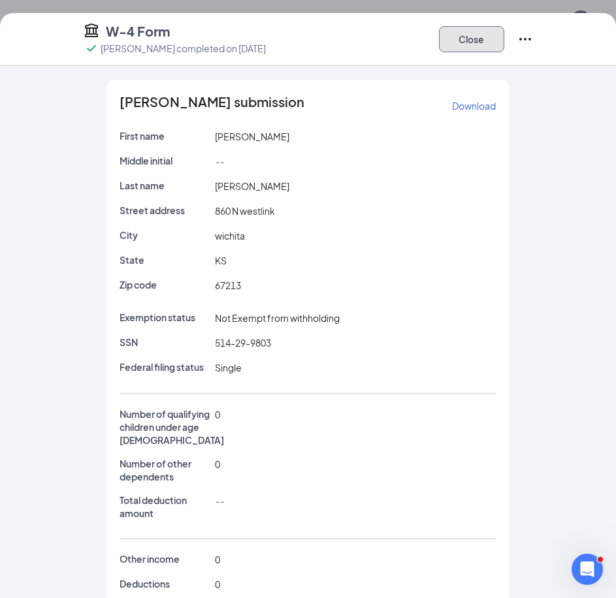
click at [482, 39] on button "Close" at bounding box center [471, 39] width 65 height 26
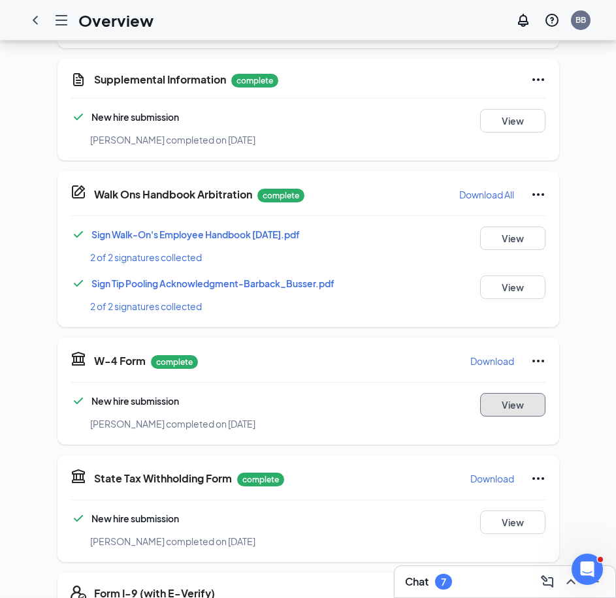
scroll to position [419, 0]
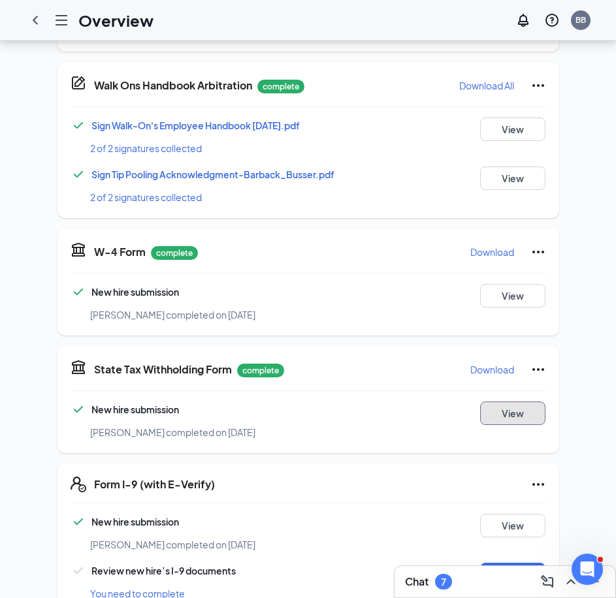
click at [492, 402] on button "View" at bounding box center [512, 414] width 65 height 24
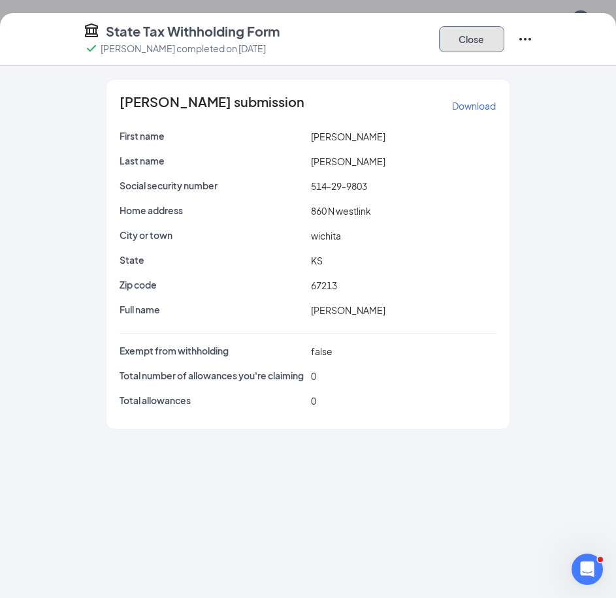
click at [479, 33] on button "Close" at bounding box center [471, 39] width 65 height 26
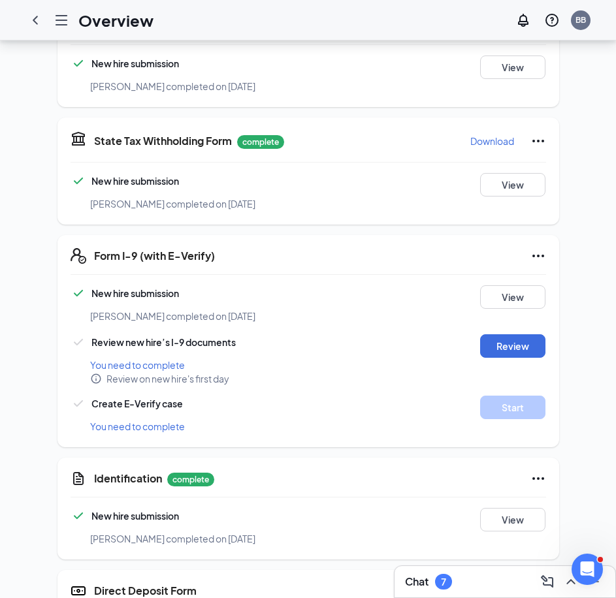
scroll to position [725, 0]
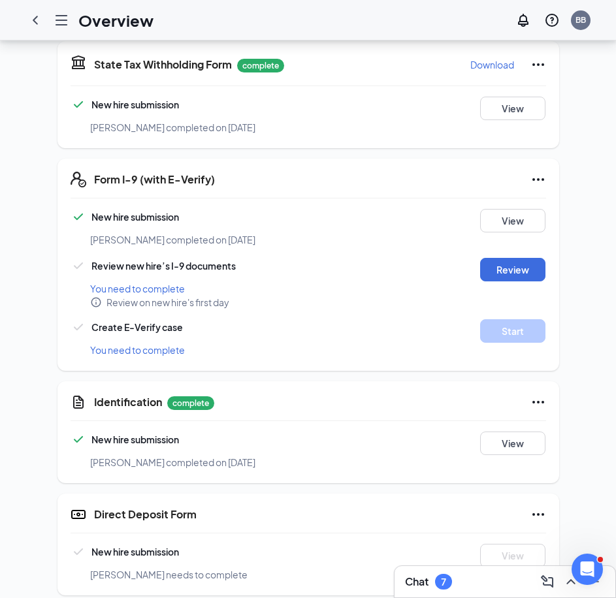
click at [536, 507] on icon "Ellipses" at bounding box center [539, 515] width 16 height 16
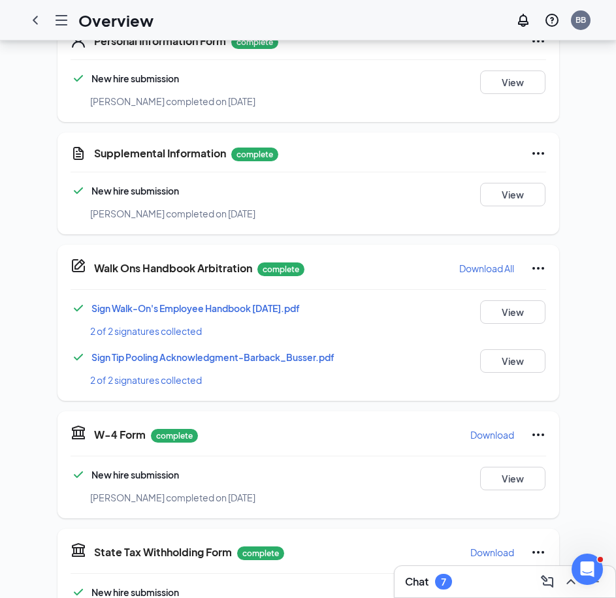
scroll to position [594, 0]
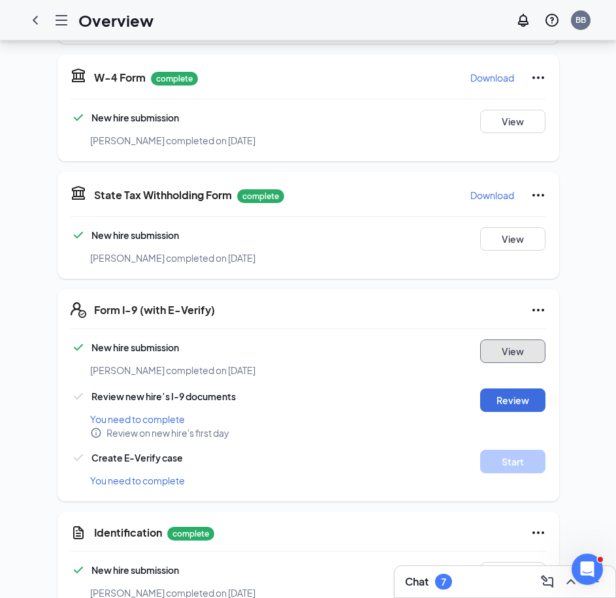
click at [510, 340] on button "View" at bounding box center [512, 352] width 65 height 24
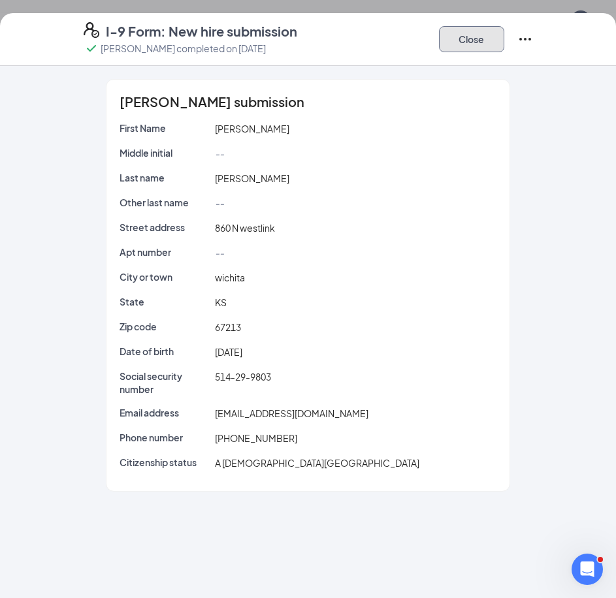
click at [484, 36] on button "Close" at bounding box center [471, 39] width 65 height 26
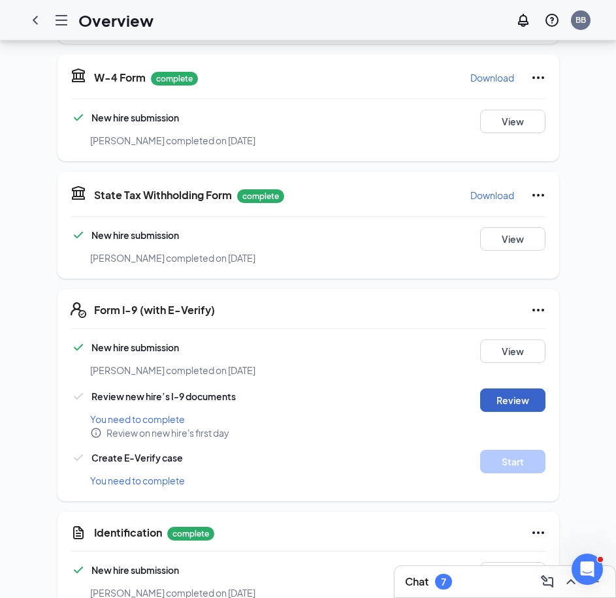
click at [495, 389] on button "Review" at bounding box center [512, 401] width 65 height 24
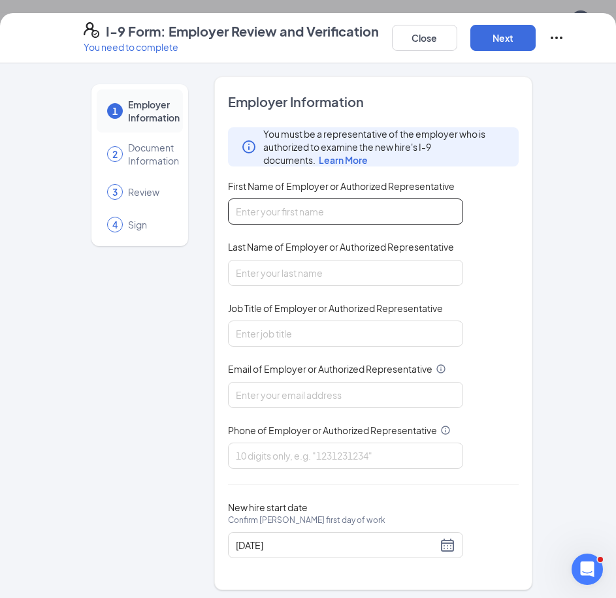
click at [297, 210] on input "First Name of Employer or Authorized Representative" at bounding box center [345, 212] width 235 height 26
type input "[PERSON_NAME]"
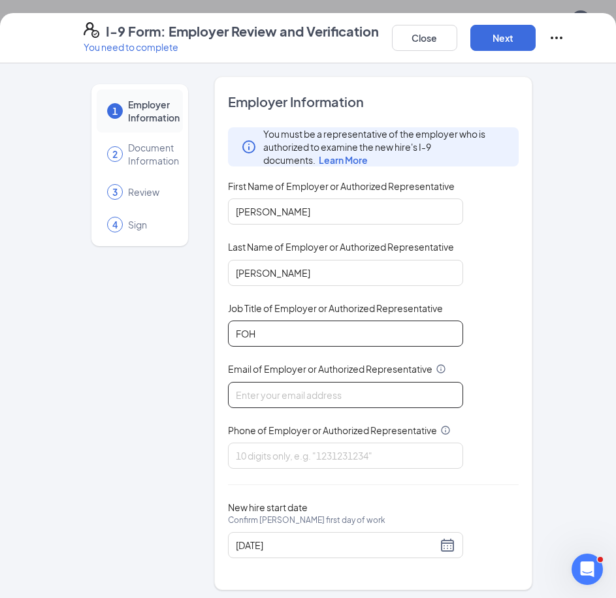
type input "FOH Key"
click at [312, 396] on input "Email of Employer or Authorized Representative" at bounding box center [345, 395] width 235 height 26
type input "[EMAIL_ADDRESS][DOMAIN_NAME]"
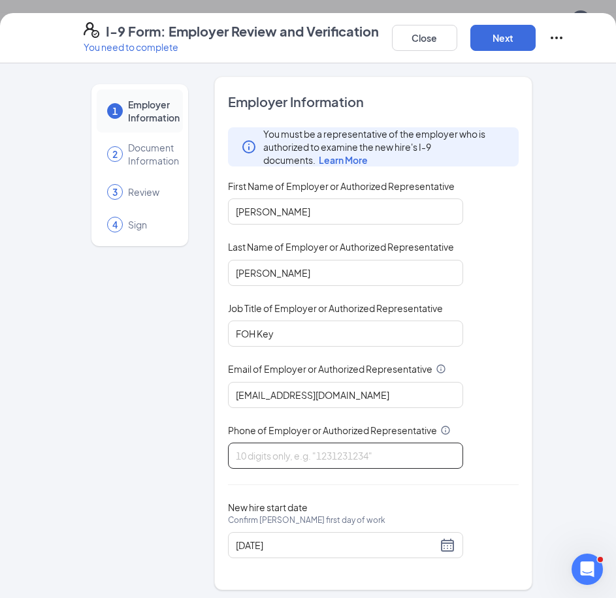
click at [312, 459] on input "Phone of Employer or Authorized Representative" at bounding box center [345, 456] width 235 height 26
type input "3169104200"
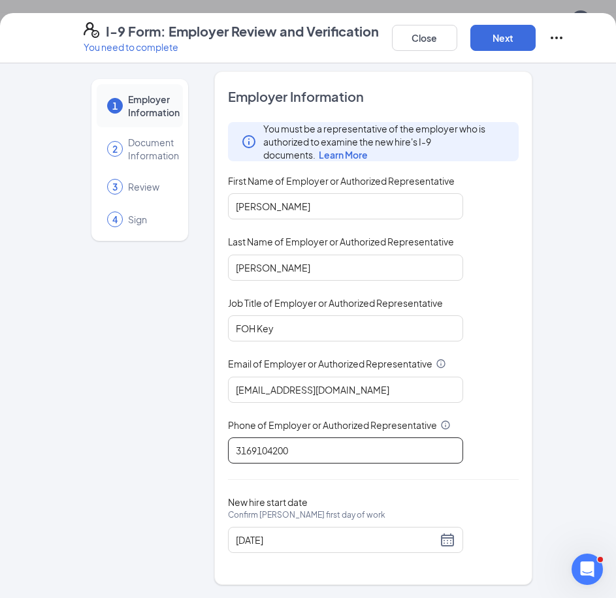
scroll to position [725, 0]
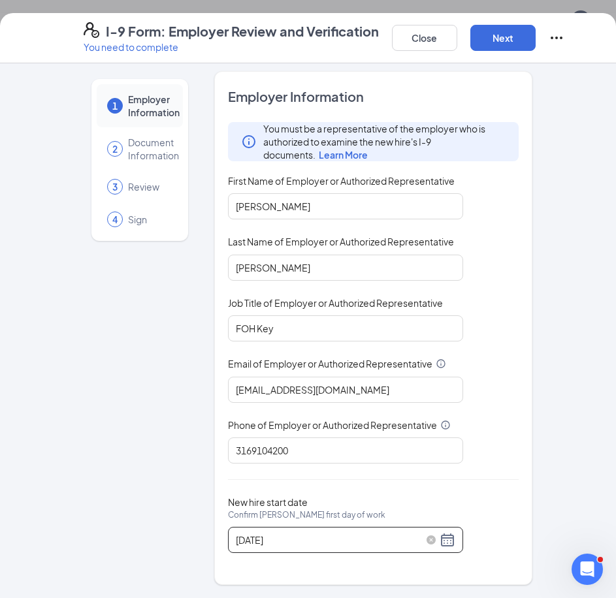
click at [442, 538] on div "[DATE]" at bounding box center [346, 540] width 220 height 16
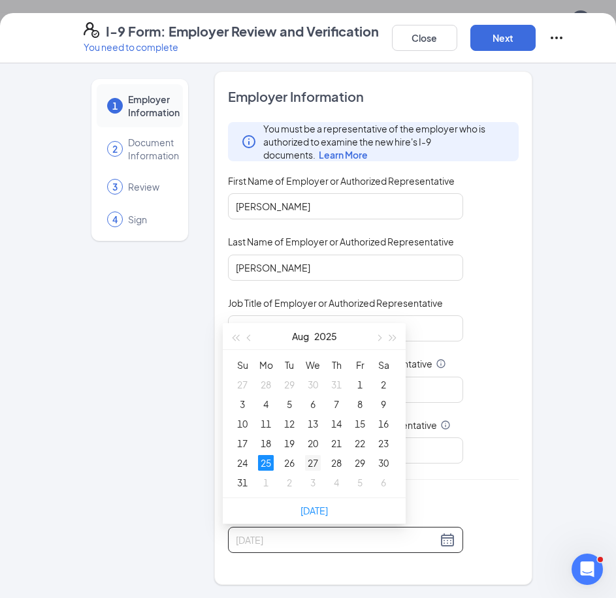
type input "[DATE]"
click at [314, 459] on div "27" at bounding box center [313, 463] width 16 height 16
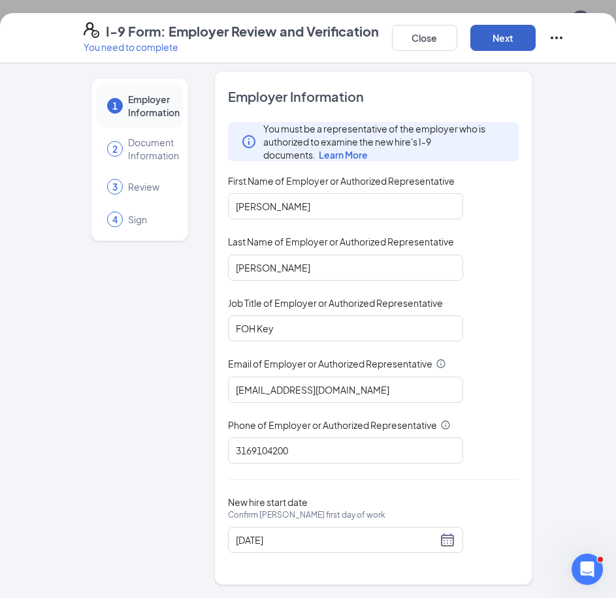
click at [517, 39] on button "Next" at bounding box center [502, 38] width 65 height 26
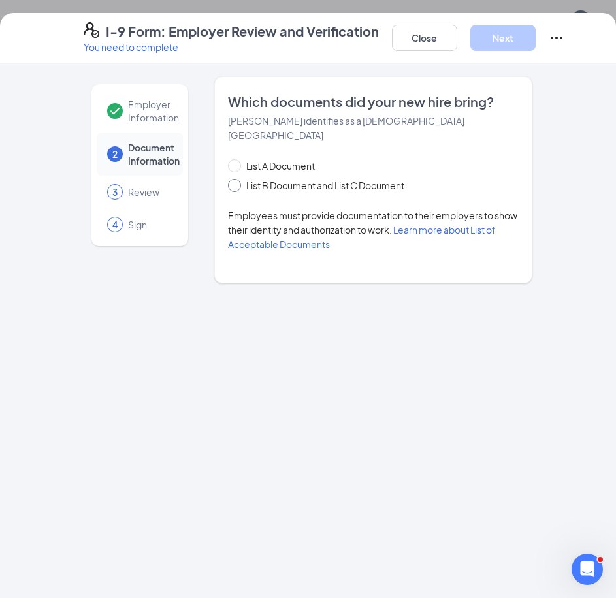
click at [314, 178] on span "List B Document and List C Document" at bounding box center [325, 185] width 169 height 14
click at [237, 179] on input "List B Document and List C Document" at bounding box center [232, 183] width 9 height 9
radio input "true"
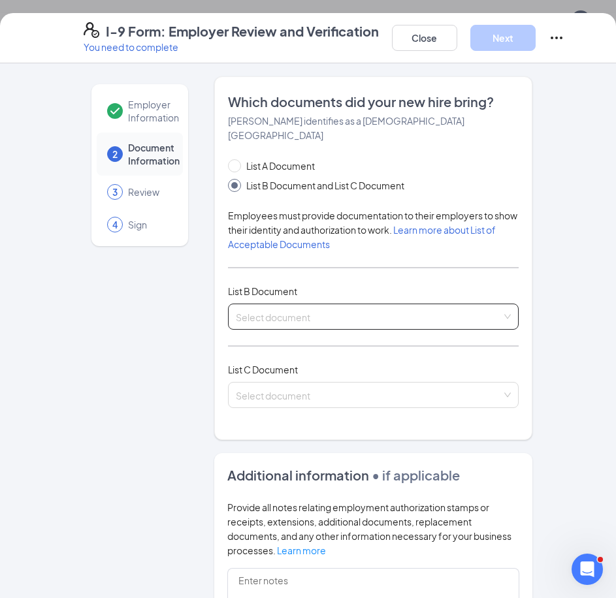
click at [284, 304] on input "search" at bounding box center [369, 314] width 266 height 20
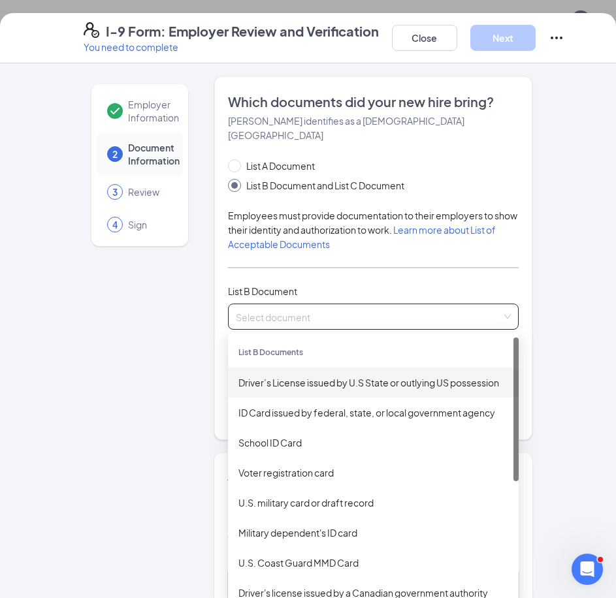
click at [313, 376] on div "Driver’s License issued by U.S State or outlying US possession" at bounding box center [373, 383] width 270 height 14
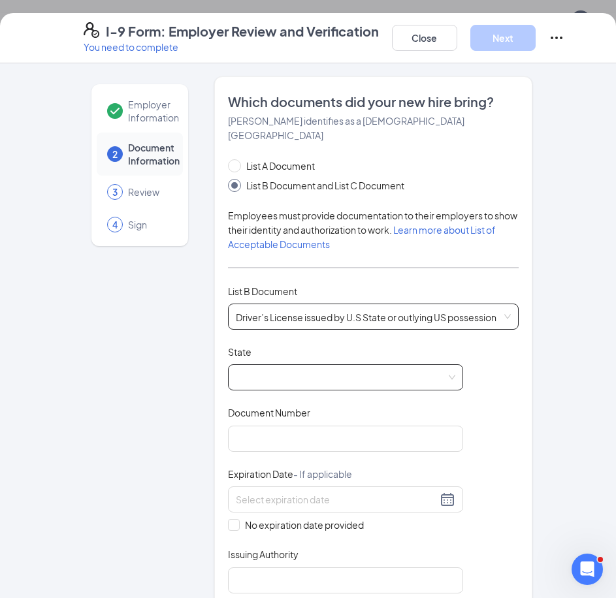
click at [281, 374] on span at bounding box center [346, 377] width 220 height 25
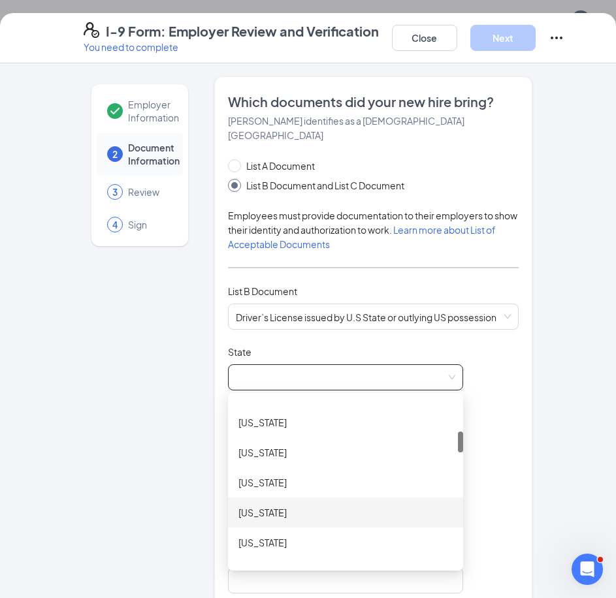
scroll to position [392, 0]
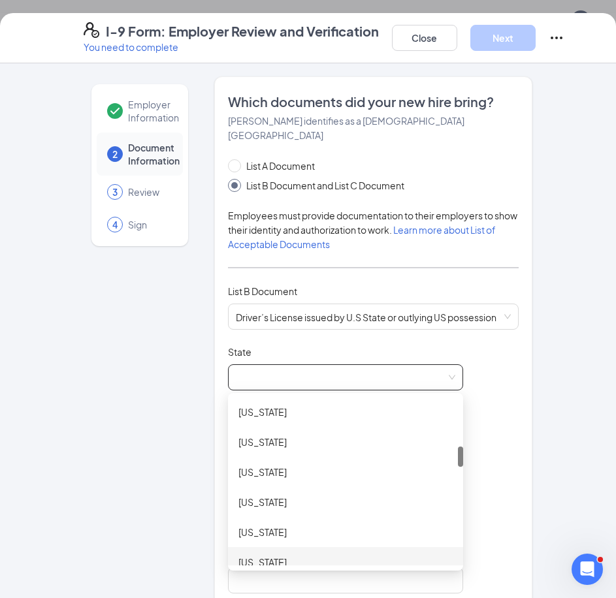
click at [270, 555] on div "[US_STATE]" at bounding box center [345, 562] width 214 height 14
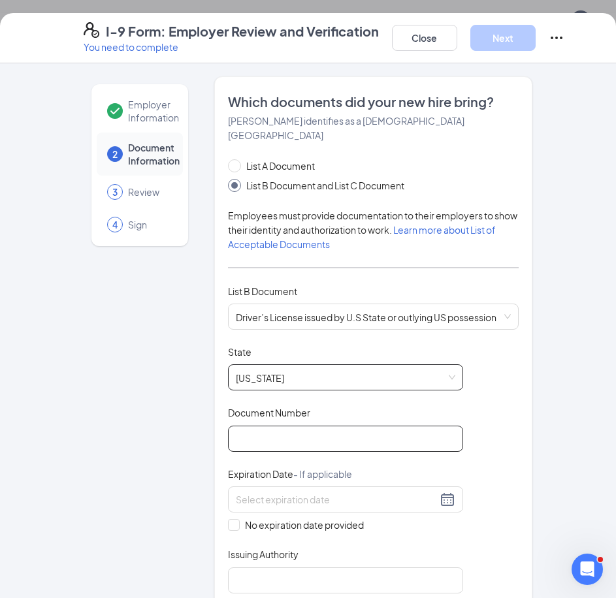
click at [276, 431] on input "Document Number" at bounding box center [345, 439] width 235 height 26
type input "K04426826"
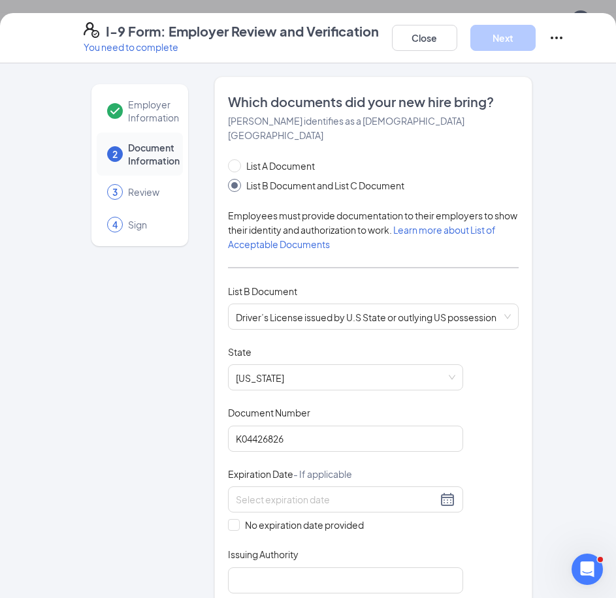
click at [252, 472] on div "Expiration Date - If applicable" at bounding box center [345, 477] width 235 height 19
click at [278, 493] on input at bounding box center [336, 500] width 201 height 14
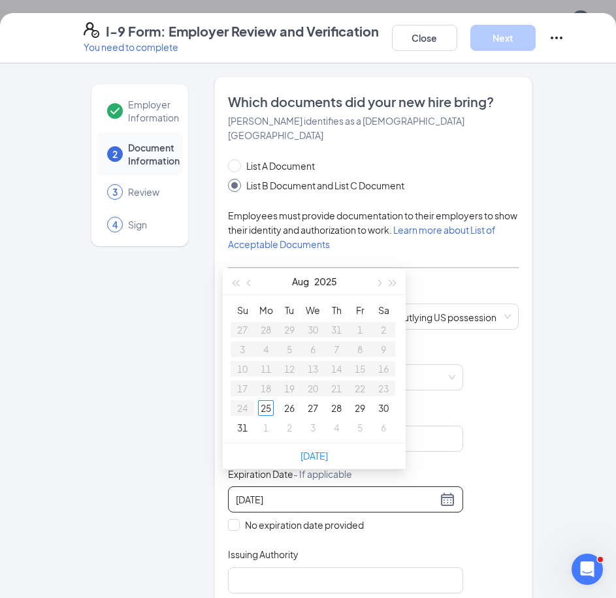
click at [236, 493] on input "[DATE]" at bounding box center [336, 500] width 201 height 14
click at [389, 365] on div "19" at bounding box center [384, 369] width 16 height 16
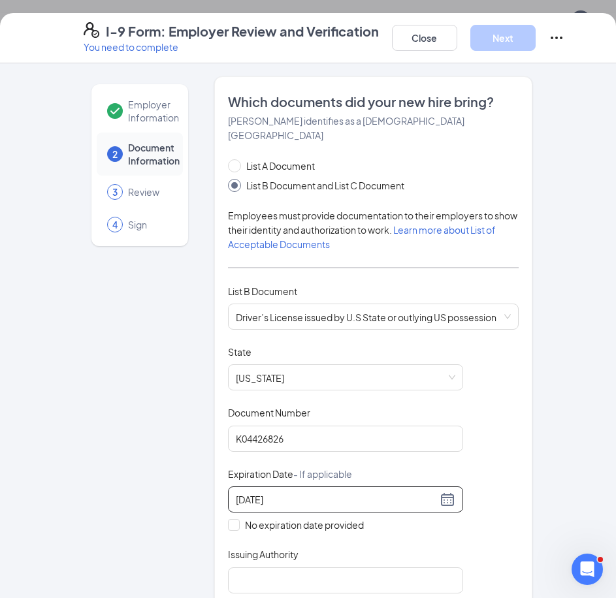
scroll to position [131, 0]
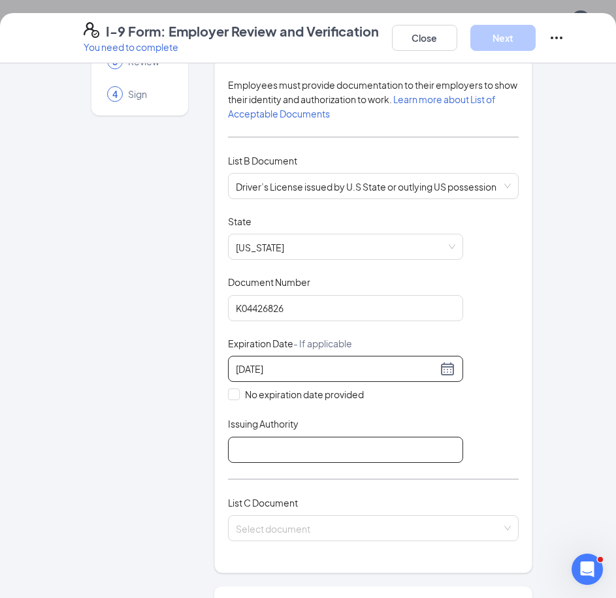
type input "[DATE]"
click at [348, 448] on input "Issuing Authority" at bounding box center [345, 450] width 235 height 26
type input "KS"
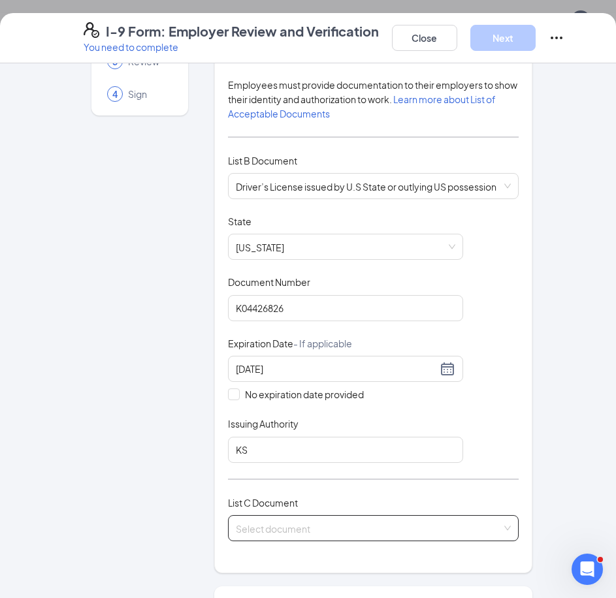
click at [293, 516] on input "search" at bounding box center [369, 526] width 266 height 20
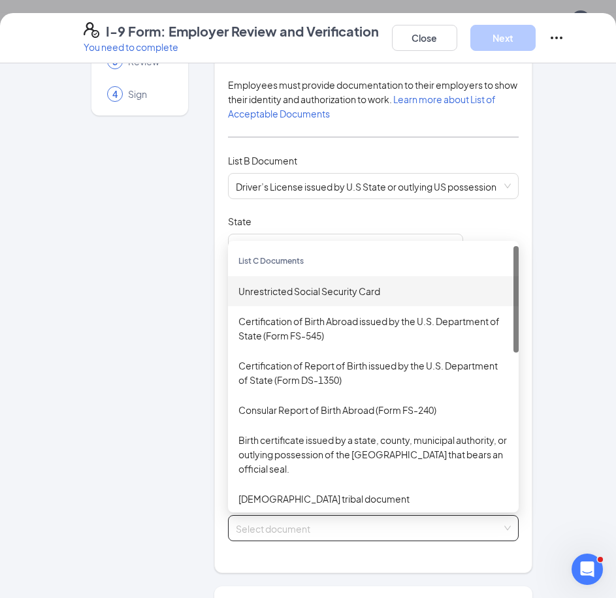
click at [293, 284] on div "Unrestricted Social Security Card" at bounding box center [373, 291] width 270 height 14
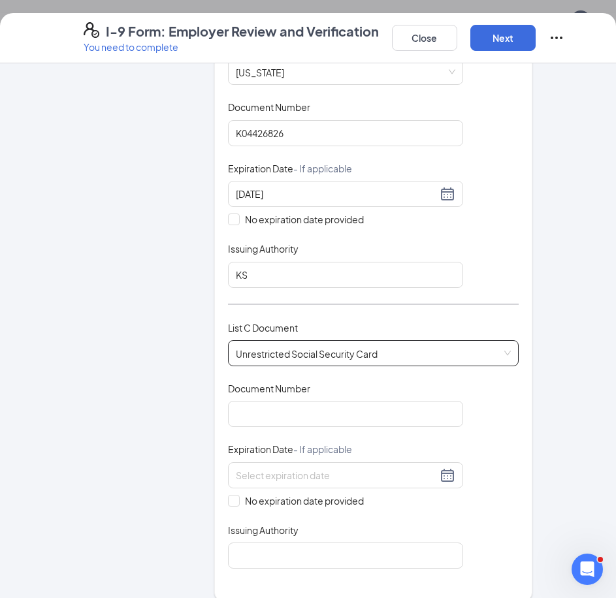
scroll to position [392, 0]
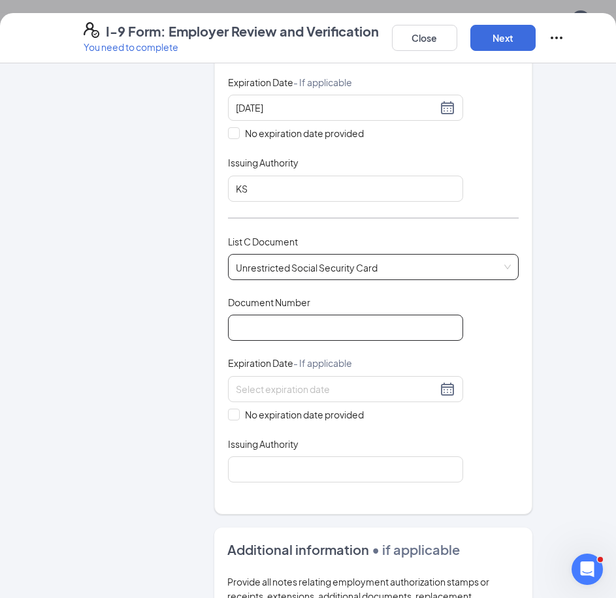
click at [282, 315] on input "Document Number" at bounding box center [345, 328] width 235 height 26
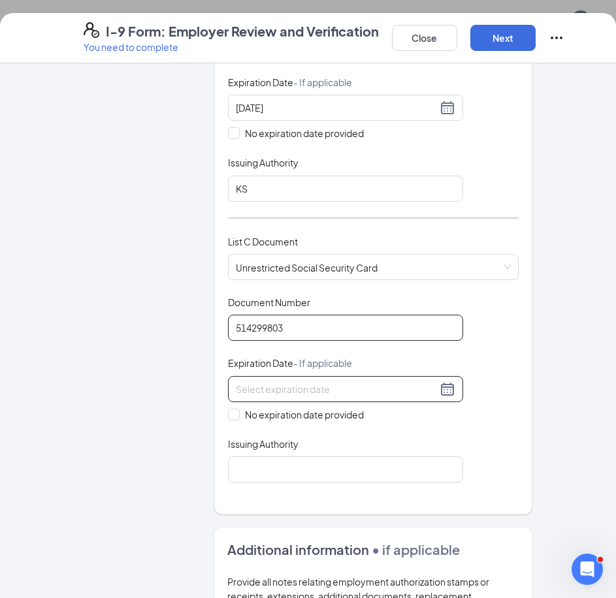
type input "514299803"
click at [269, 382] on input at bounding box center [336, 389] width 201 height 14
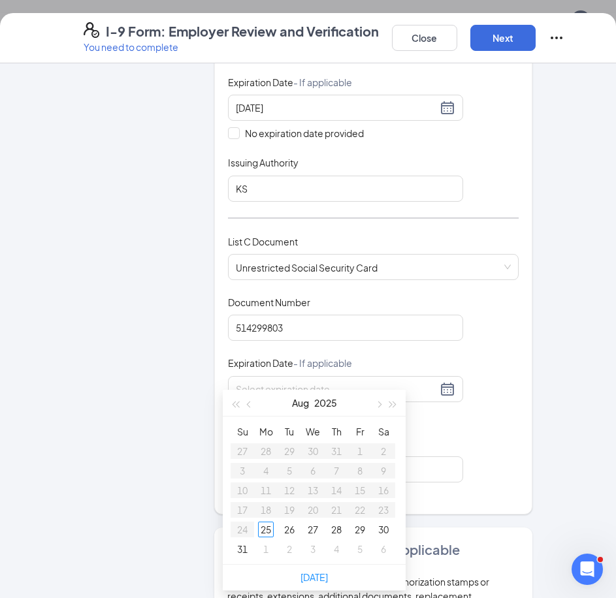
click at [202, 395] on div "Employer Information 2 Document Information 3 Review 4 Sign Which documents did…" at bounding box center [309, 287] width 450 height 1206
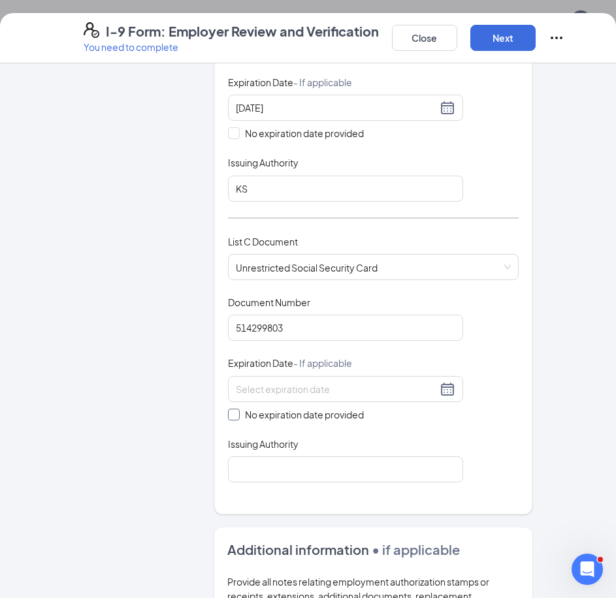
click at [240, 408] on span "No expiration date provided" at bounding box center [304, 415] width 129 height 14
click at [237, 409] on input "No expiration date provided" at bounding box center [232, 413] width 9 height 9
checkbox input "true"
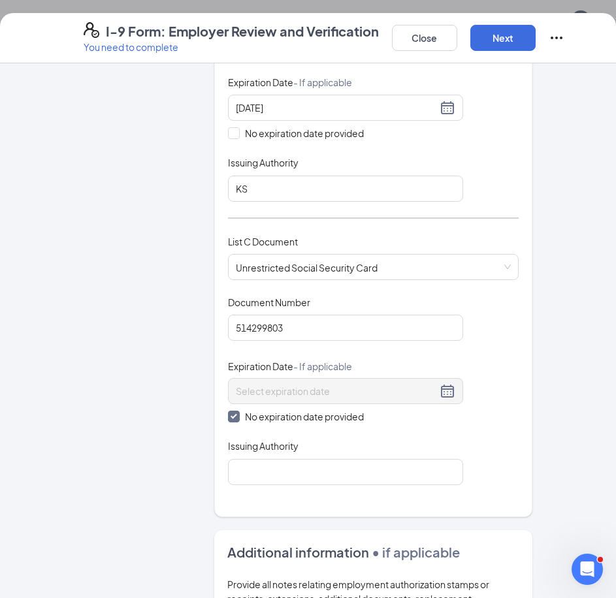
click at [274, 474] on div "Which documents did your new hire bring? [PERSON_NAME] identifies as a [DEMOGRA…" at bounding box center [373, 101] width 291 height 800
click at [274, 459] on input "Issuing Authority" at bounding box center [345, 472] width 235 height 26
type input "SSA"
click at [299, 488] on div "Which documents did your new hire bring? [PERSON_NAME] identifies as a [DEMOGRA…" at bounding box center [373, 100] width 318 height 833
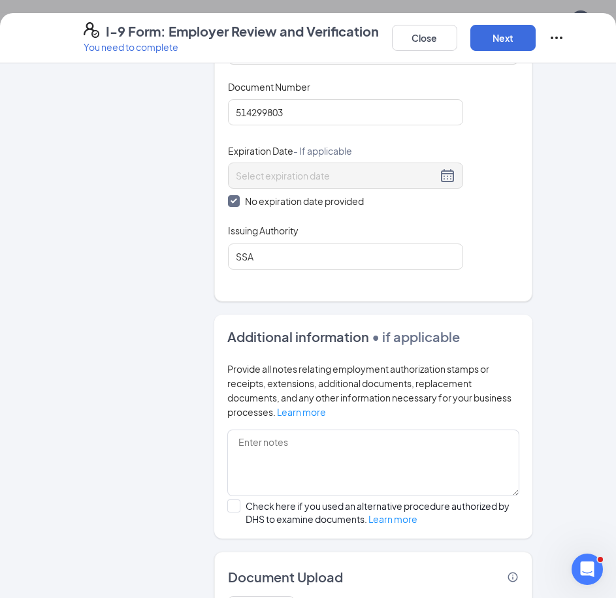
scroll to position [685, 0]
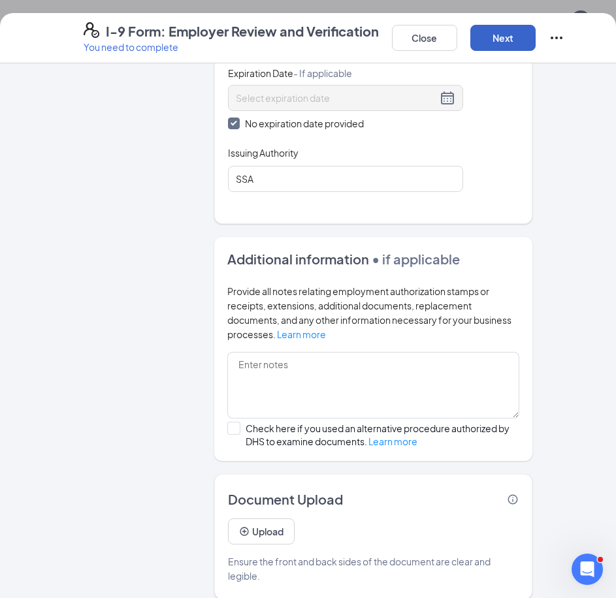
click at [514, 35] on button "Next" at bounding box center [502, 38] width 65 height 26
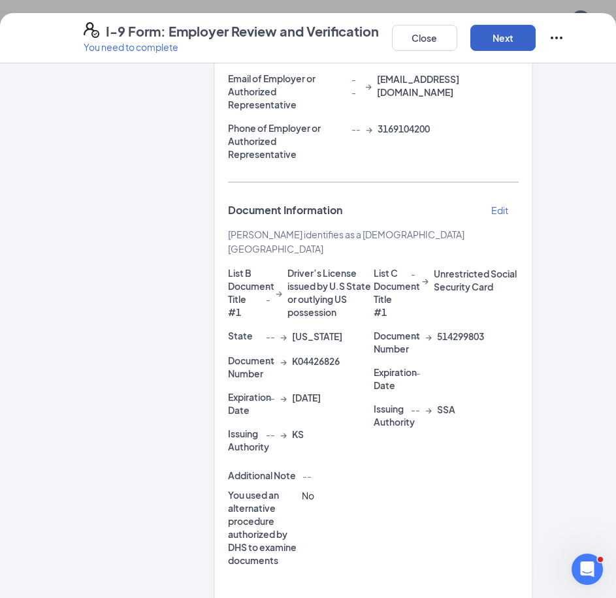
scroll to position [380, 0]
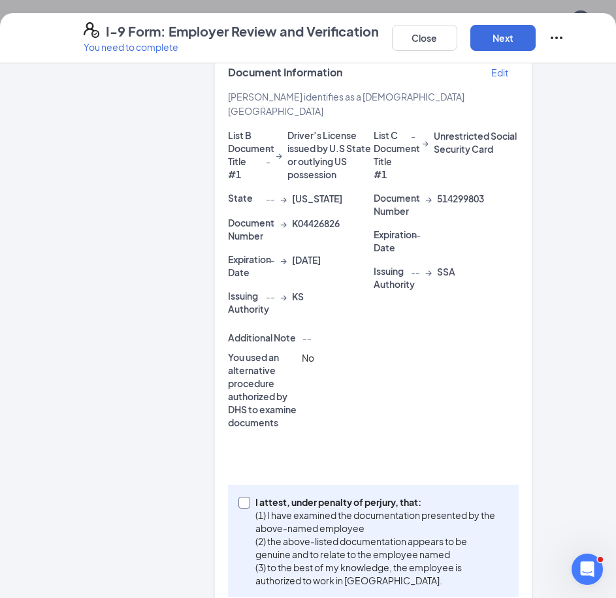
click at [269, 496] on p "I attest, under penalty of perjury, that:" at bounding box center [379, 502] width 248 height 13
click at [248, 497] on input "I attest, under penalty of [PERSON_NAME], that: (1) I have examined the documen…" at bounding box center [242, 501] width 9 height 9
checkbox input "true"
click at [510, 37] on button "Next" at bounding box center [502, 38] width 65 height 26
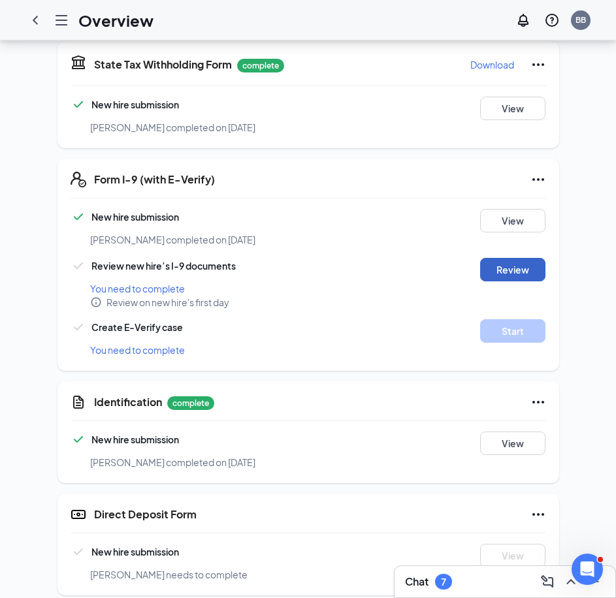
scroll to position [712, 0]
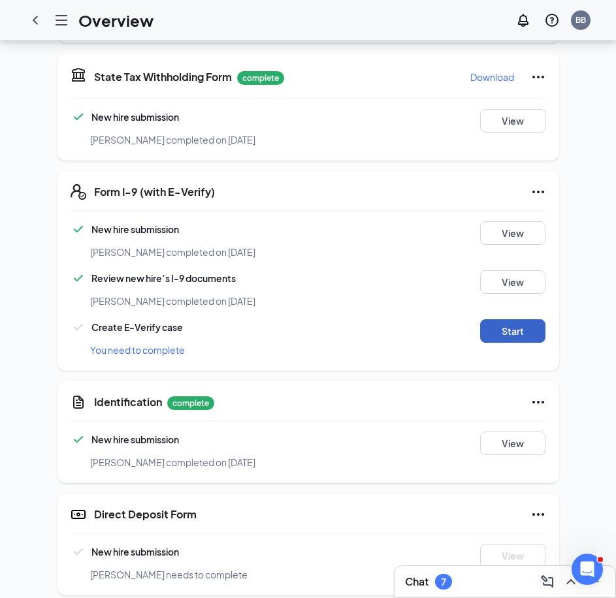
click at [519, 319] on button "Start" at bounding box center [512, 331] width 65 height 24
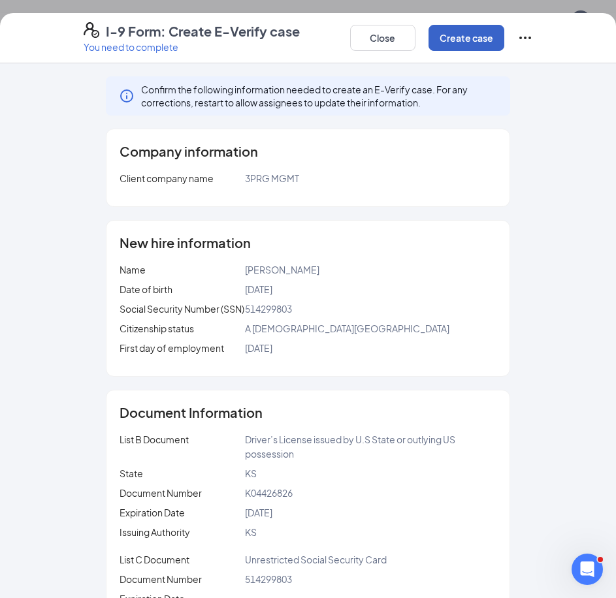
click at [468, 33] on button "Create case" at bounding box center [467, 38] width 76 height 26
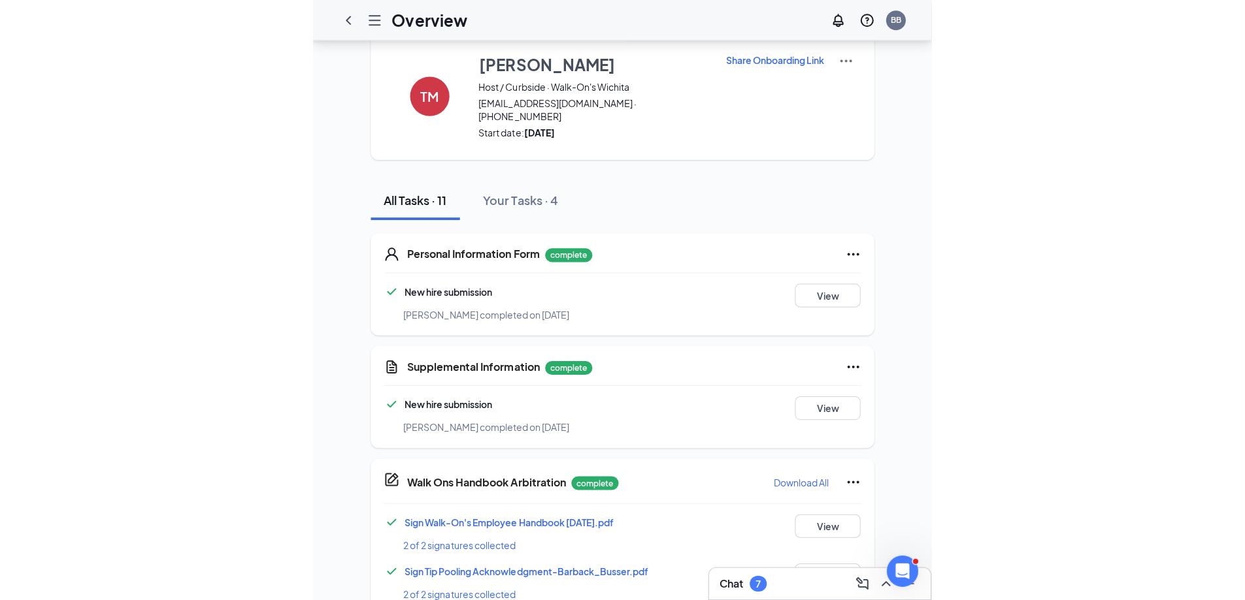
scroll to position [0, 0]
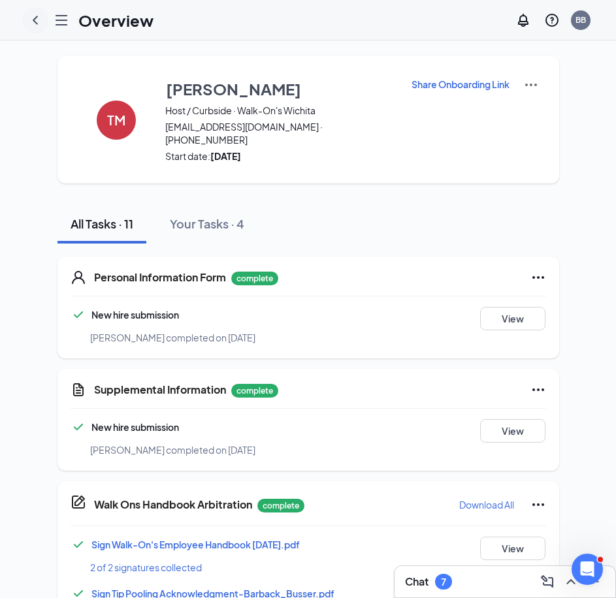
click at [35, 22] on icon "ChevronLeft" at bounding box center [35, 20] width 5 height 8
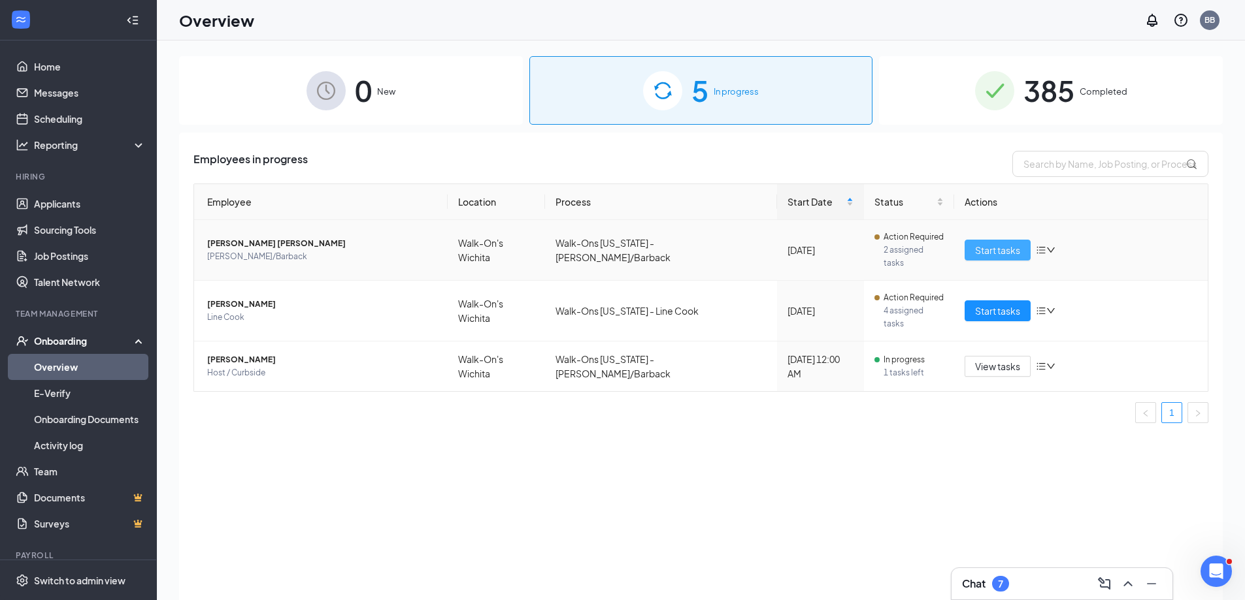
click at [1003, 252] on button "Start tasks" at bounding box center [997, 250] width 66 height 21
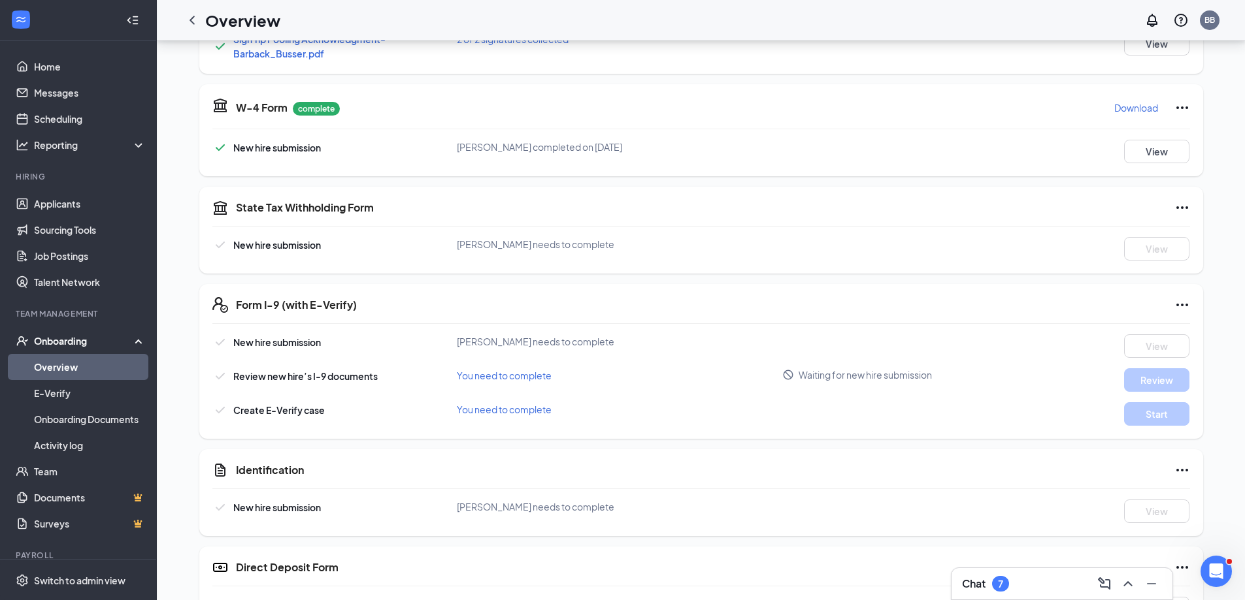
scroll to position [545, 0]
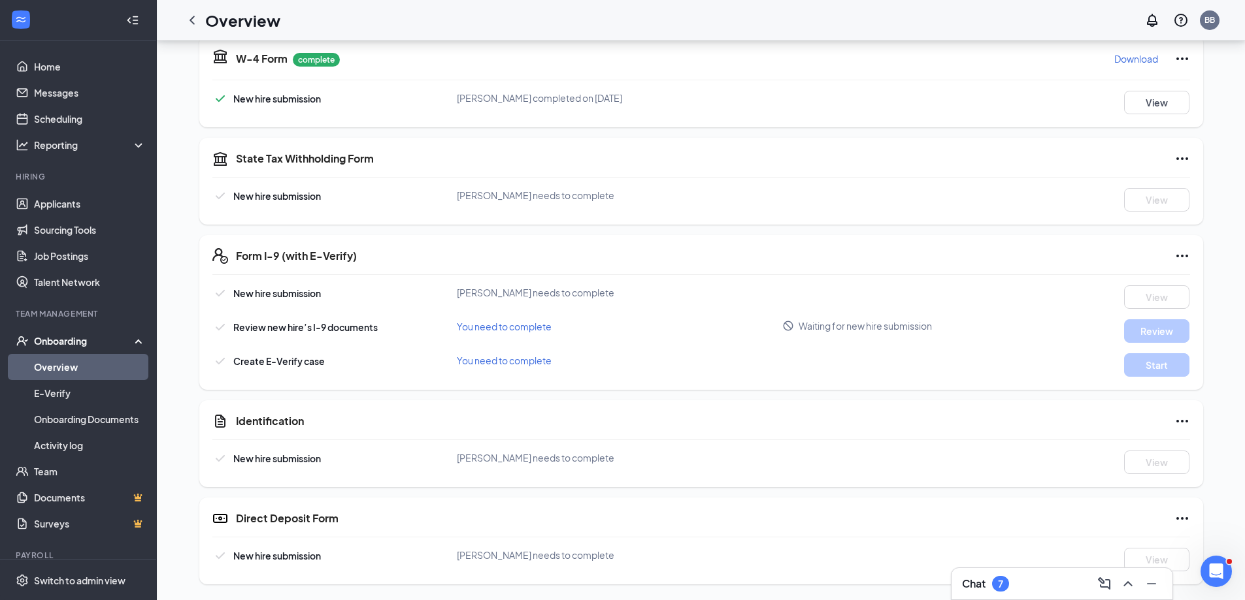
click at [1183, 418] on icon "Ellipses" at bounding box center [1182, 422] width 16 height 16
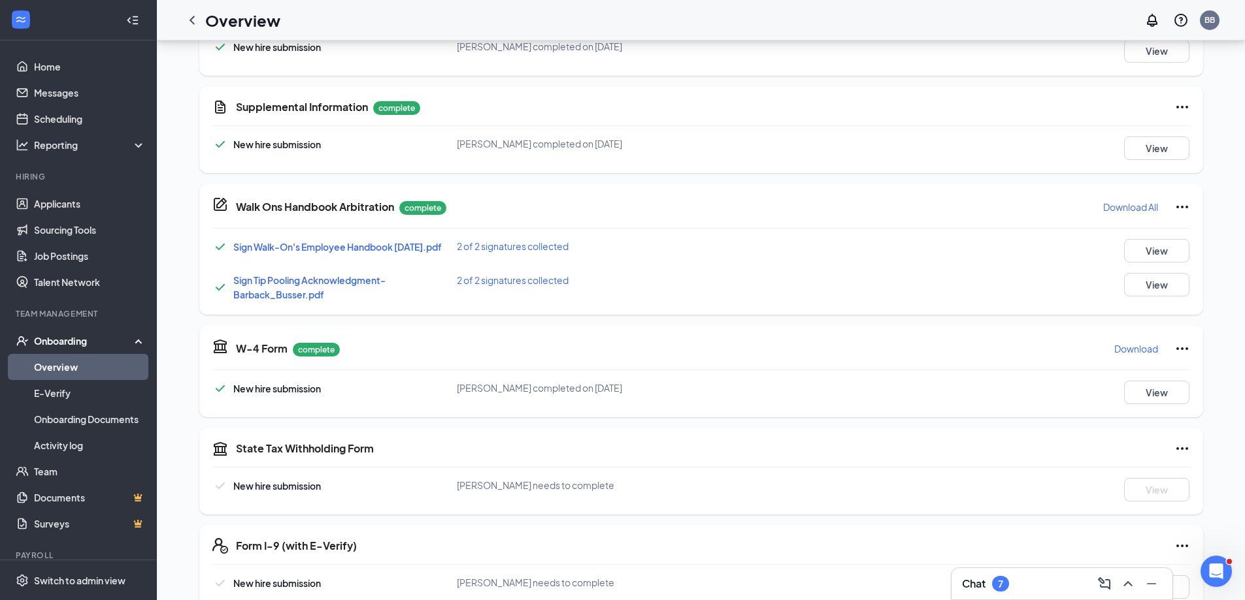
scroll to position [0, 0]
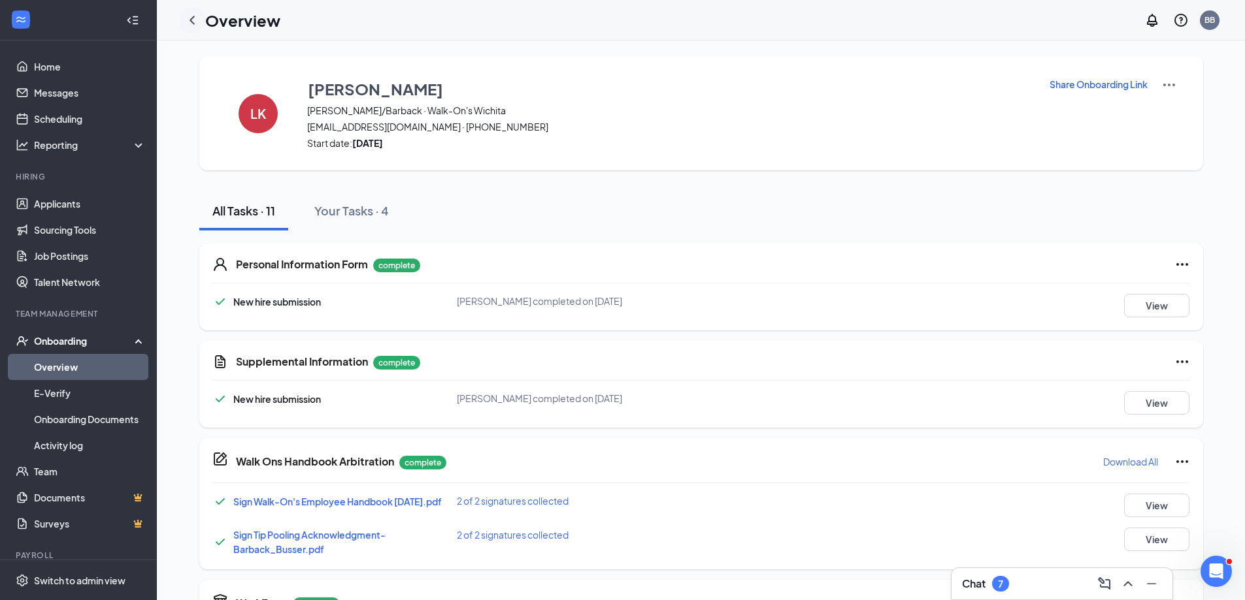
click at [185, 20] on icon "ChevronLeft" at bounding box center [192, 20] width 16 height 16
